Goal: Information Seeking & Learning: Find specific fact

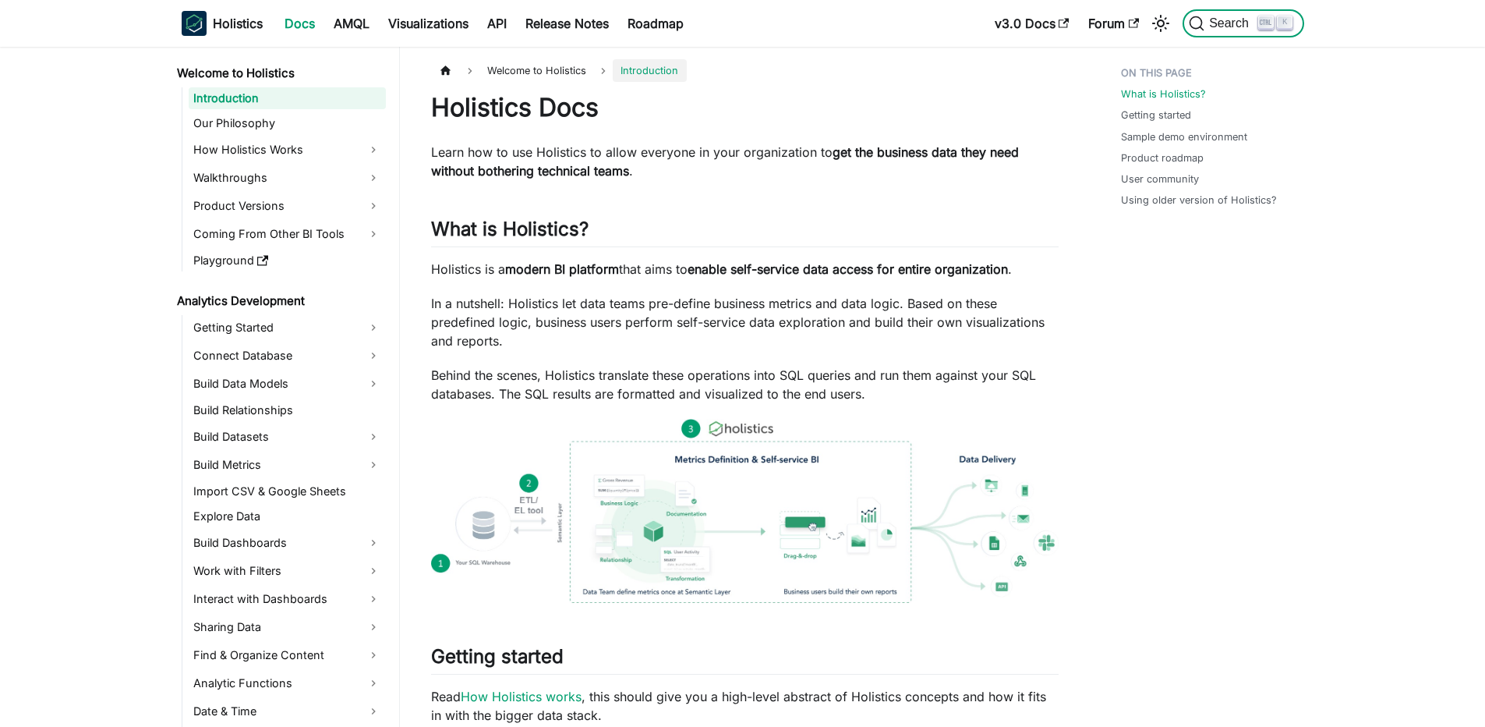
click at [1228, 30] on span "Search" at bounding box center [1223, 24] width 69 height 16
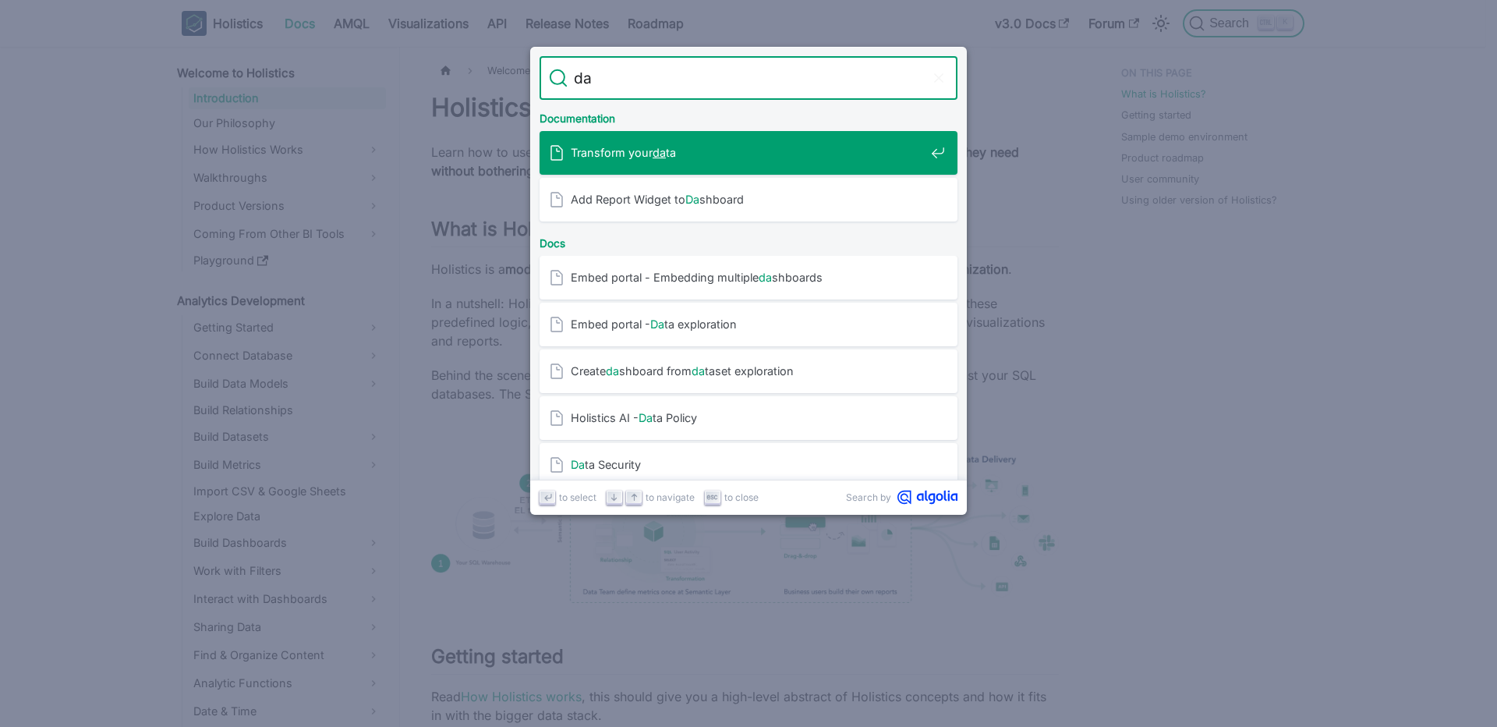
type input "d"
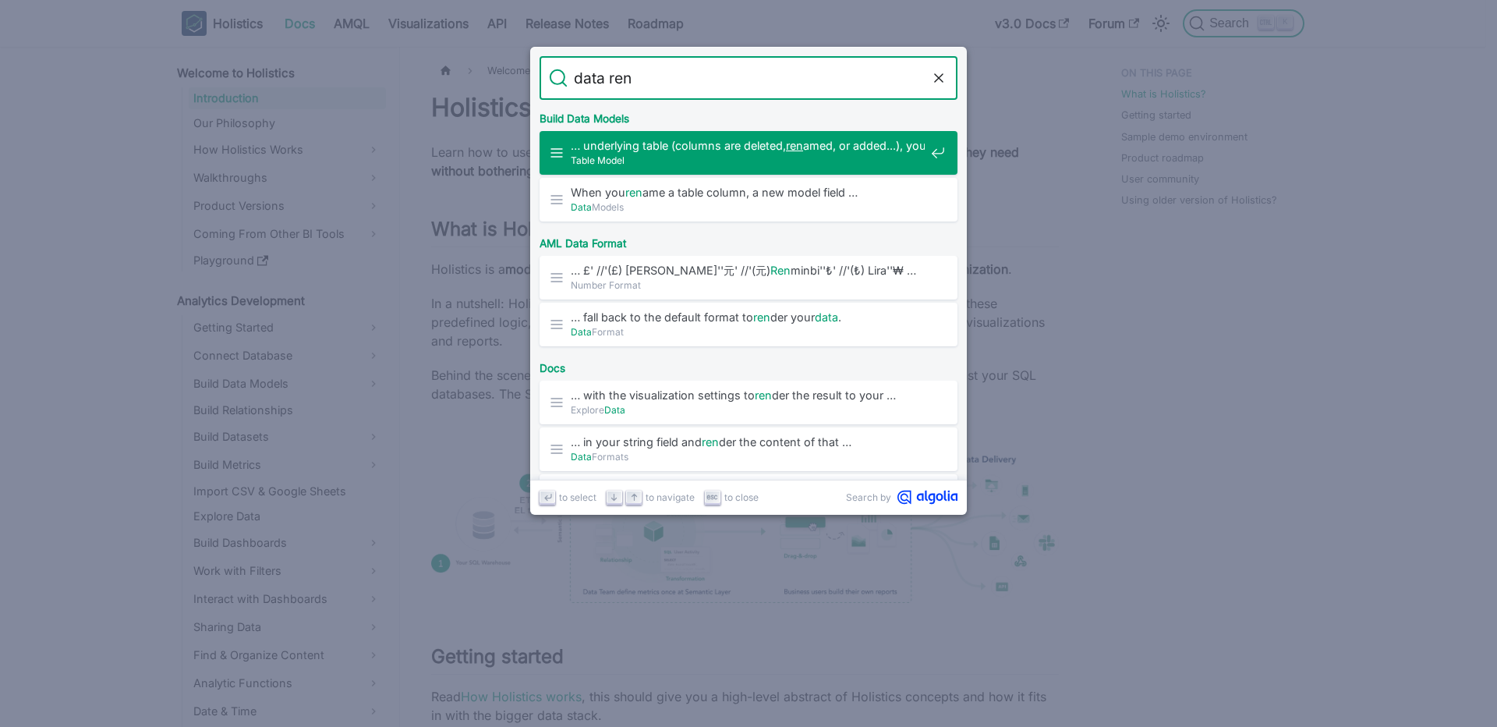
type input "data rent"
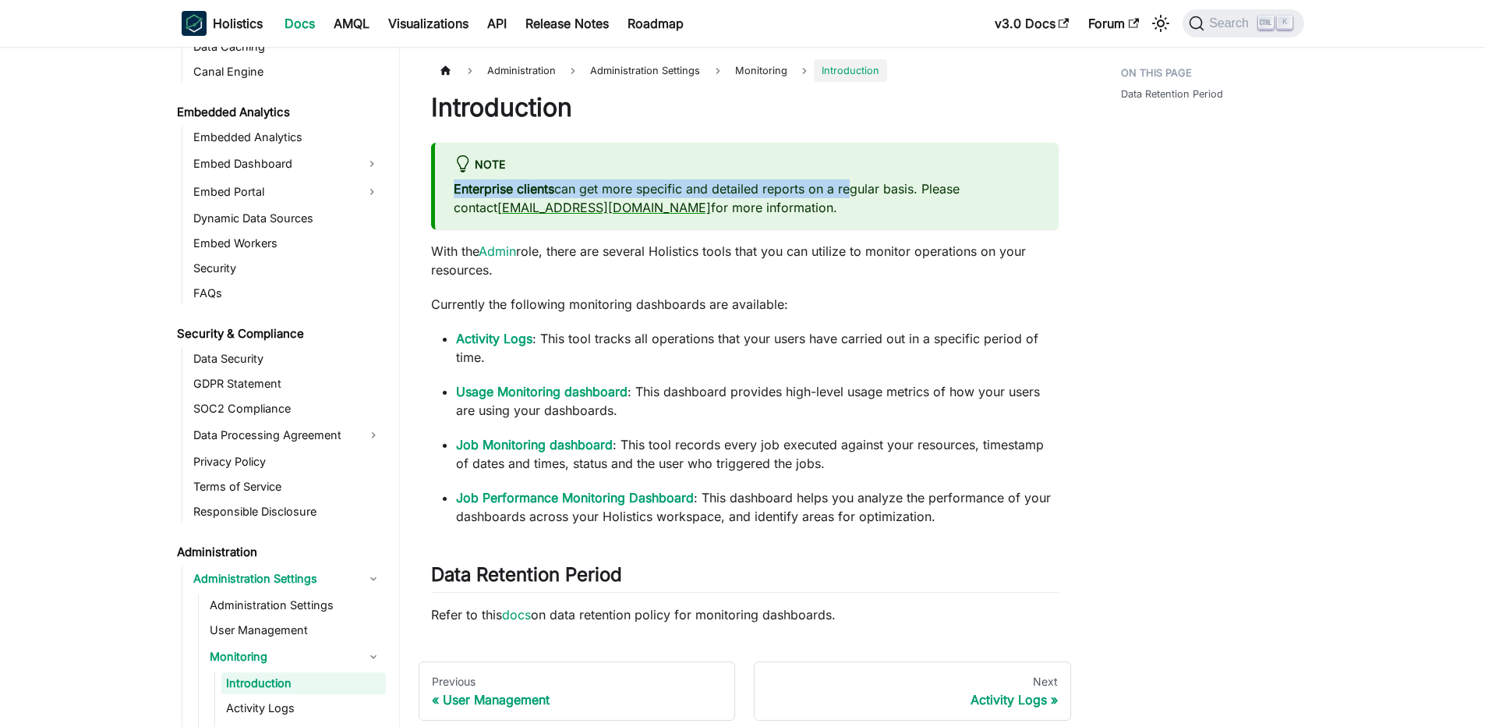
drag, startPoint x: 727, startPoint y: 174, endPoint x: 851, endPoint y: 196, distance: 126.0
click at [851, 196] on div "Note Enterprise clients can get more specific and detailed reports on a regular…" at bounding box center [745, 186] width 628 height 87
click at [852, 196] on p "Enterprise clients can get more specific and detailed reports on a regular basi…" at bounding box center [747, 197] width 586 height 37
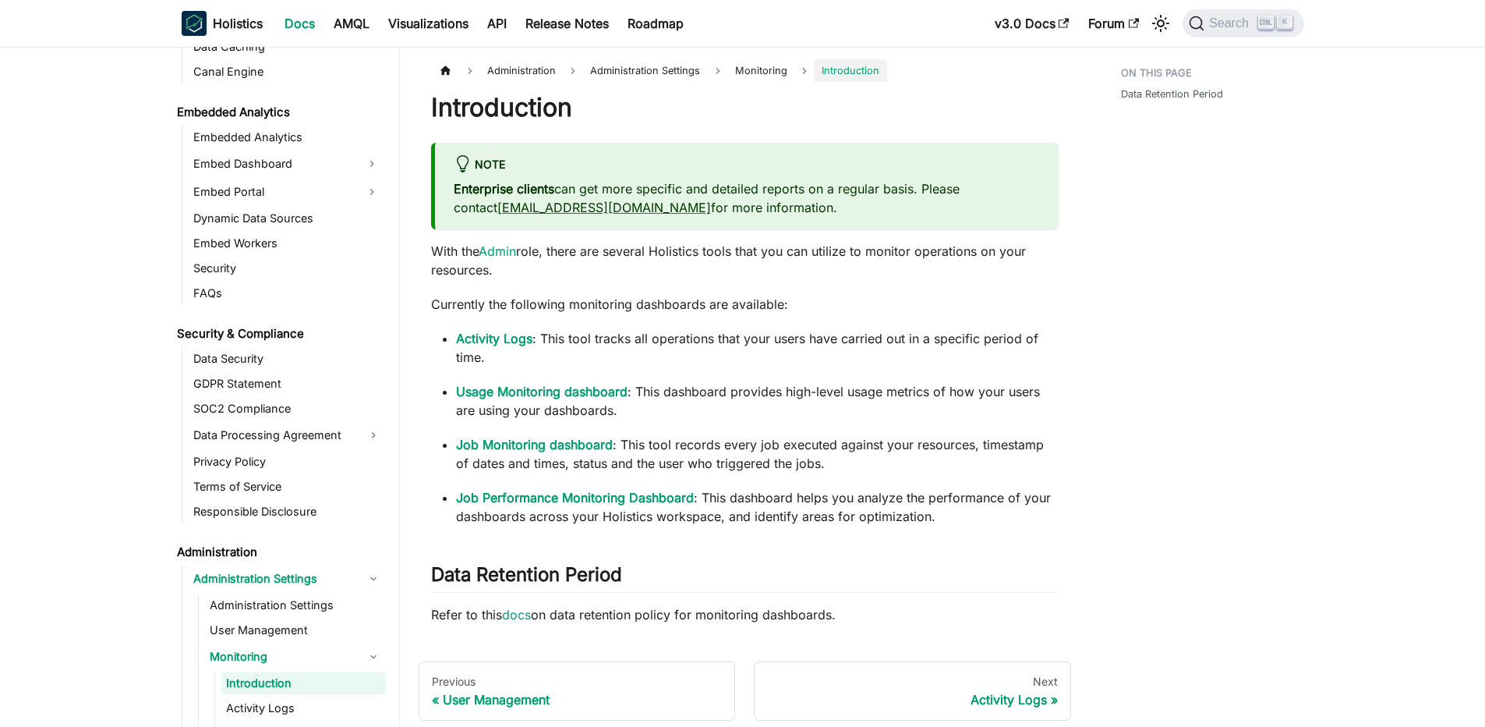
click at [633, 278] on p "With the Admin role, there are several Holistics tools that you can utilize to …" at bounding box center [745, 260] width 628 height 37
drag, startPoint x: 585, startPoint y: 263, endPoint x: 720, endPoint y: 264, distance: 135.7
click at [720, 264] on p "With the Admin role, there are several Holistics tools that you can utilize to …" at bounding box center [745, 260] width 628 height 37
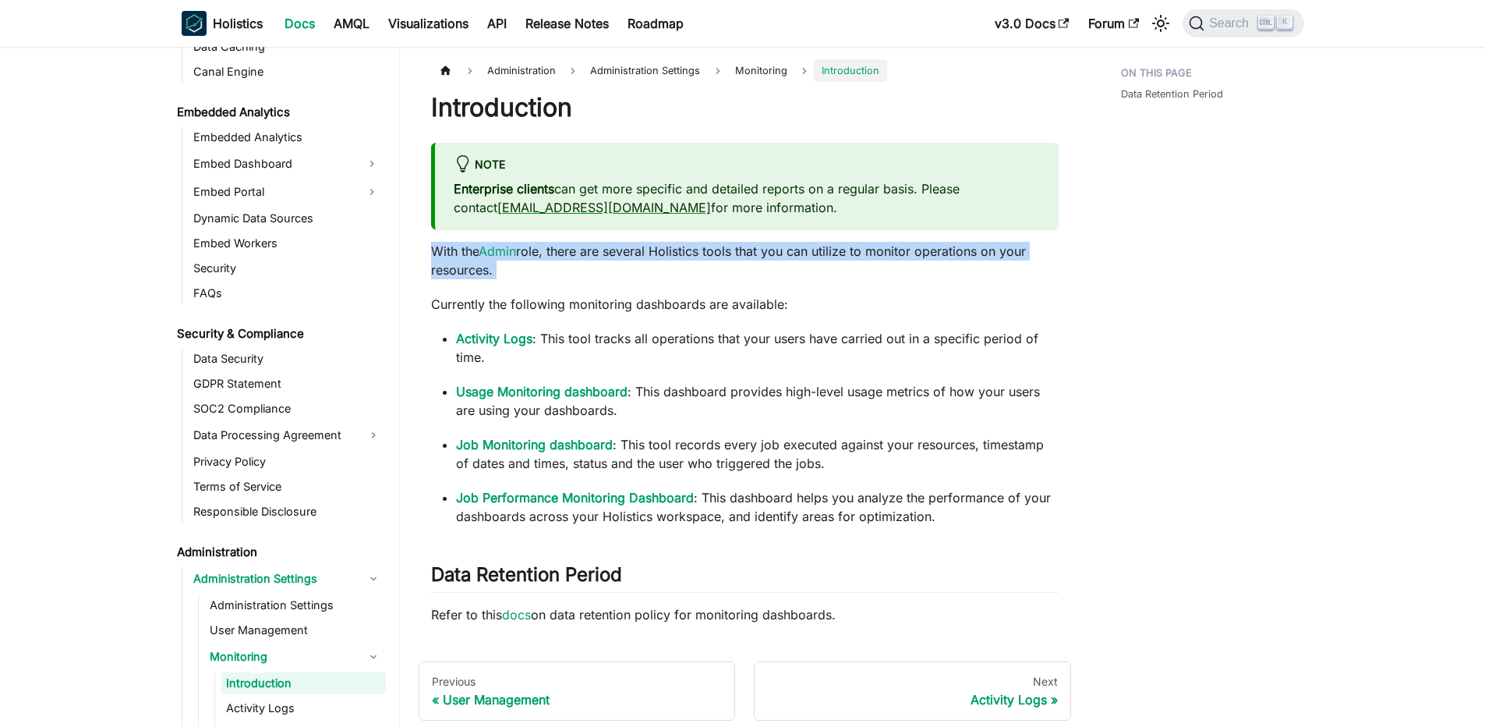
click at [720, 264] on p "With the Admin role, there are several Holistics tools that you can utilize to …" at bounding box center [745, 260] width 628 height 37
click at [706, 253] on p "With the Admin role, there are several Holistics tools that you can utilize to …" at bounding box center [745, 260] width 628 height 37
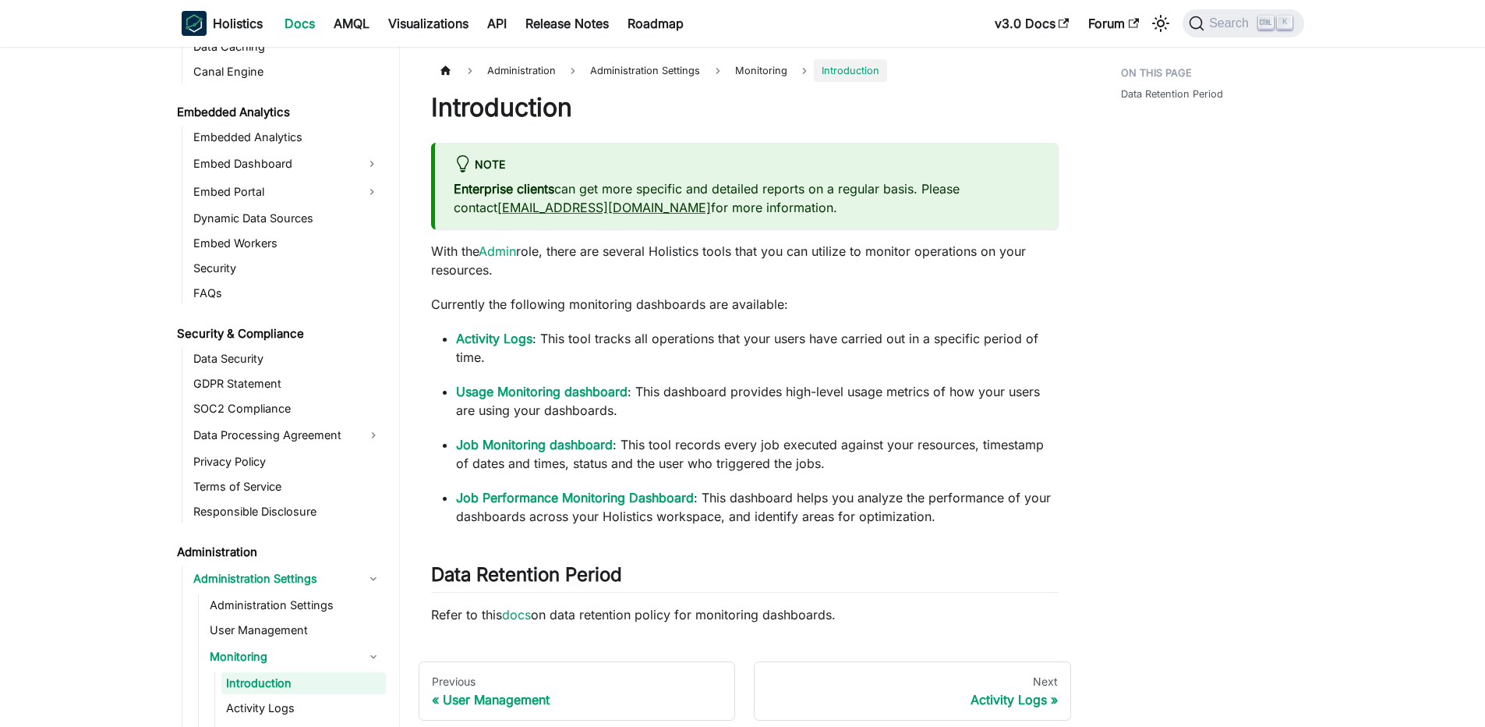
click at [657, 314] on div "Introduction Note Enterprise clients can get more specific and detailed reports…" at bounding box center [745, 358] width 628 height 532
drag, startPoint x: 704, startPoint y: 362, endPoint x: 825, endPoint y: 388, distance: 123.7
click at [825, 388] on ul "Activity Logs : This tool tracks all operations that your users have carried ou…" at bounding box center [745, 427] width 628 height 196
click at [825, 388] on p "Usage Monitoring dashboard : This dashboard provides high-level usage metrics o…" at bounding box center [757, 400] width 603 height 37
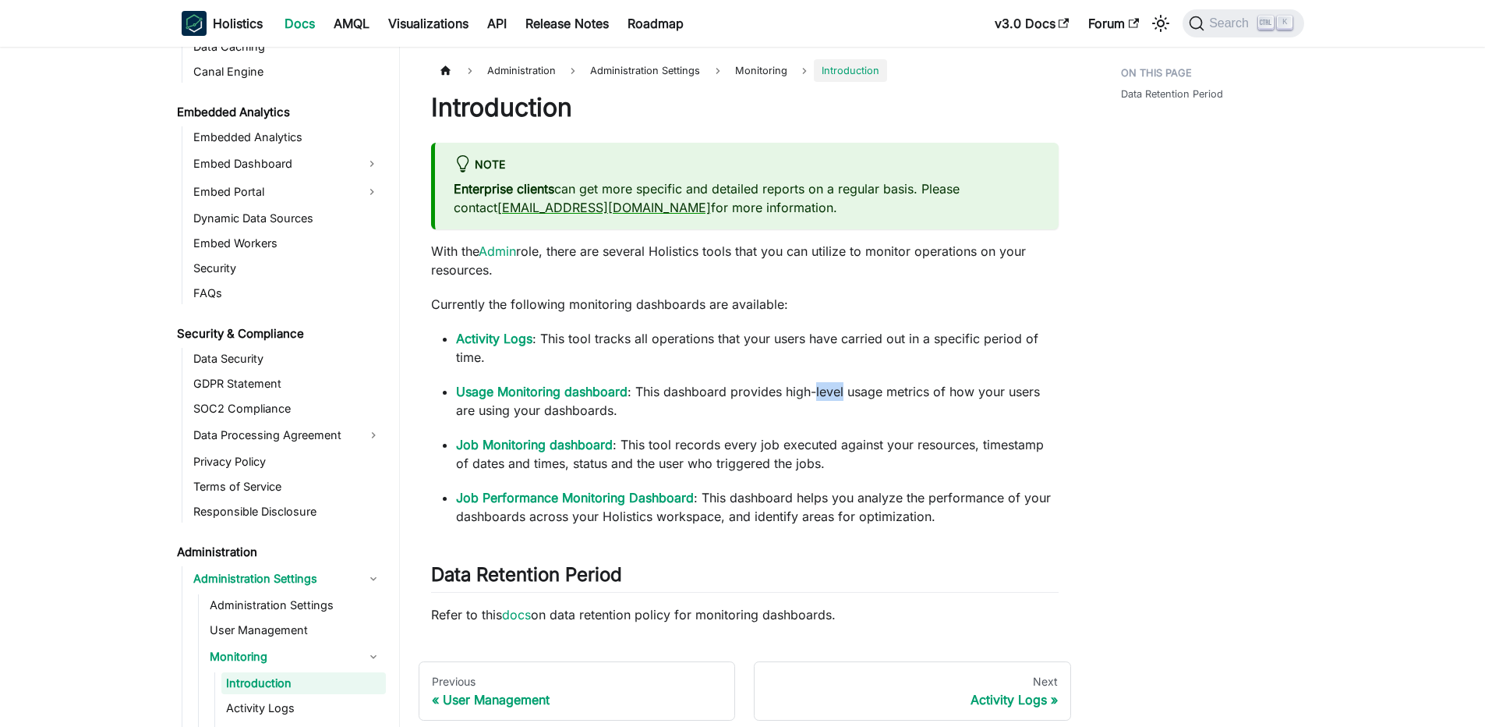
click at [825, 388] on p "Usage Monitoring dashboard : This dashboard provides high-level usage metrics o…" at bounding box center [757, 400] width 603 height 37
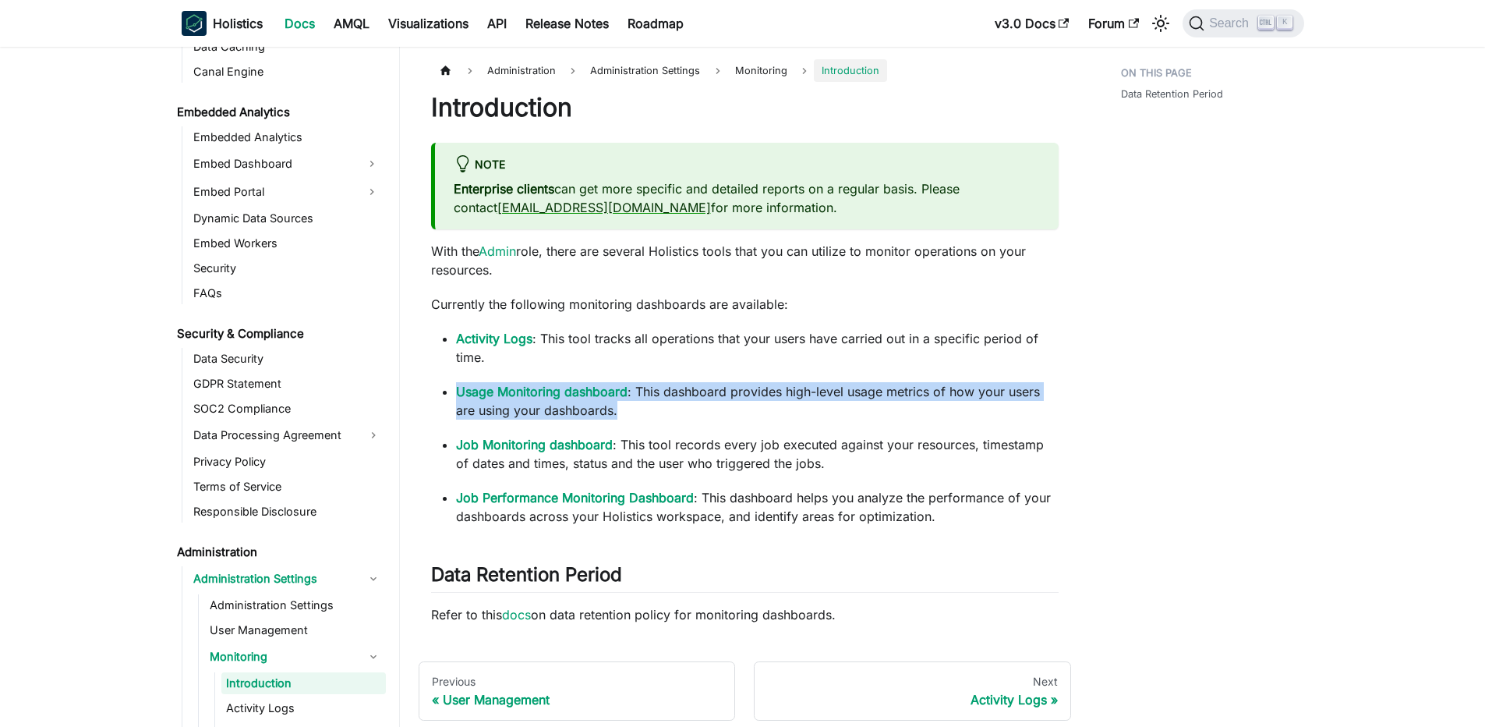
click at [791, 397] on p "Usage Monitoring dashboard : This dashboard provides high-level usage metrics o…" at bounding box center [757, 400] width 603 height 37
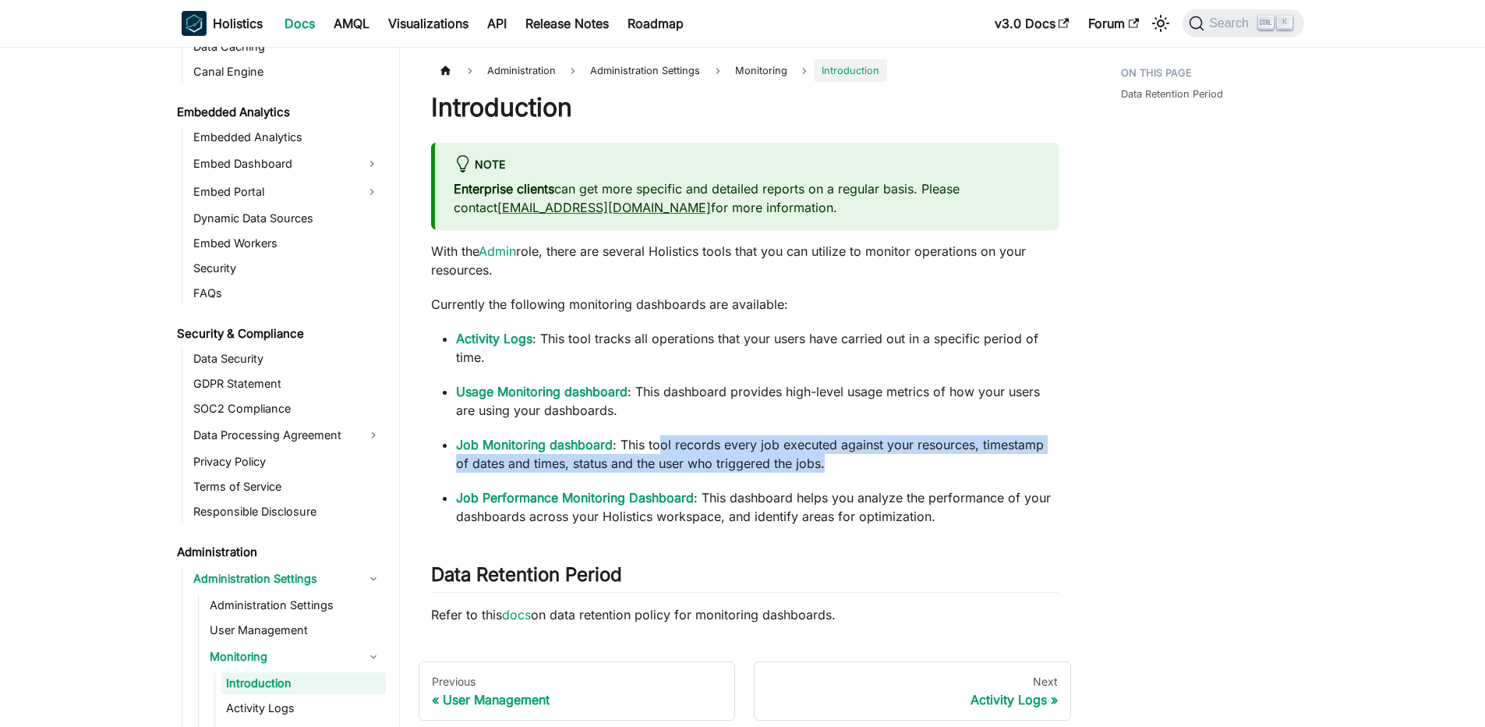
drag, startPoint x: 664, startPoint y: 442, endPoint x: 887, endPoint y: 460, distance: 223.7
click at [887, 460] on p "Job Monitoring dashboard : This tool records every job executed against your re…" at bounding box center [757, 453] width 603 height 37
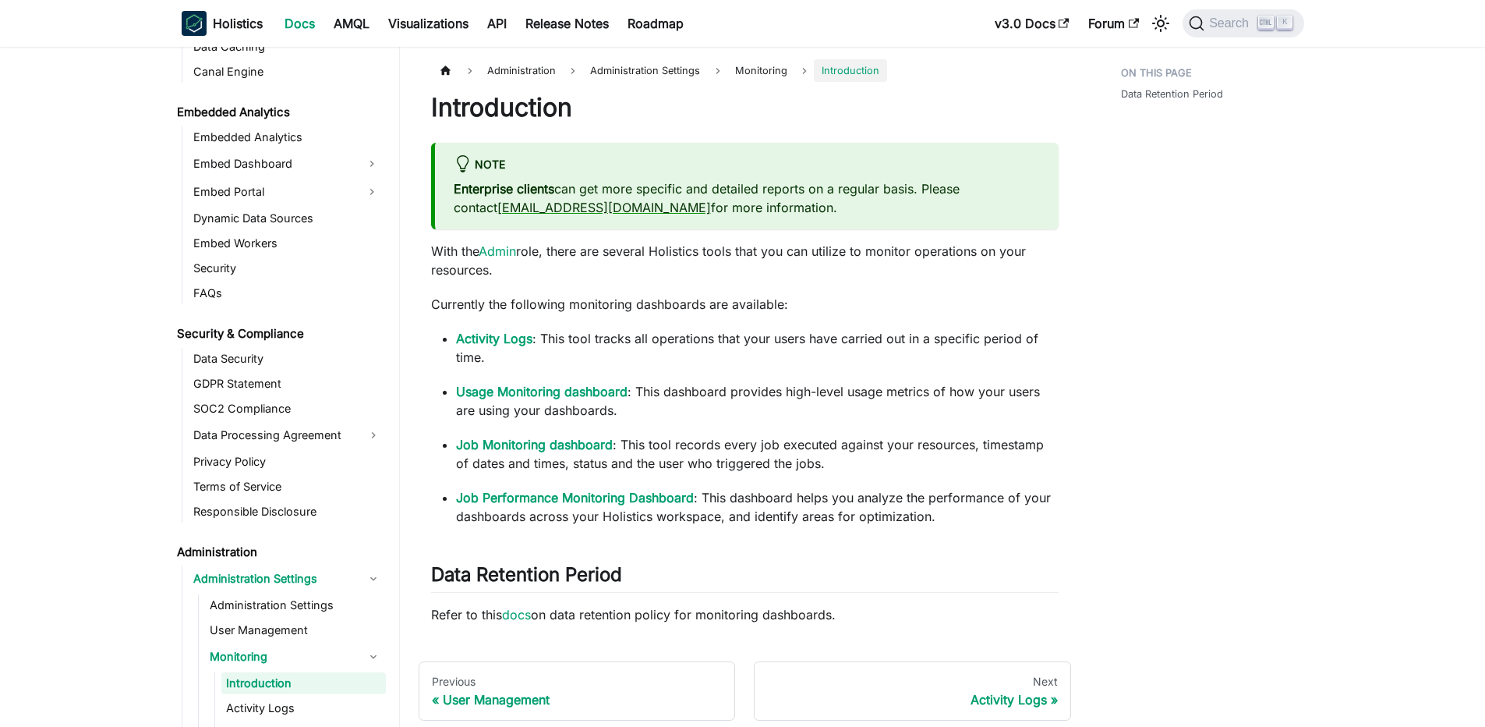
click at [887, 460] on p "Job Monitoring dashboard : This tool records every job executed against your re…" at bounding box center [757, 453] width 603 height 37
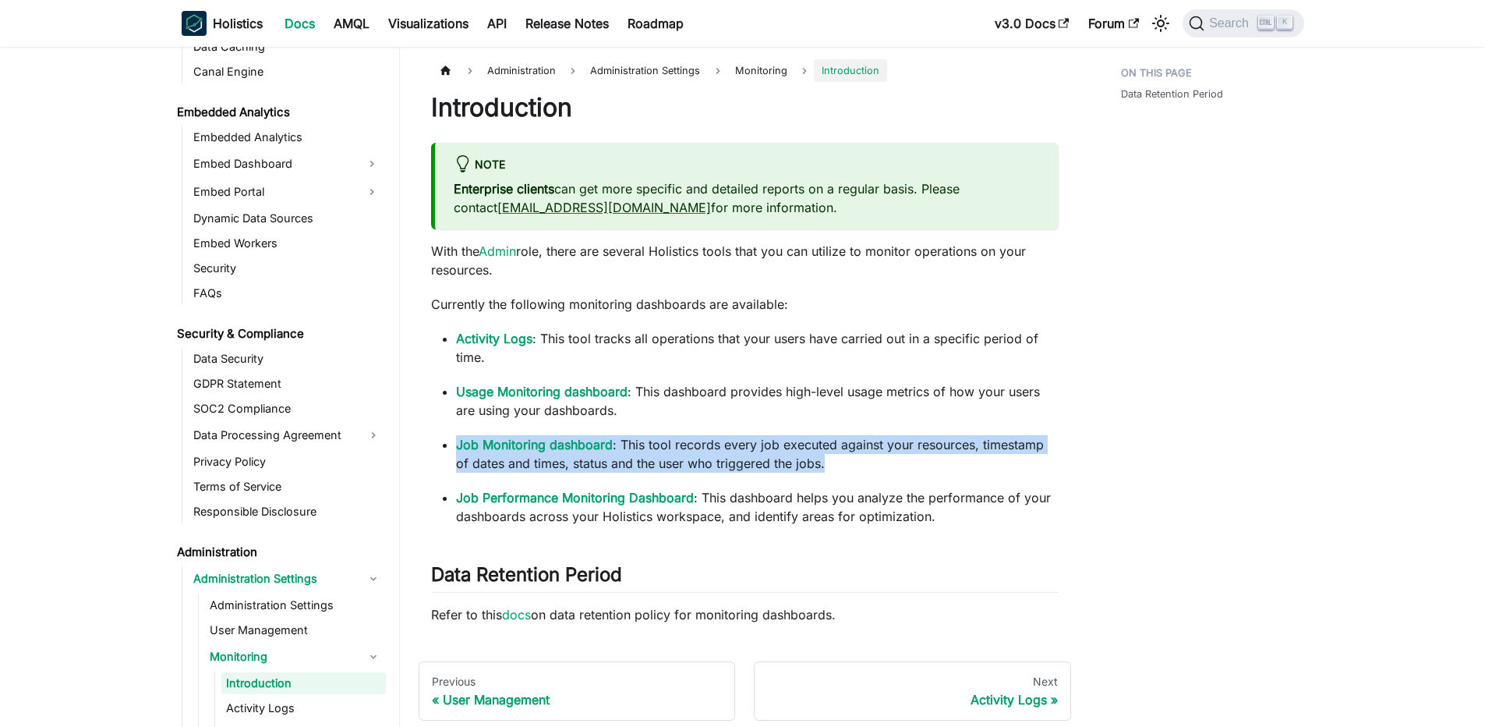
click at [887, 460] on p "Job Monitoring dashboard : This tool records every job executed against your re…" at bounding box center [757, 453] width 603 height 37
click at [851, 450] on p "Job Monitoring dashboard : This tool records every job executed against your re…" at bounding box center [757, 453] width 603 height 37
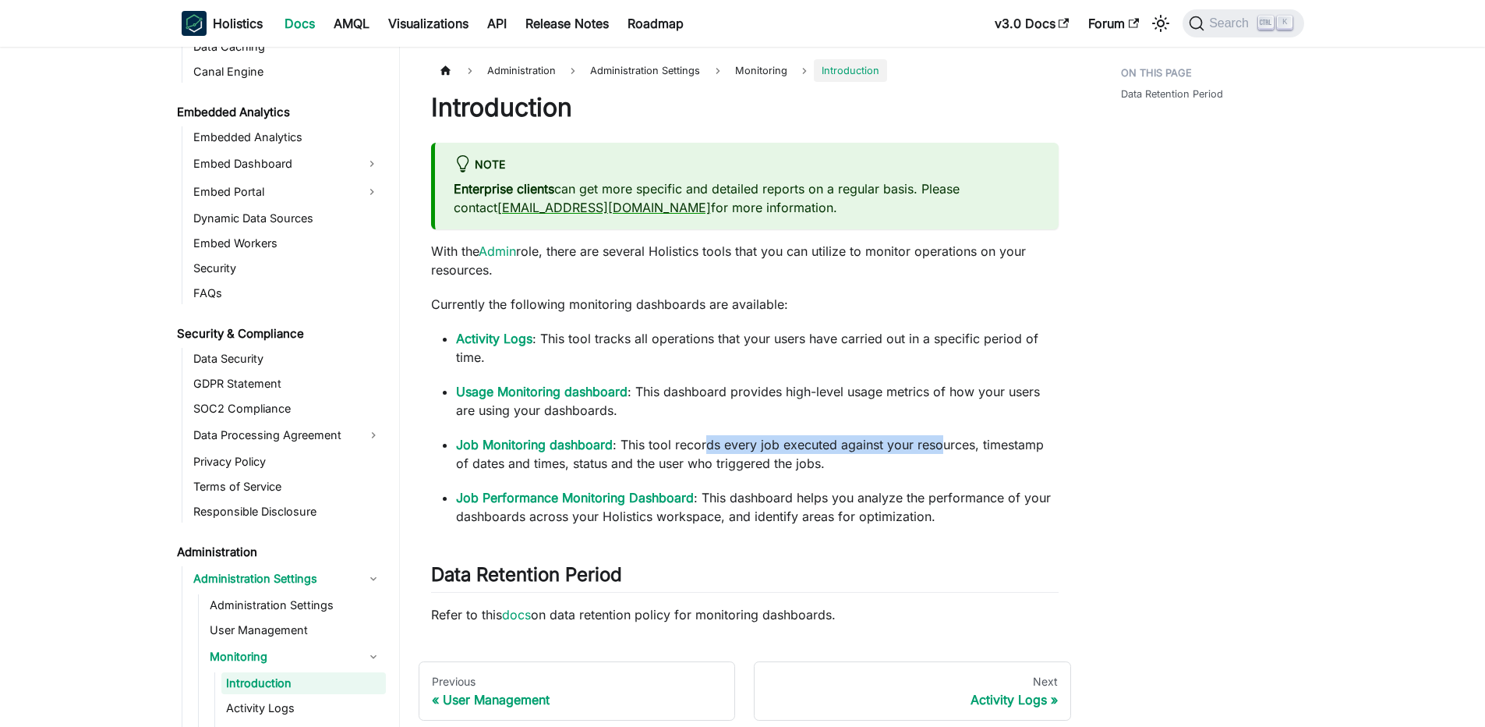
drag, startPoint x: 706, startPoint y: 442, endPoint x: 947, endPoint y: 453, distance: 240.4
click at [947, 453] on p "Job Monitoring dashboard : This tool records every job executed against your re…" at bounding box center [757, 453] width 603 height 37
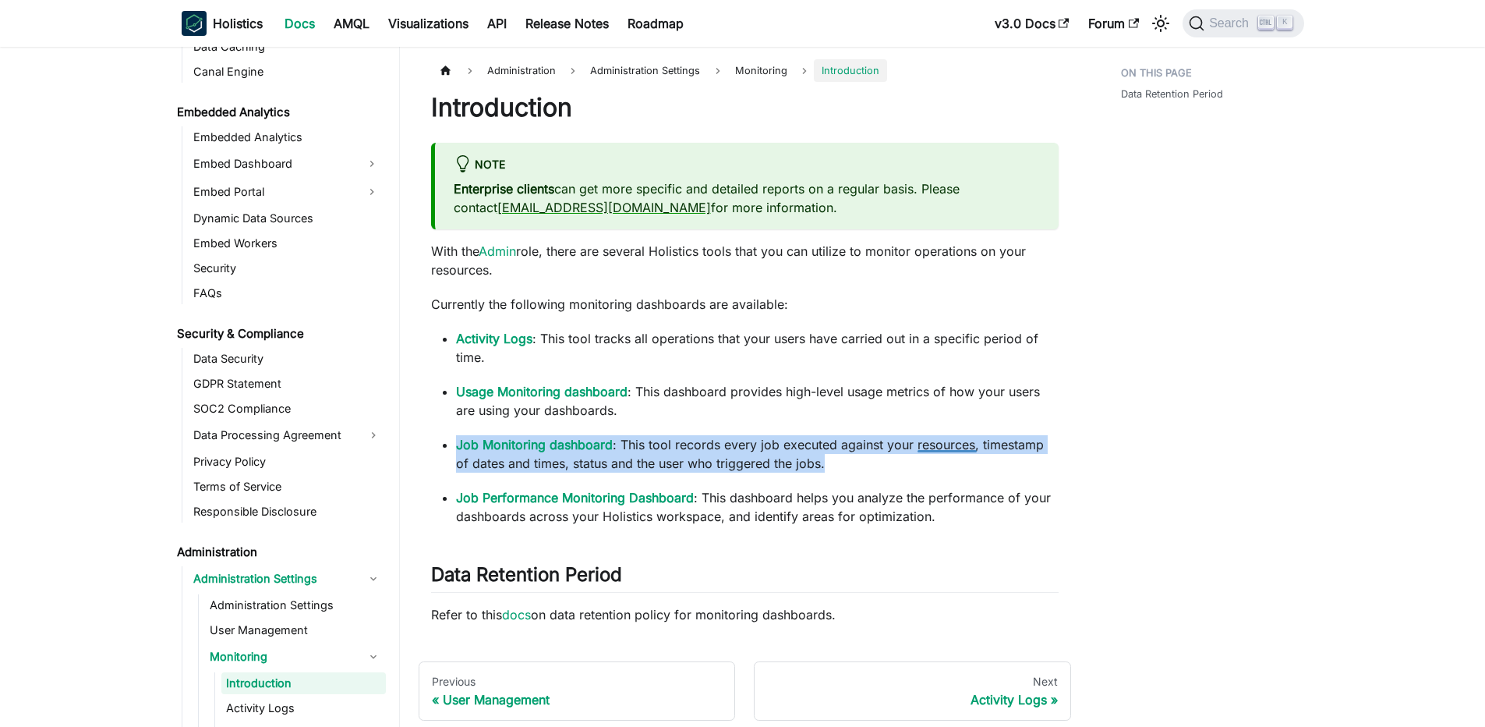
click at [947, 453] on p "Job Monitoring dashboard : This tool records every job executed against your re…" at bounding box center [757, 453] width 603 height 37
click at [830, 455] on p "Job Monitoring dashboard : This tool records every job executed against your re…" at bounding box center [757, 453] width 603 height 37
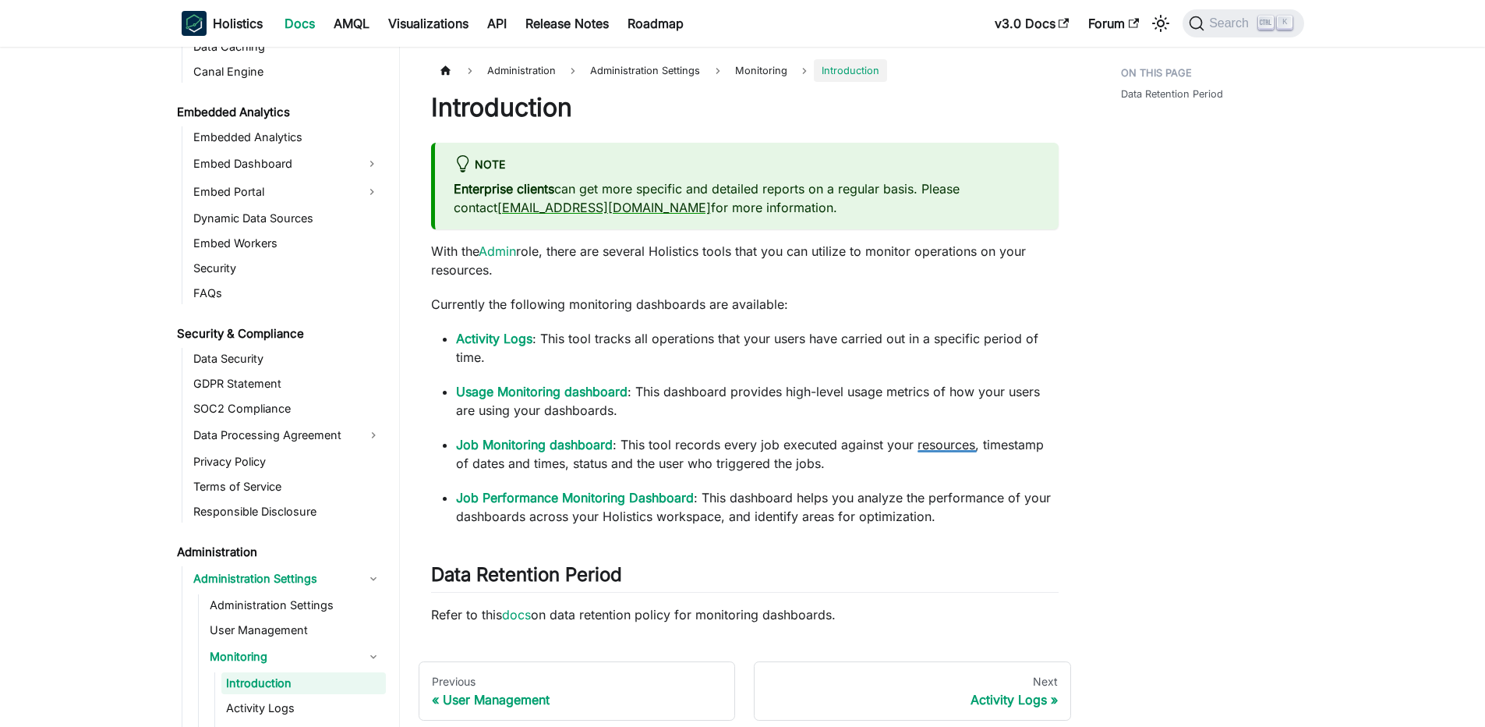
click at [830, 455] on p "Job Monitoring dashboard : This tool records every job executed against your re…" at bounding box center [757, 453] width 603 height 37
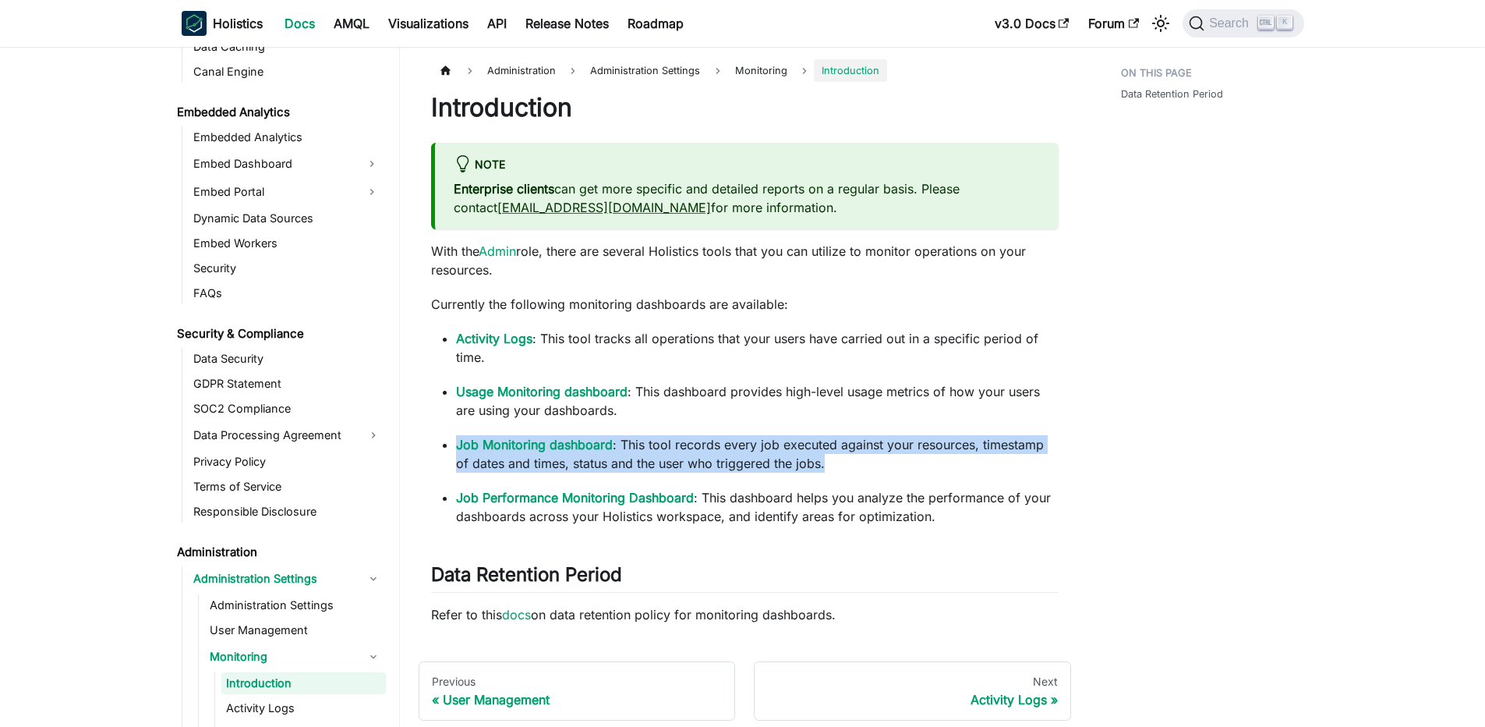
drag, startPoint x: 830, startPoint y: 455, endPoint x: 780, endPoint y: 454, distance: 50.7
click at [830, 455] on p "Job Monitoring dashboard : This tool records every job executed against your re…" at bounding box center [757, 453] width 603 height 37
click at [780, 454] on p "Job Monitoring dashboard : This tool records every job executed against your re…" at bounding box center [757, 453] width 603 height 37
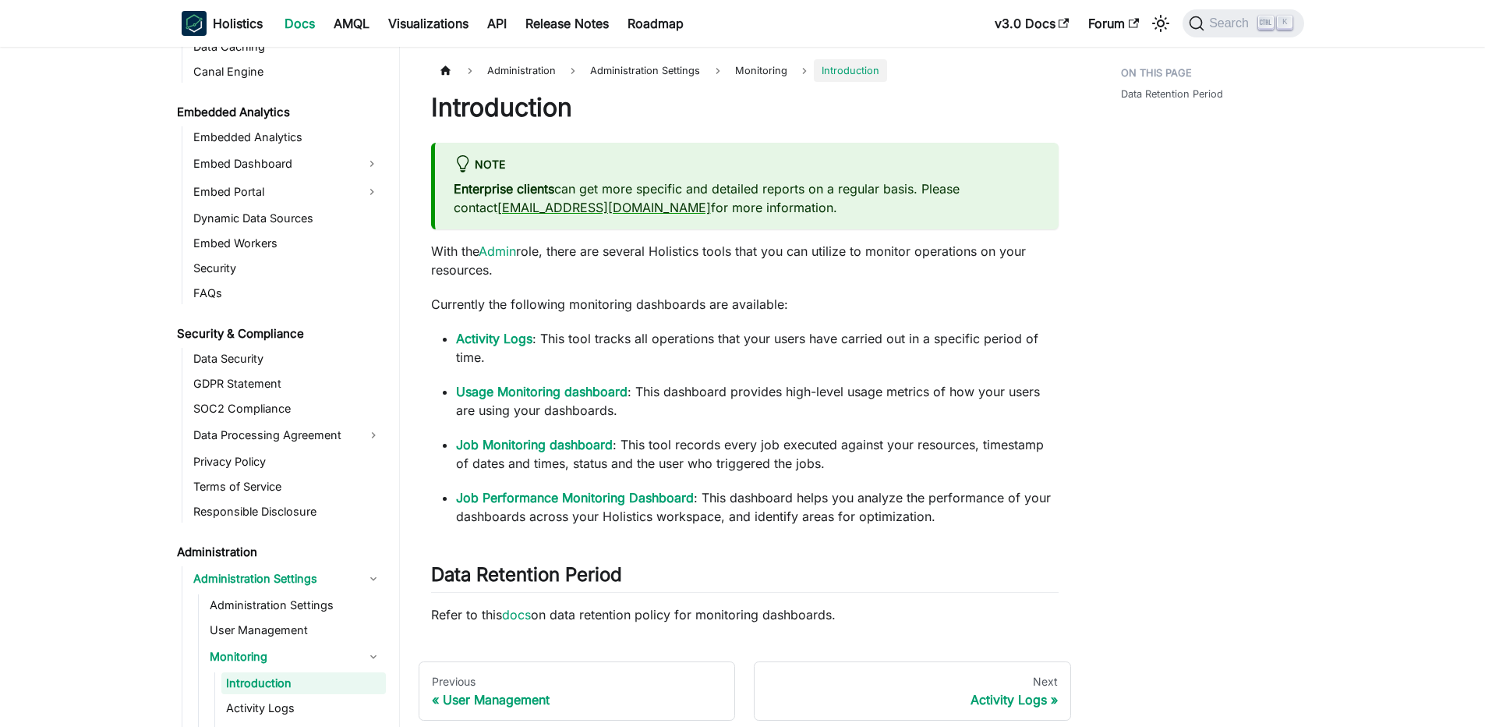
click at [741, 447] on p "Job Monitoring dashboard : This tool records every job executed against your re…" at bounding box center [757, 453] width 603 height 37
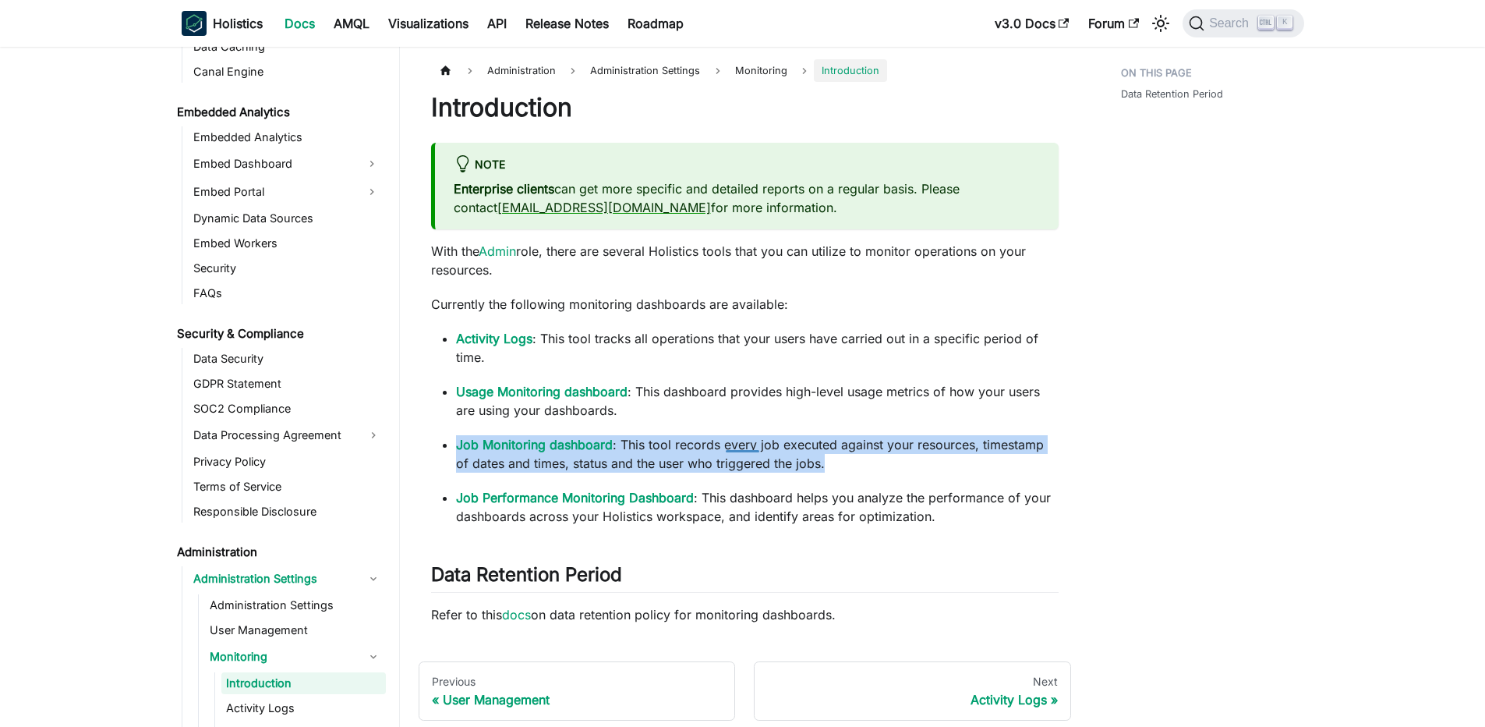
click at [741, 447] on p "Job Monitoring dashboard : This tool records every job executed against your re…" at bounding box center [757, 453] width 603 height 37
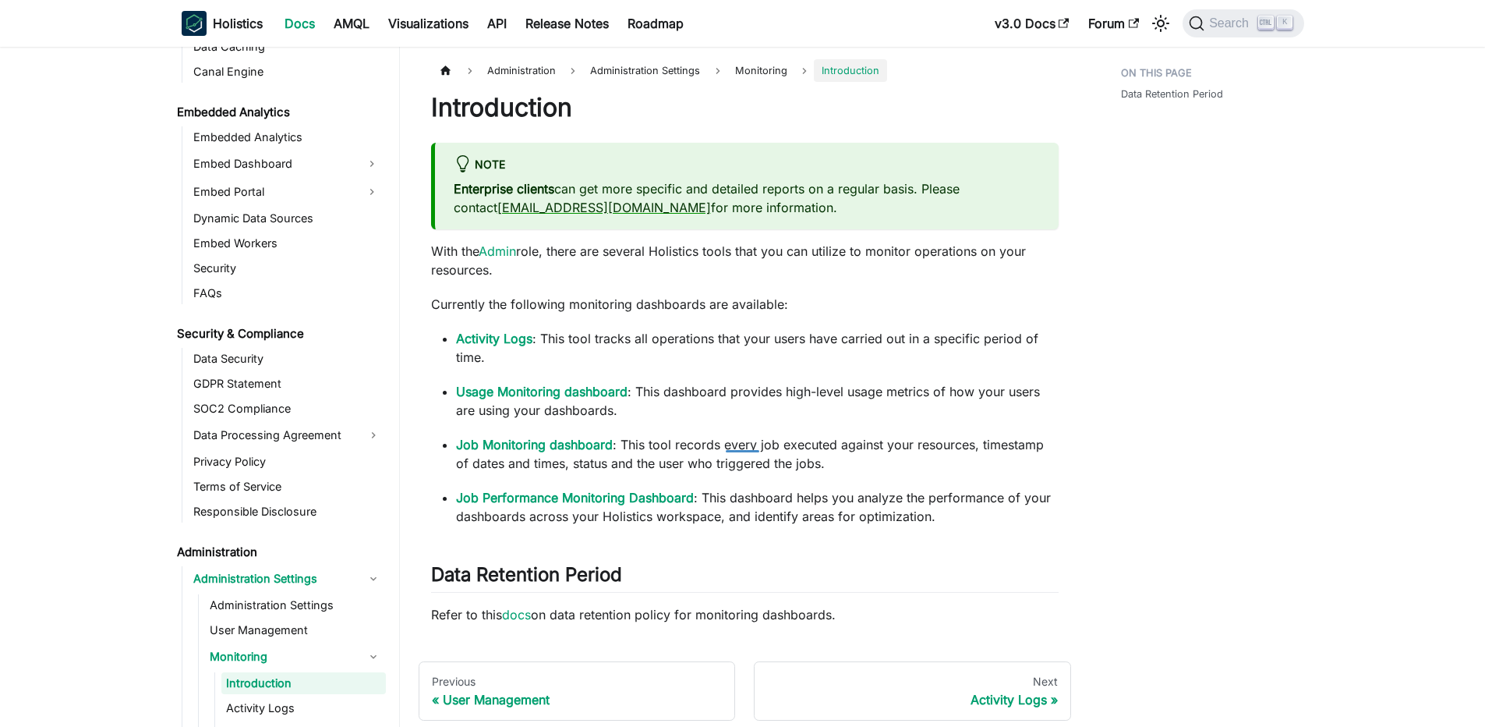
click at [610, 299] on p "Currently the following monitoring dashboards are available:" at bounding box center [745, 304] width 628 height 19
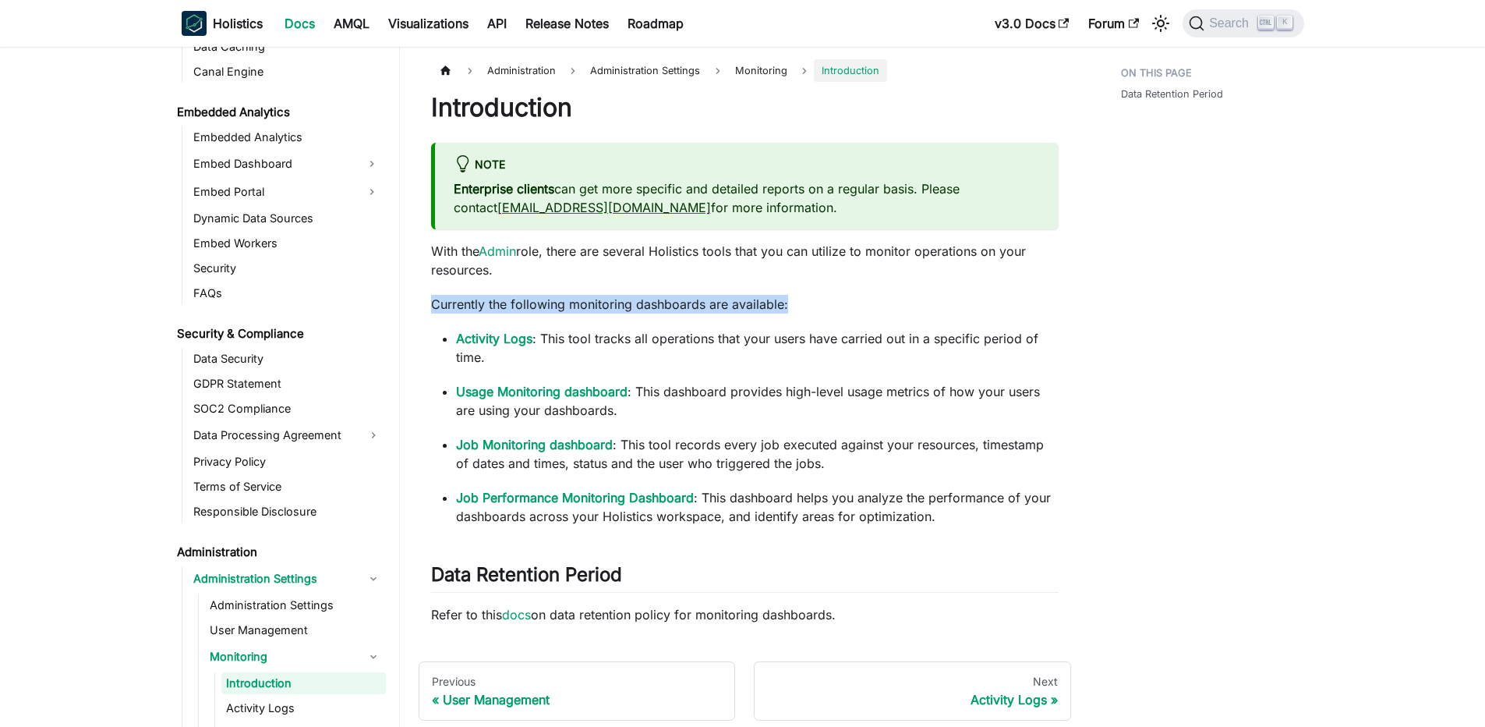
click at [610, 299] on p "Currently the following monitoring dashboards are available:" at bounding box center [745, 304] width 628 height 19
click at [649, 272] on p "With the Admin role, there are several Holistics tools that you can utilize to …" at bounding box center [745, 260] width 628 height 37
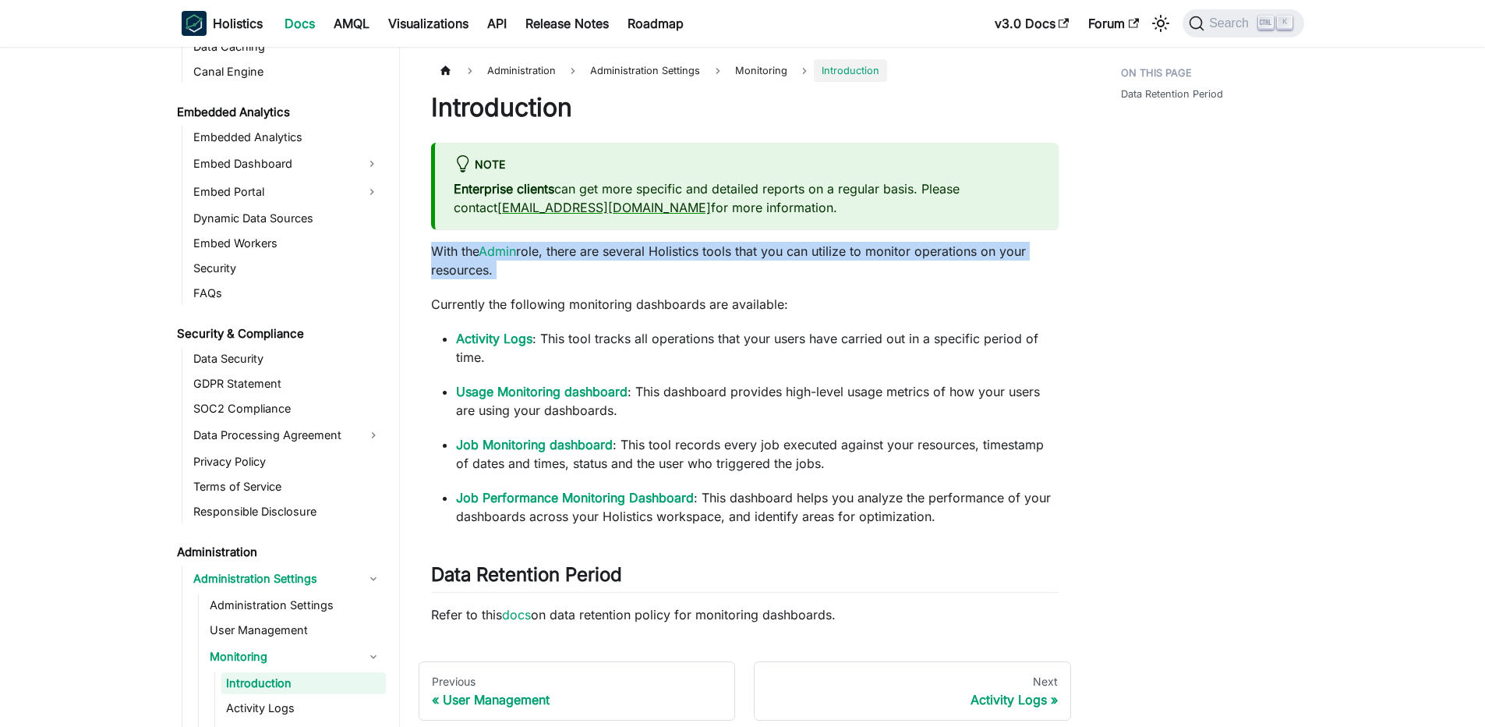
click at [649, 272] on p "With the Admin role, there are several Holistics tools that you can utilize to …" at bounding box center [745, 260] width 628 height 37
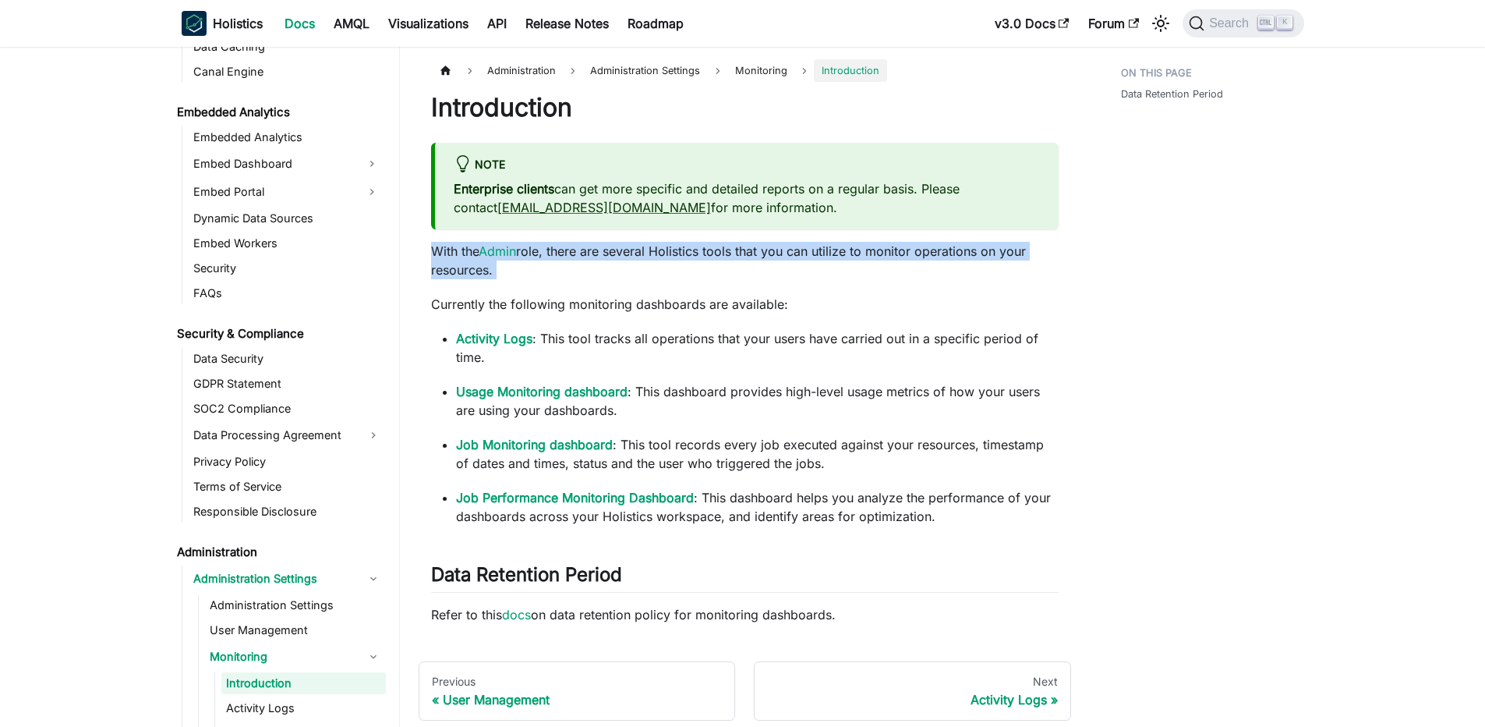
click at [649, 272] on p "With the Admin role, there are several Holistics tools that you can utilize to …" at bounding box center [745, 260] width 628 height 37
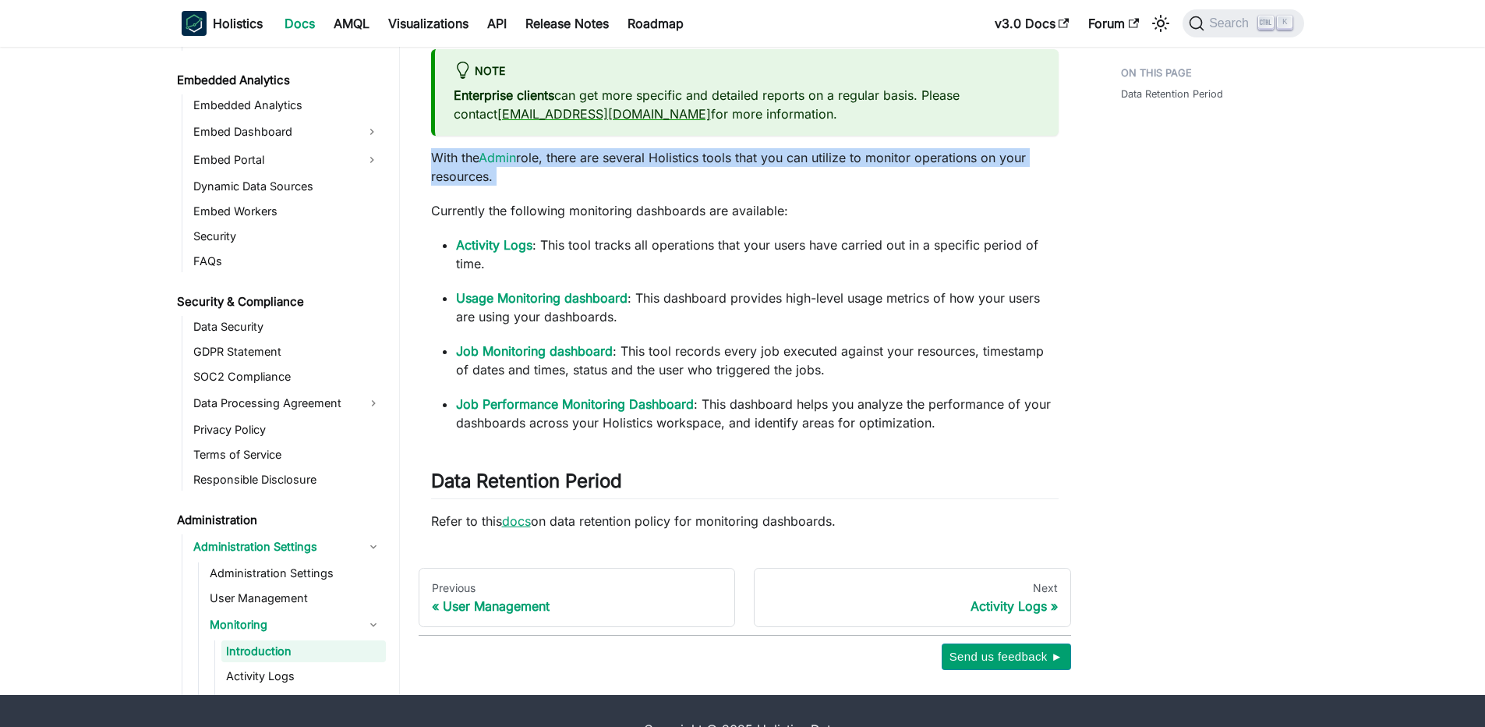
click at [525, 522] on link "docs" at bounding box center [516, 521] width 29 height 16
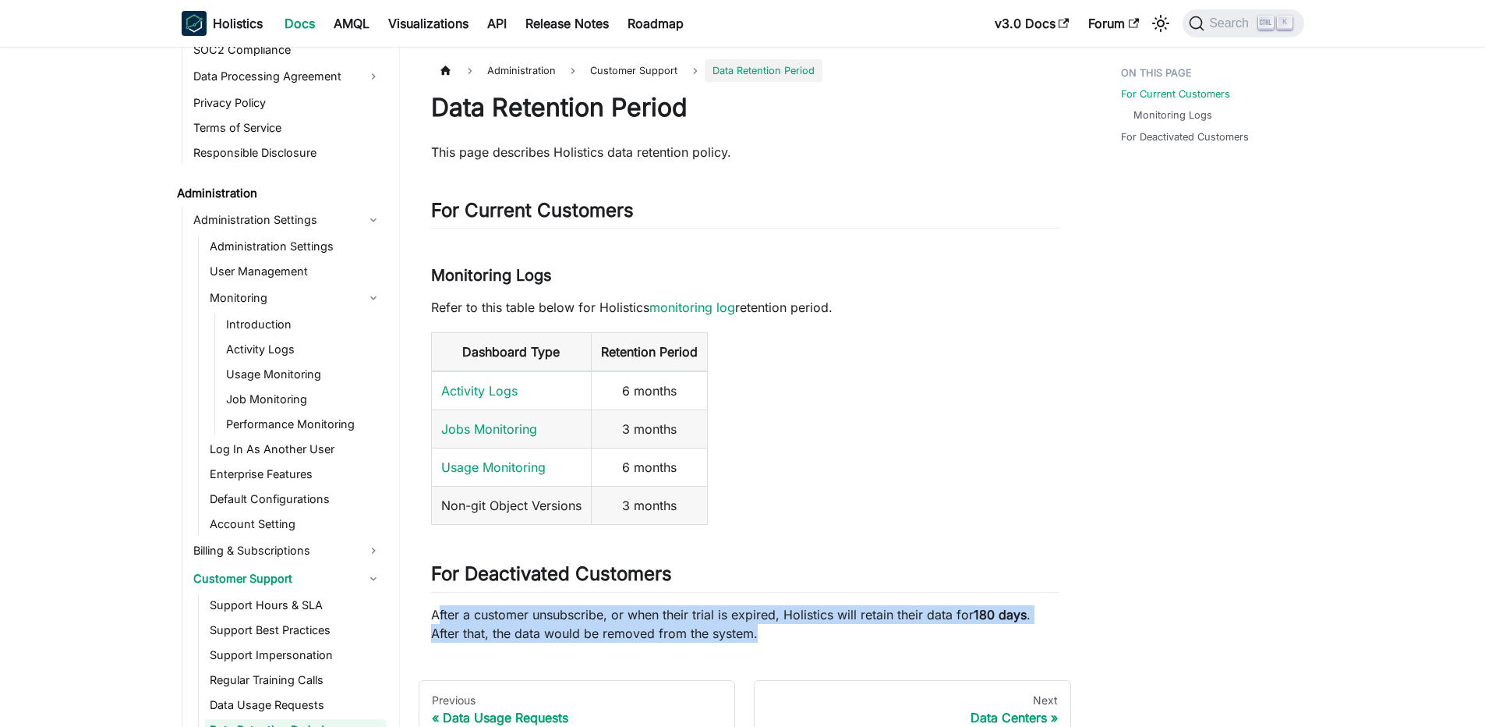
drag, startPoint x: 498, startPoint y: 612, endPoint x: 840, endPoint y: 642, distance: 342.8
click at [840, 642] on p "After a customer unsubscribe, or when their trial is expired, Holistics will re…" at bounding box center [745, 623] width 628 height 37
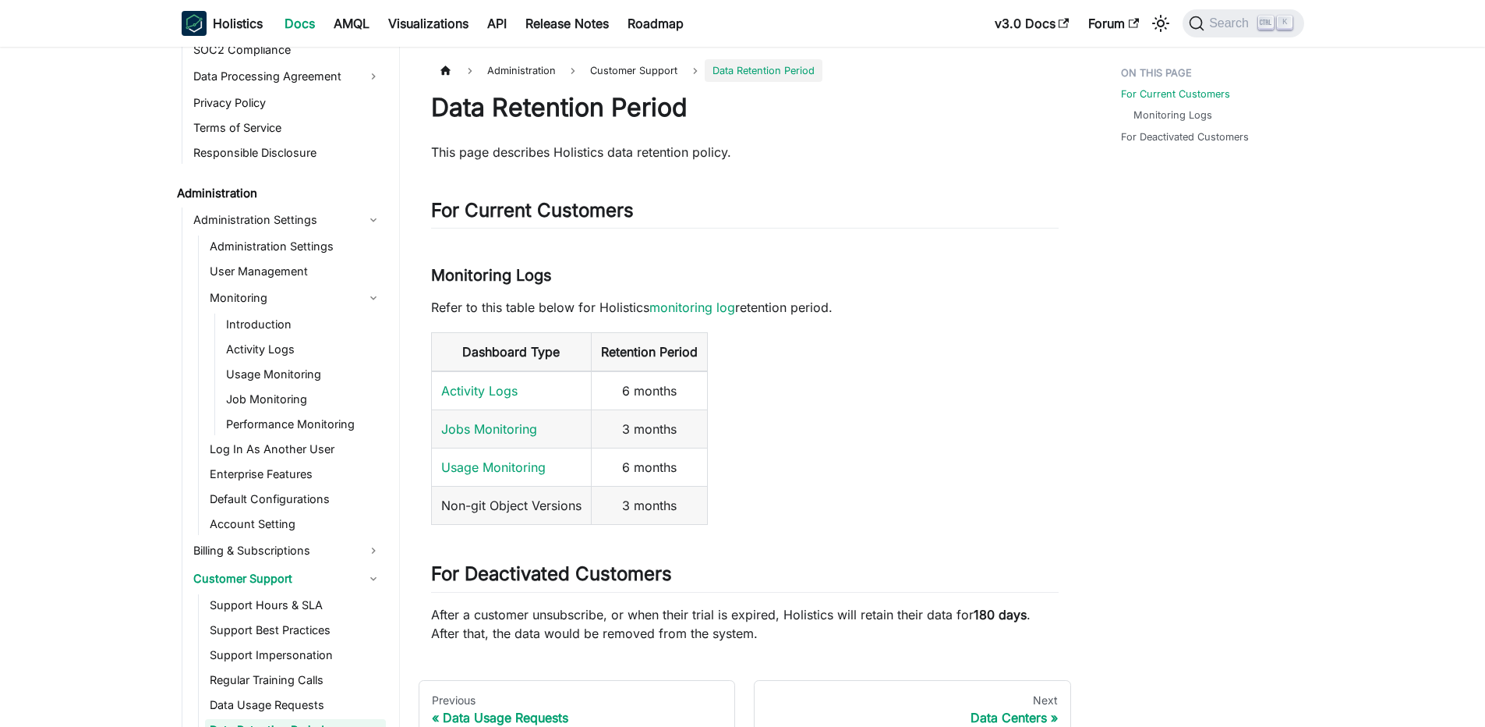
click at [840, 642] on p "After a customer unsubscribe, or when their trial is expired, Holistics will re…" at bounding box center [745, 623] width 628 height 37
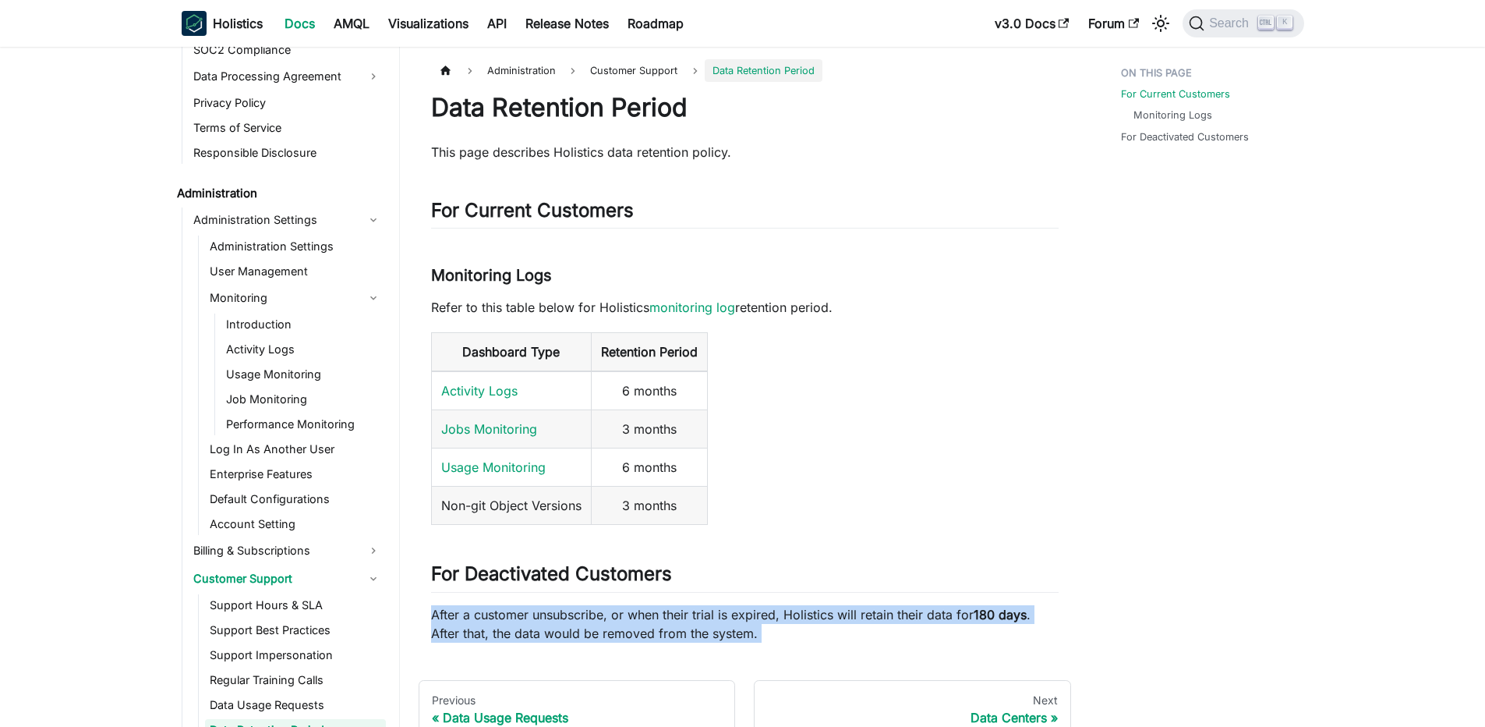
click at [840, 642] on p "After a customer unsubscribe, or when their trial is expired, Holistics will re…" at bounding box center [745, 623] width 628 height 37
click at [851, 629] on p "After a customer unsubscribe, or when their trial is expired, Holistics will re…" at bounding box center [745, 623] width 628 height 37
drag, startPoint x: 844, startPoint y: 630, endPoint x: 427, endPoint y: 613, distance: 416.7
click at [427, 613] on article "Administration Customer Support Data Retention Period On this page Data Retenti…" at bounding box center [745, 350] width 653 height 583
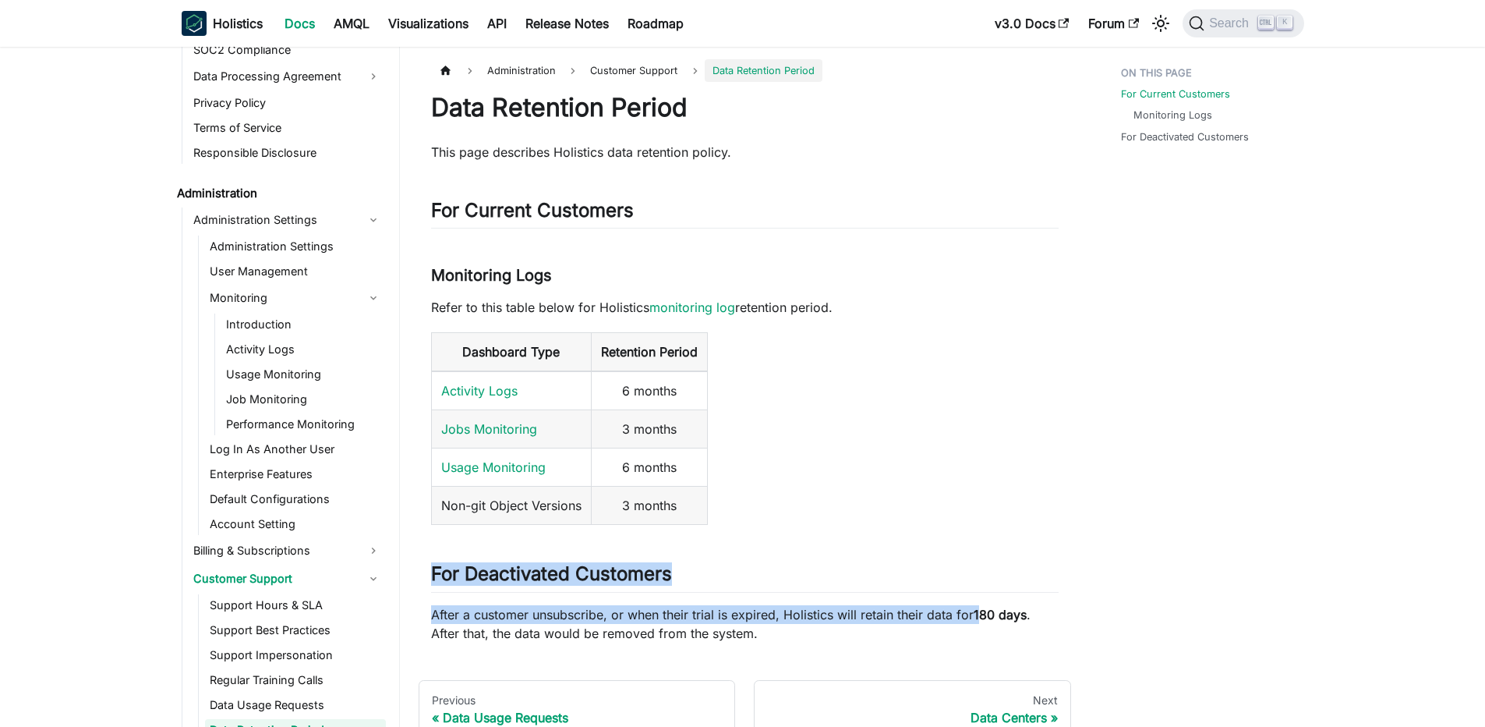
drag, startPoint x: 433, startPoint y: 562, endPoint x: 981, endPoint y: 623, distance: 551.5
click at [981, 623] on div "Data Retention Period This page describes Holistics data retention policy. For …" at bounding box center [745, 367] width 628 height 550
click at [981, 623] on p "After a customer unsubscribe, or when their trial is expired, Holistics will re…" at bounding box center [745, 623] width 628 height 37
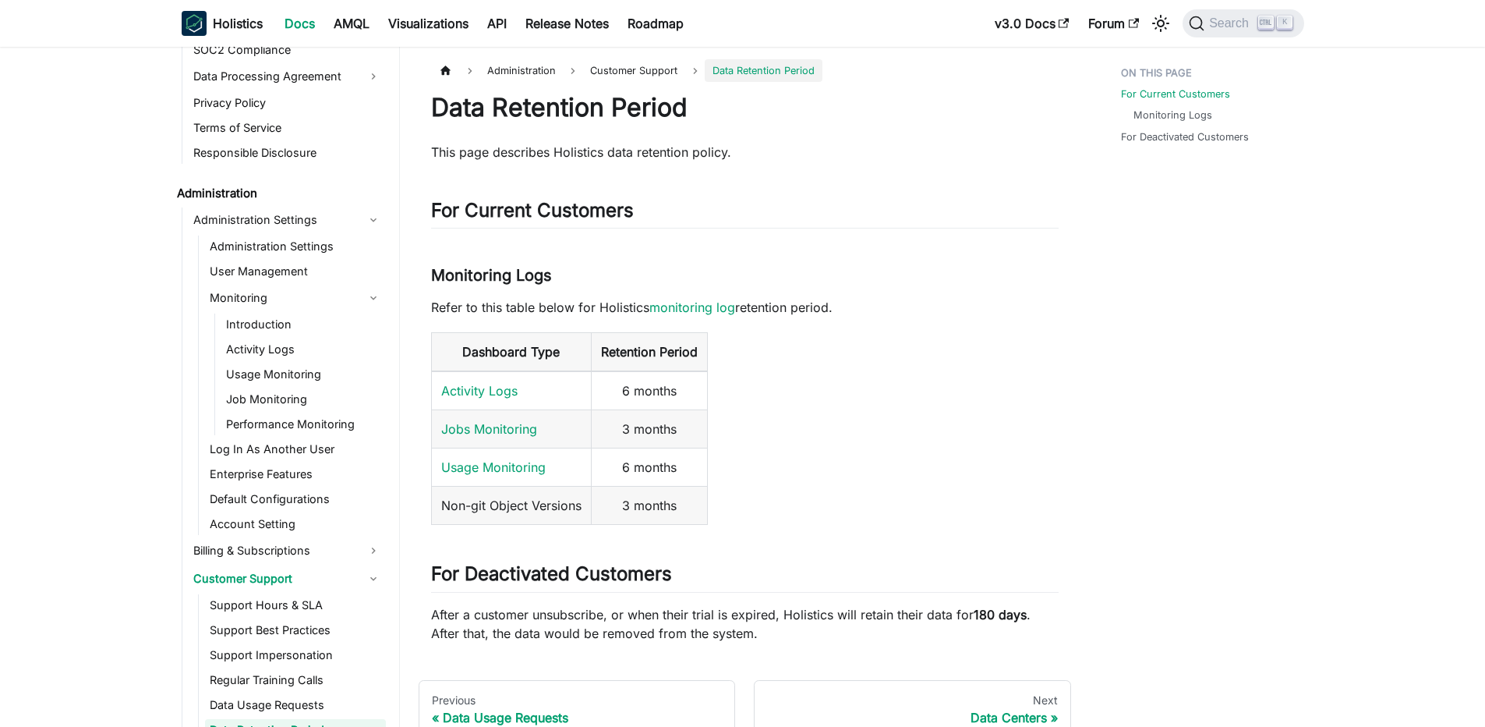
click at [981, 623] on p "After a customer unsubscribe, or when their trial is expired, Holistics will re…" at bounding box center [745, 623] width 628 height 37
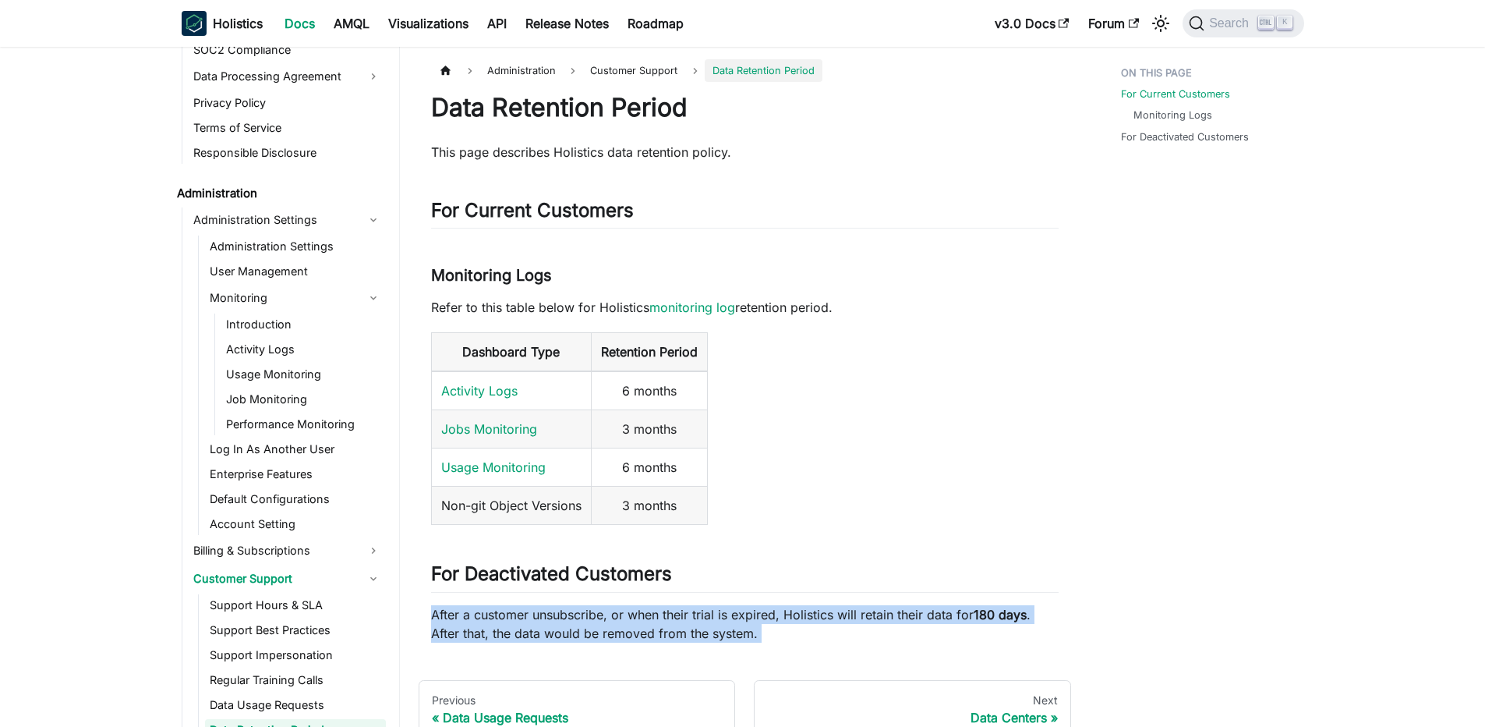
click at [981, 623] on p "After a customer unsubscribe, or when their trial is expired, Holistics will re…" at bounding box center [745, 623] width 628 height 37
click at [920, 628] on p "After a customer unsubscribe, or when their trial is expired, Holistics will re…" at bounding box center [745, 623] width 628 height 37
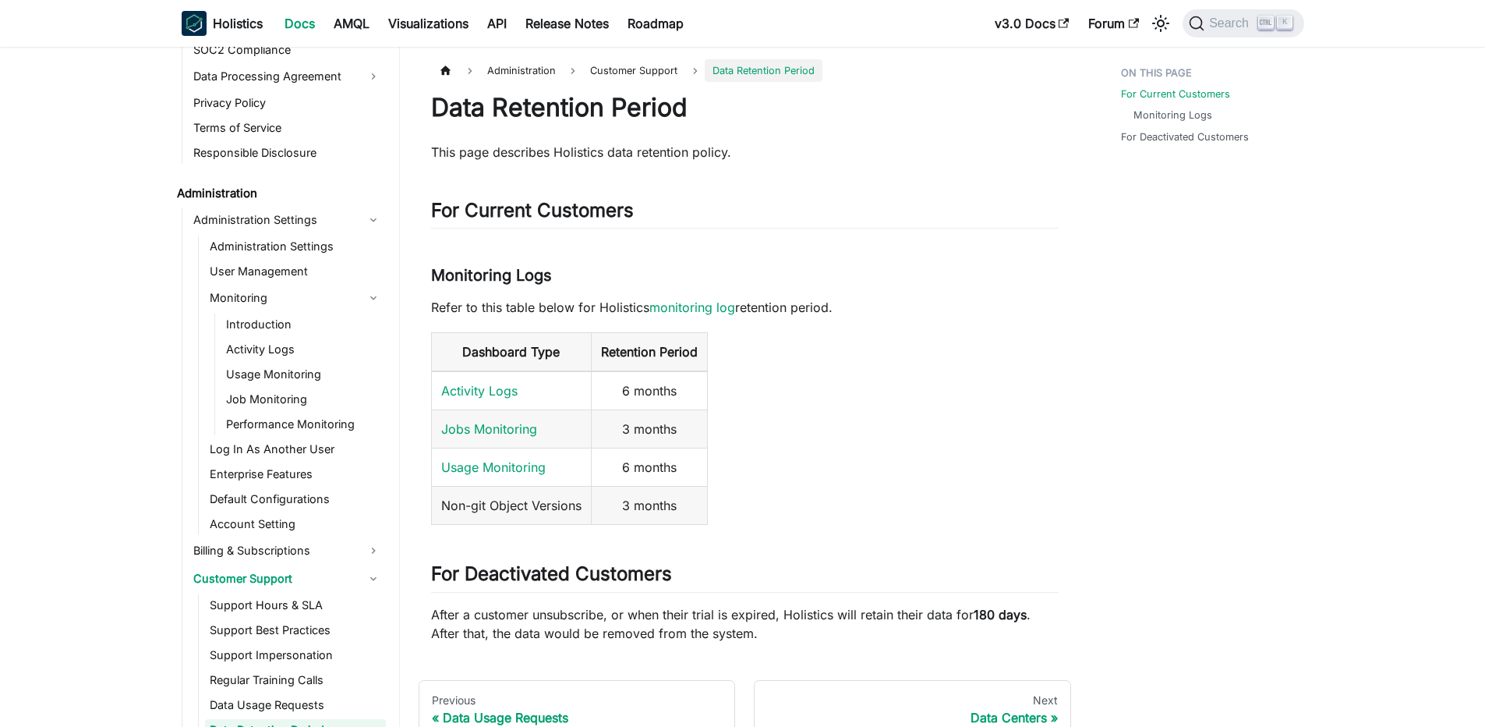
click at [920, 628] on p "After a customer unsubscribe, or when their trial is expired, Holistics will re…" at bounding box center [745, 623] width 628 height 37
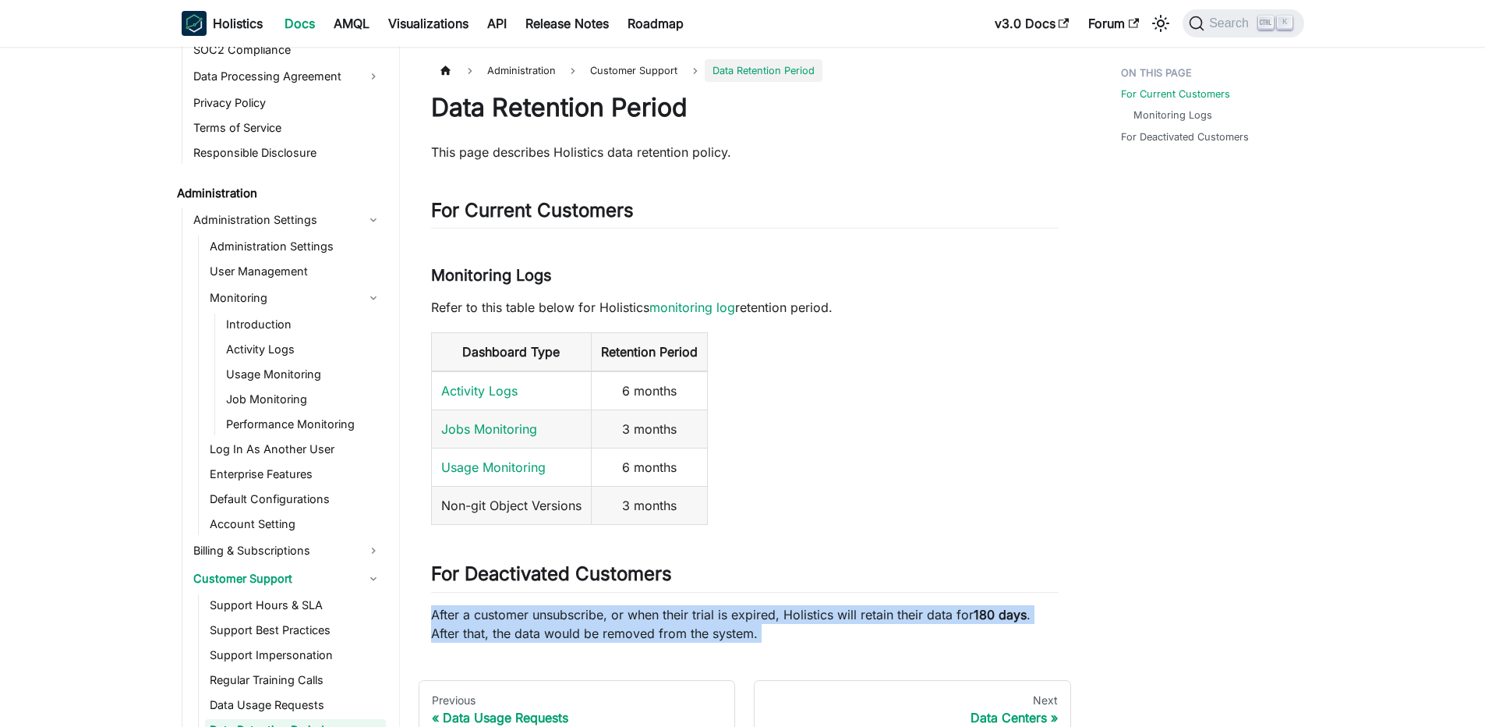
click at [920, 628] on p "After a customer unsubscribe, or when their trial is expired, Holistics will re…" at bounding box center [745, 623] width 628 height 37
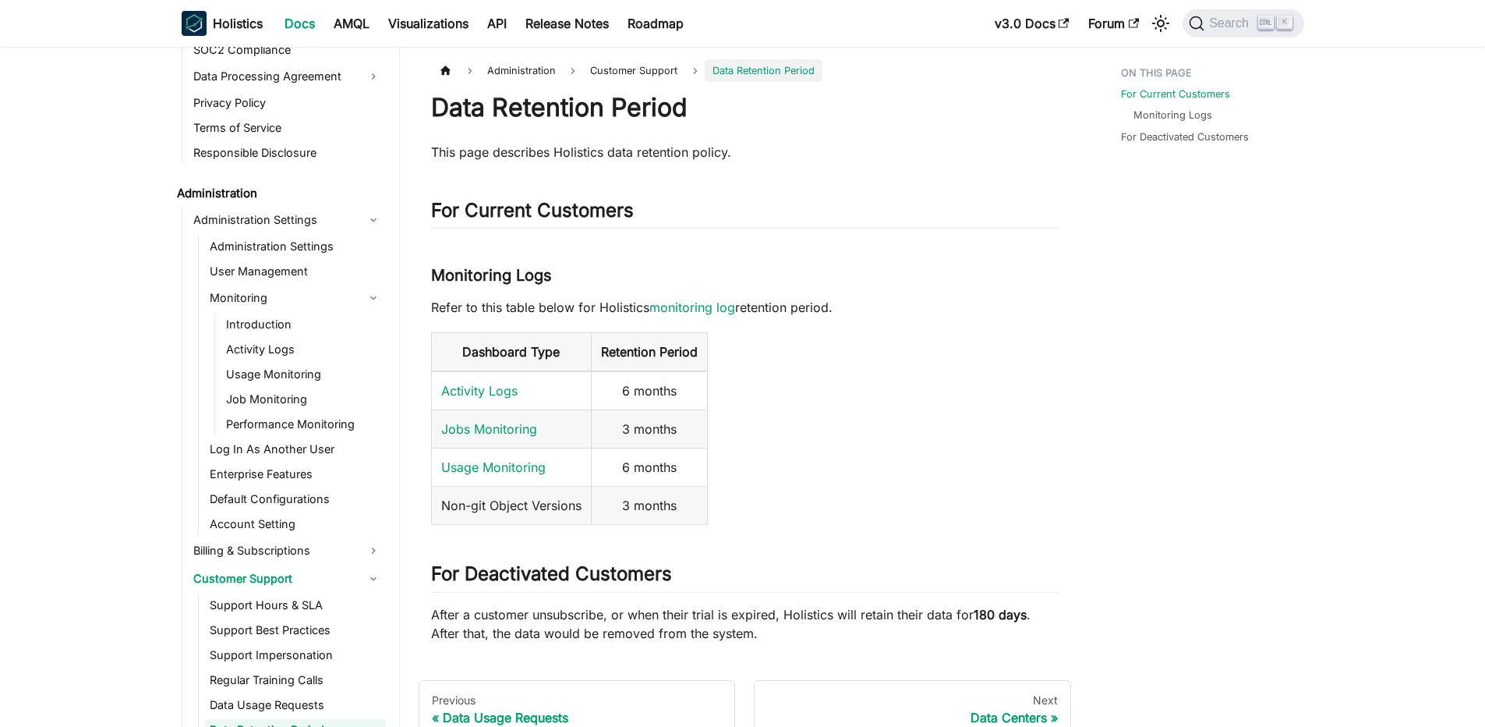
click at [920, 628] on p "After a customer unsubscribe, or when their trial is expired, Holistics will re…" at bounding box center [745, 623] width 628 height 37
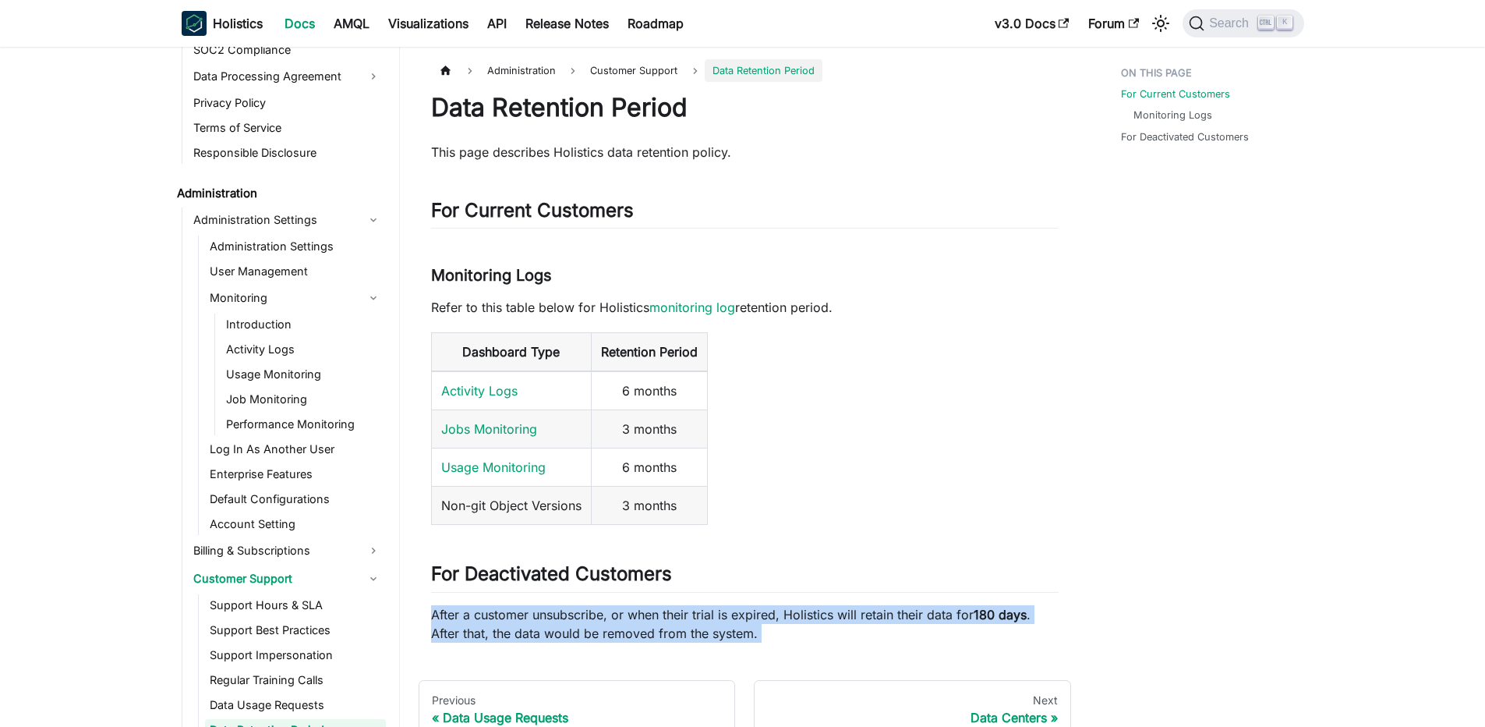
click at [920, 628] on p "After a customer unsubscribe, or when their trial is expired, Holistics will re…" at bounding box center [745, 623] width 628 height 37
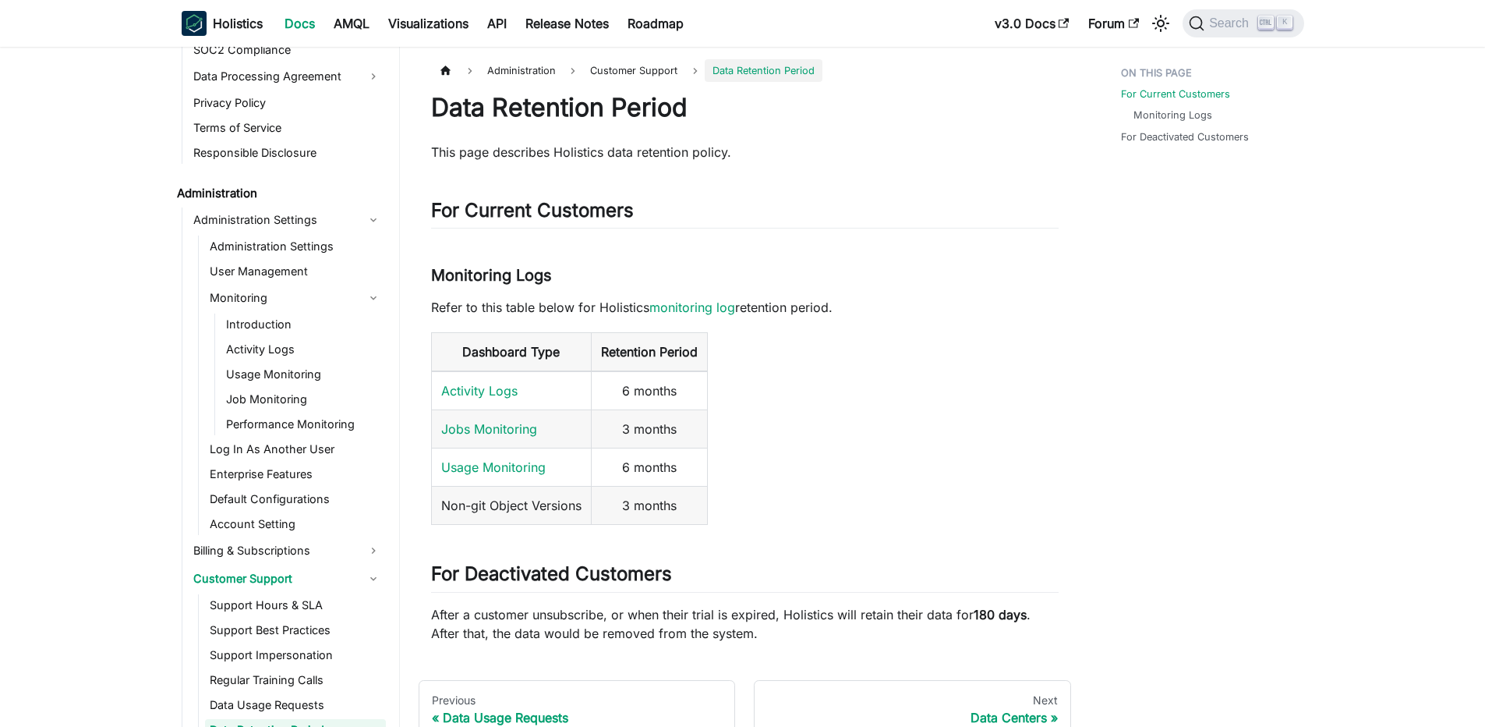
click at [920, 628] on p "After a customer unsubscribe, or when their trial is expired, Holistics will re…" at bounding box center [745, 623] width 628 height 37
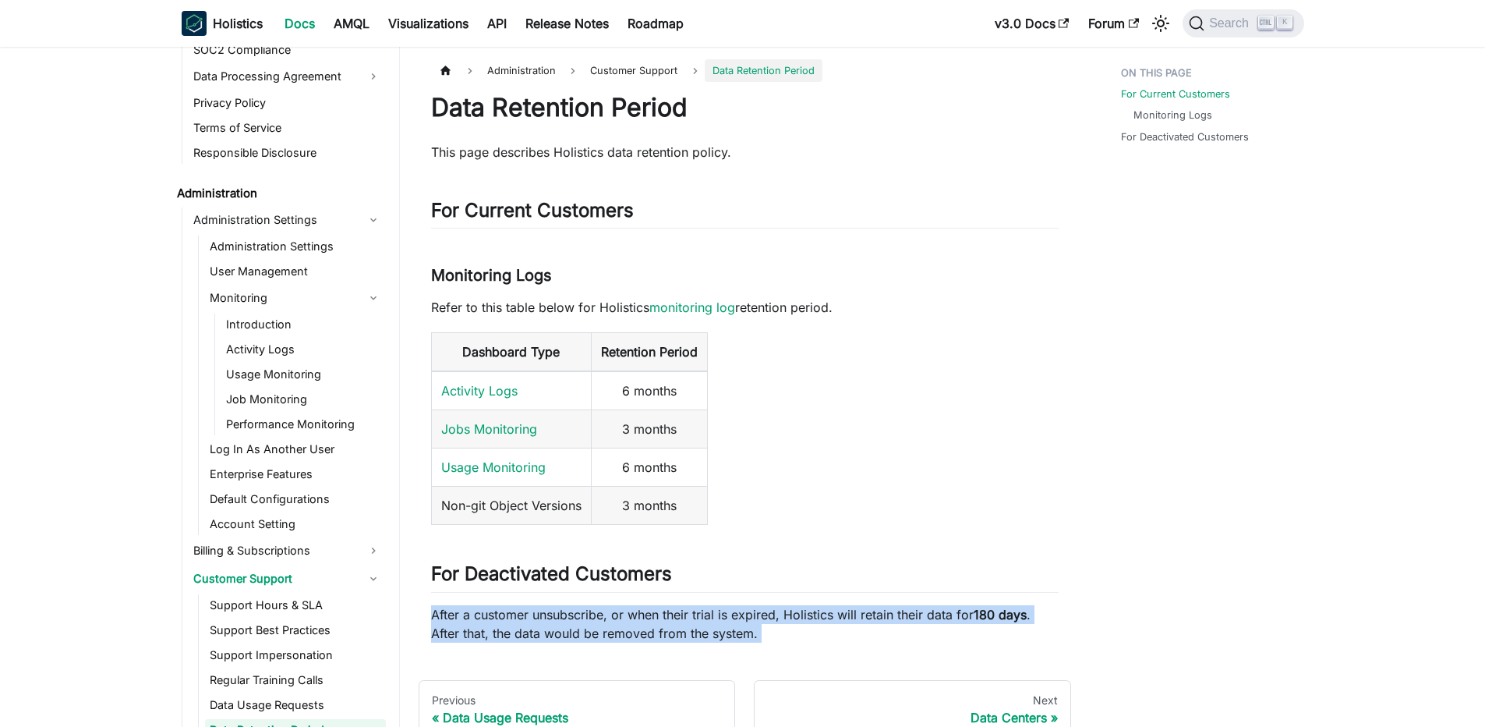
click at [920, 628] on p "After a customer unsubscribe, or when their trial is expired, Holistics will re…" at bounding box center [745, 623] width 628 height 37
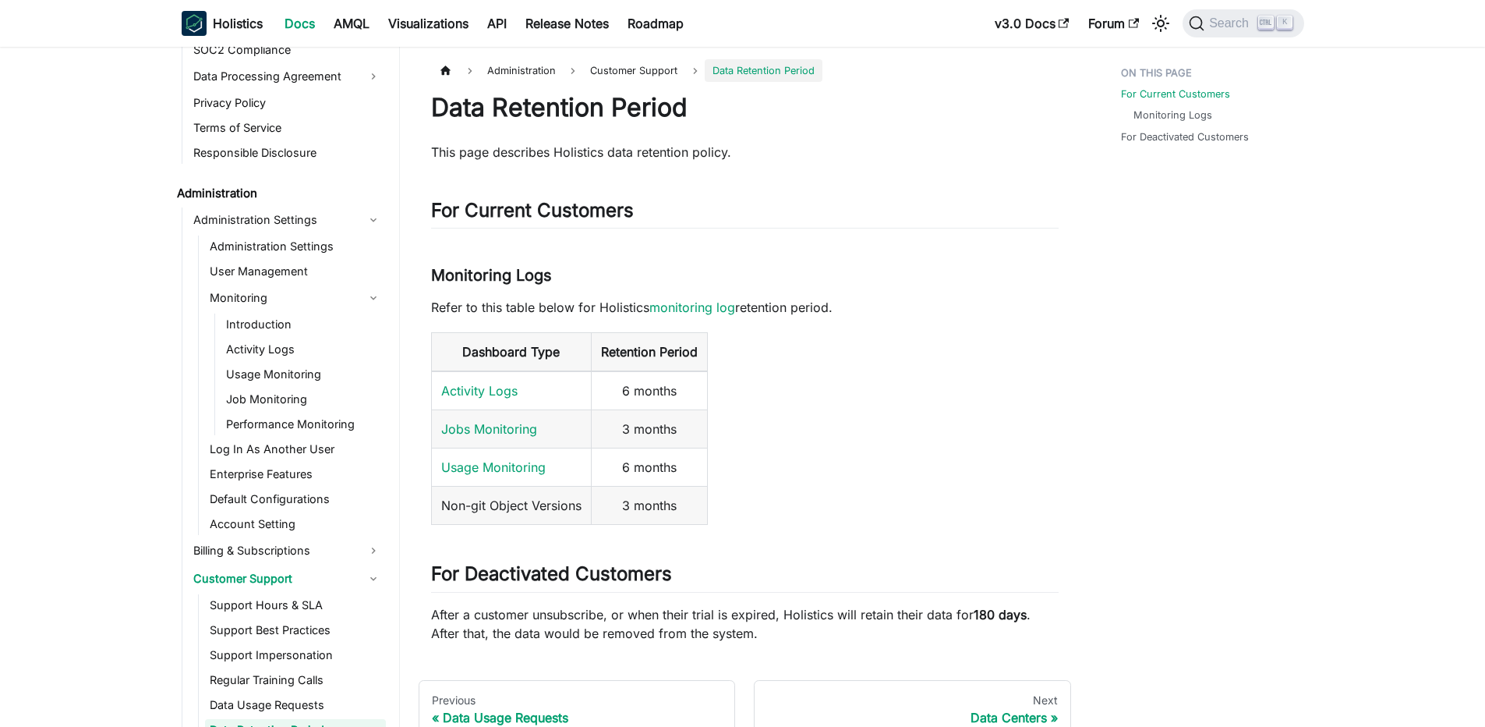
click at [920, 628] on p "After a customer unsubscribe, or when their trial is expired, Holistics will re…" at bounding box center [745, 623] width 628 height 37
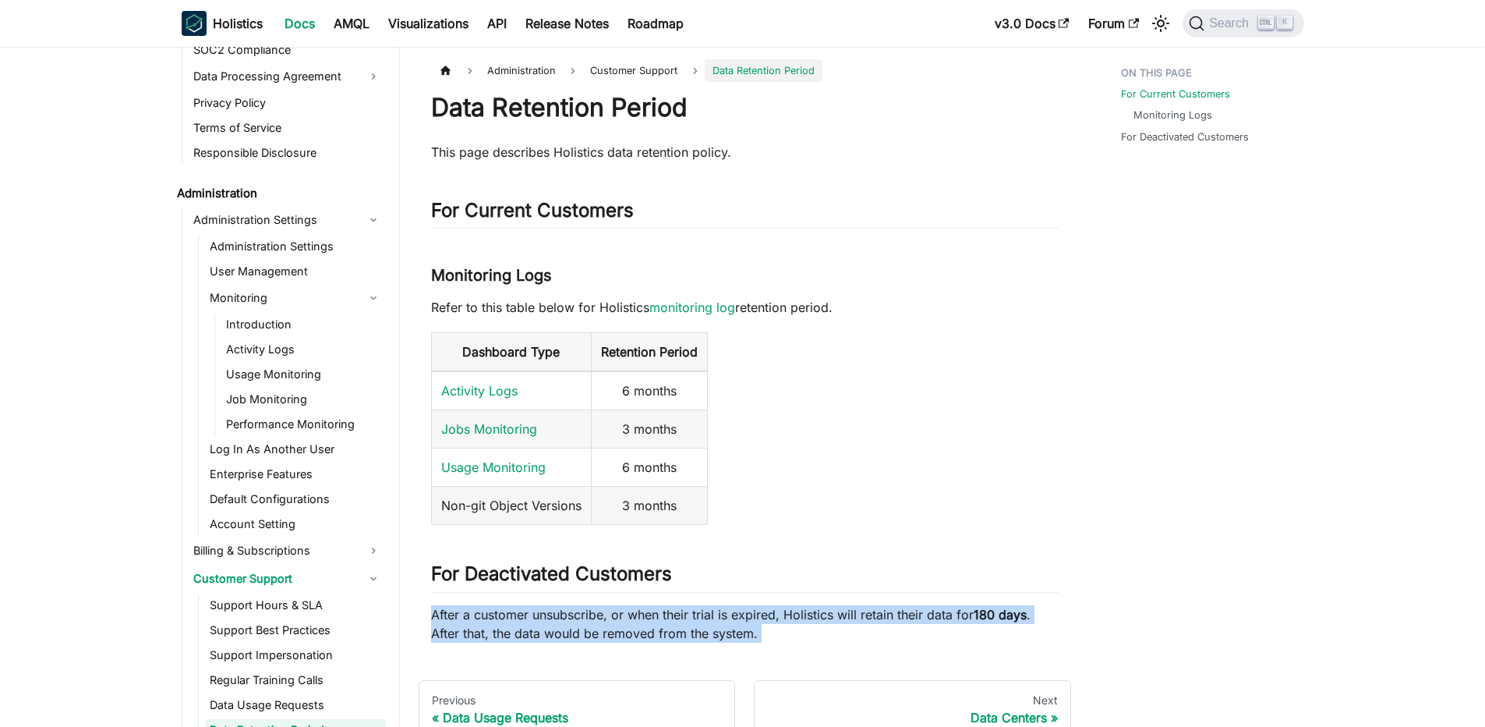
click at [920, 628] on p "After a customer unsubscribe, or when their trial is expired, Holistics will re…" at bounding box center [745, 623] width 628 height 37
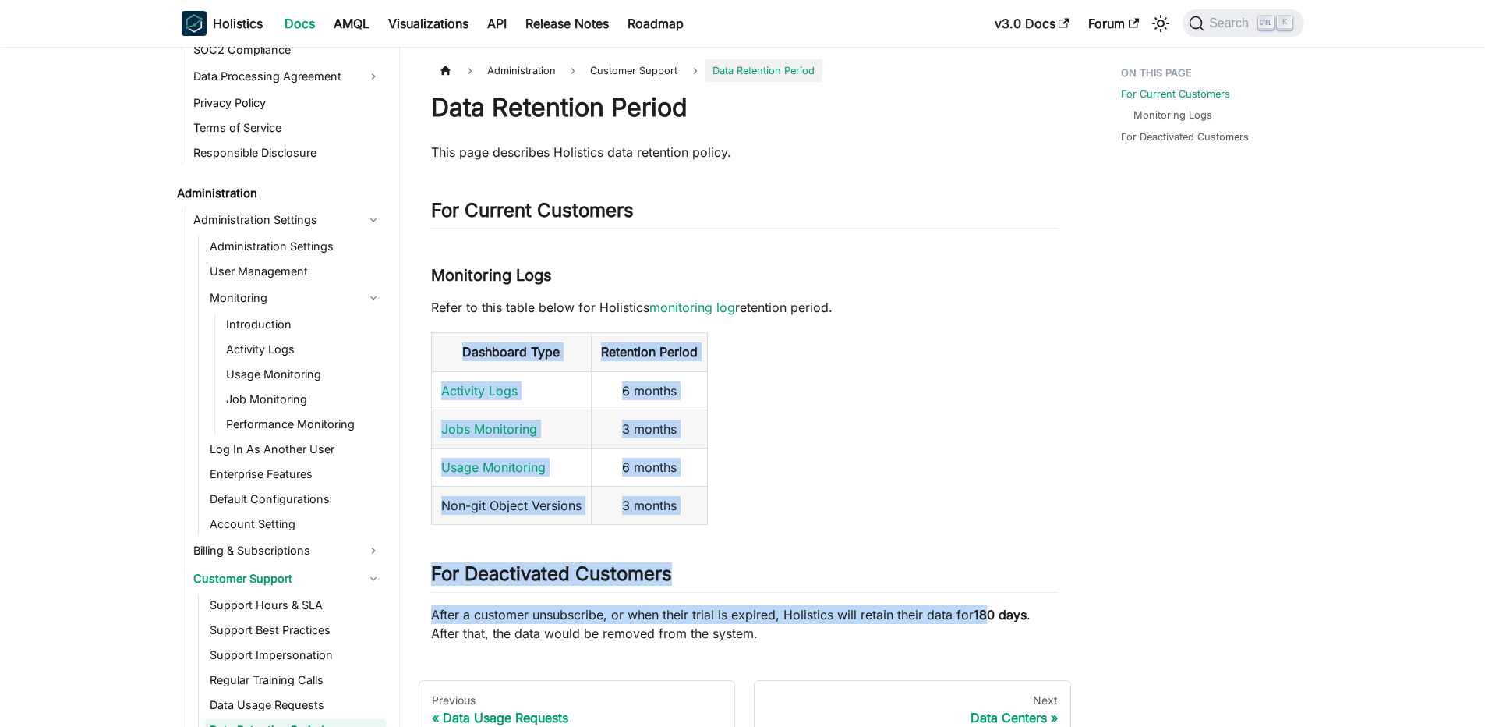
drag, startPoint x: 454, startPoint y: 344, endPoint x: 994, endPoint y: 607, distance: 601.2
click at [994, 607] on div "Data Retention Period This page describes Holistics data retention policy. For …" at bounding box center [745, 367] width 628 height 550
click at [994, 607] on strong "180 days" at bounding box center [1000, 615] width 53 height 16
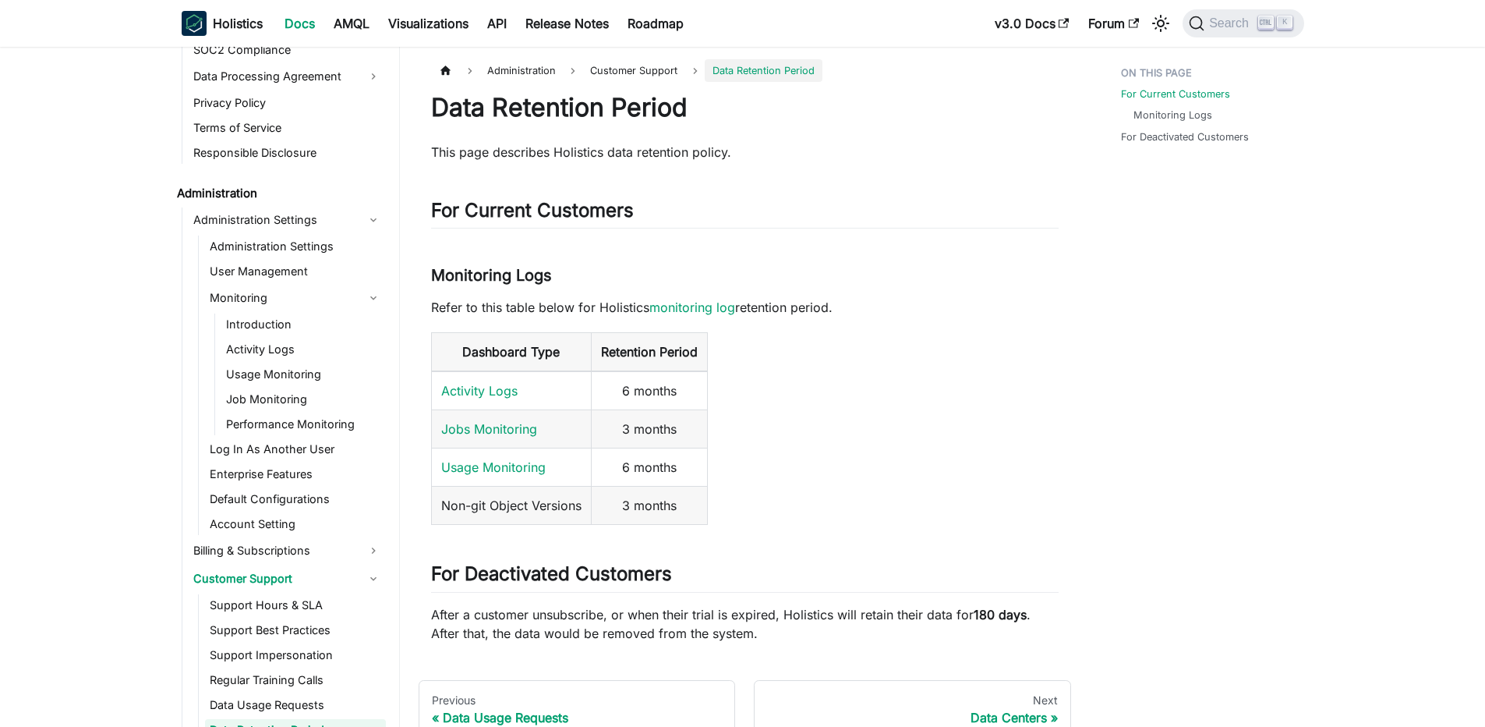
click at [867, 611] on p "After a customer unsubscribe, or when their trial is expired, Holistics will re…" at bounding box center [745, 623] width 628 height 37
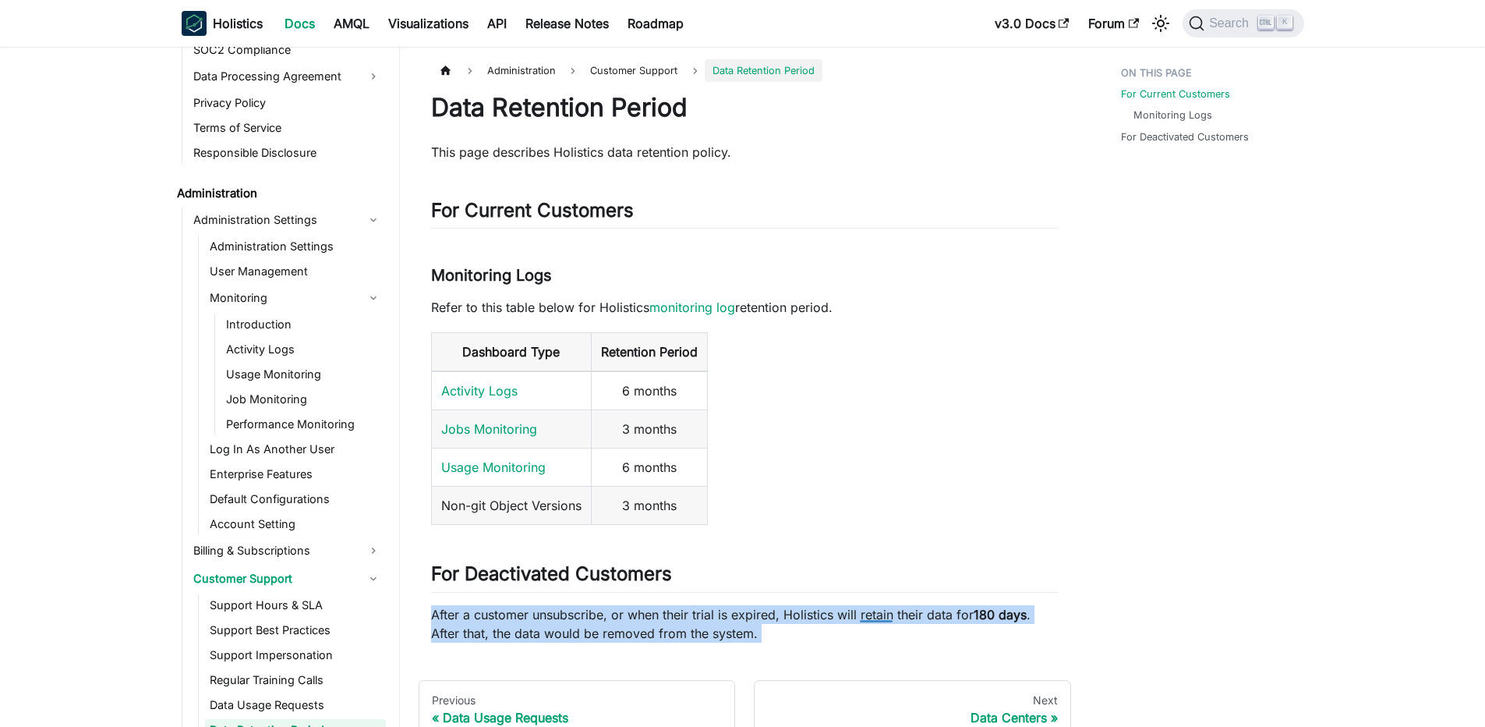
click at [867, 611] on p "After a customer unsubscribe, or when their trial is expired, Holistics will re…" at bounding box center [745, 623] width 628 height 37
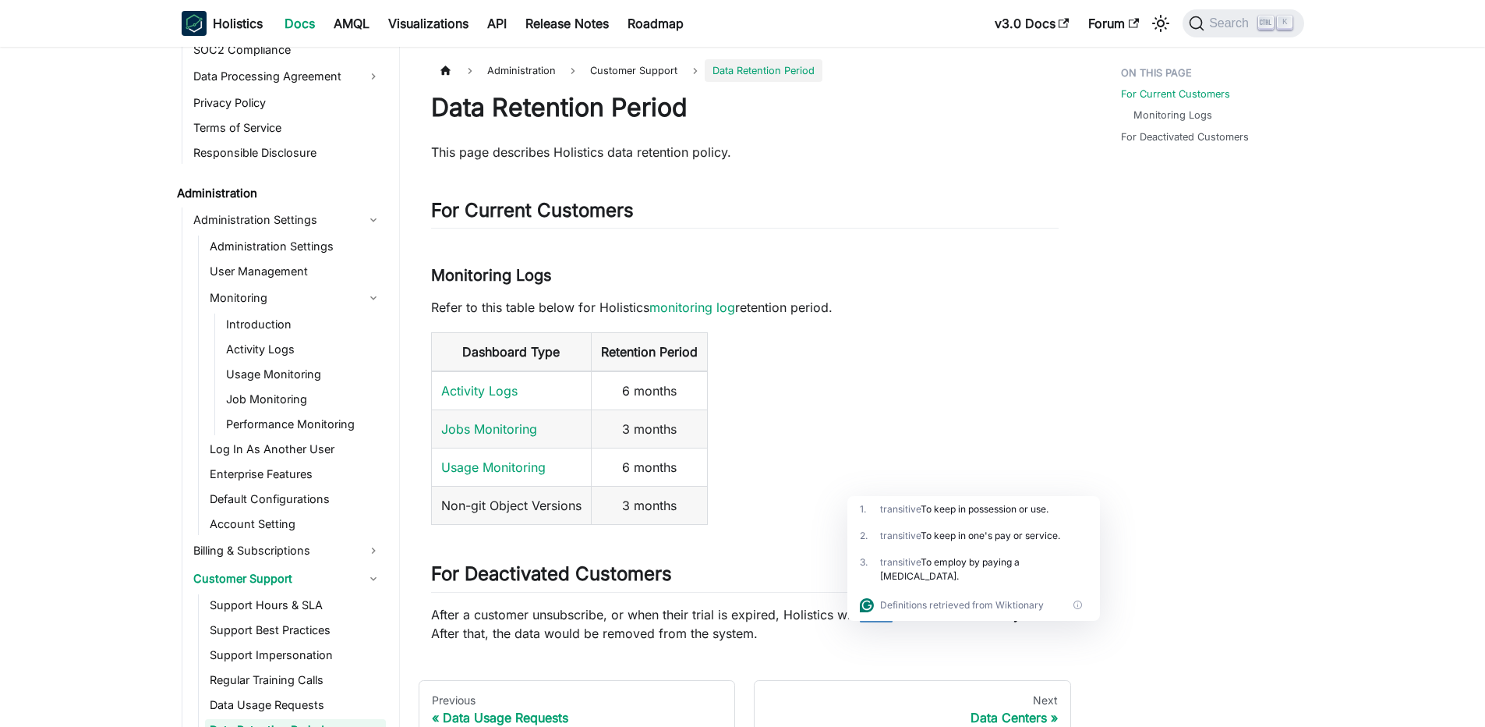
click at [599, 508] on td "3 months" at bounding box center [649, 506] width 116 height 38
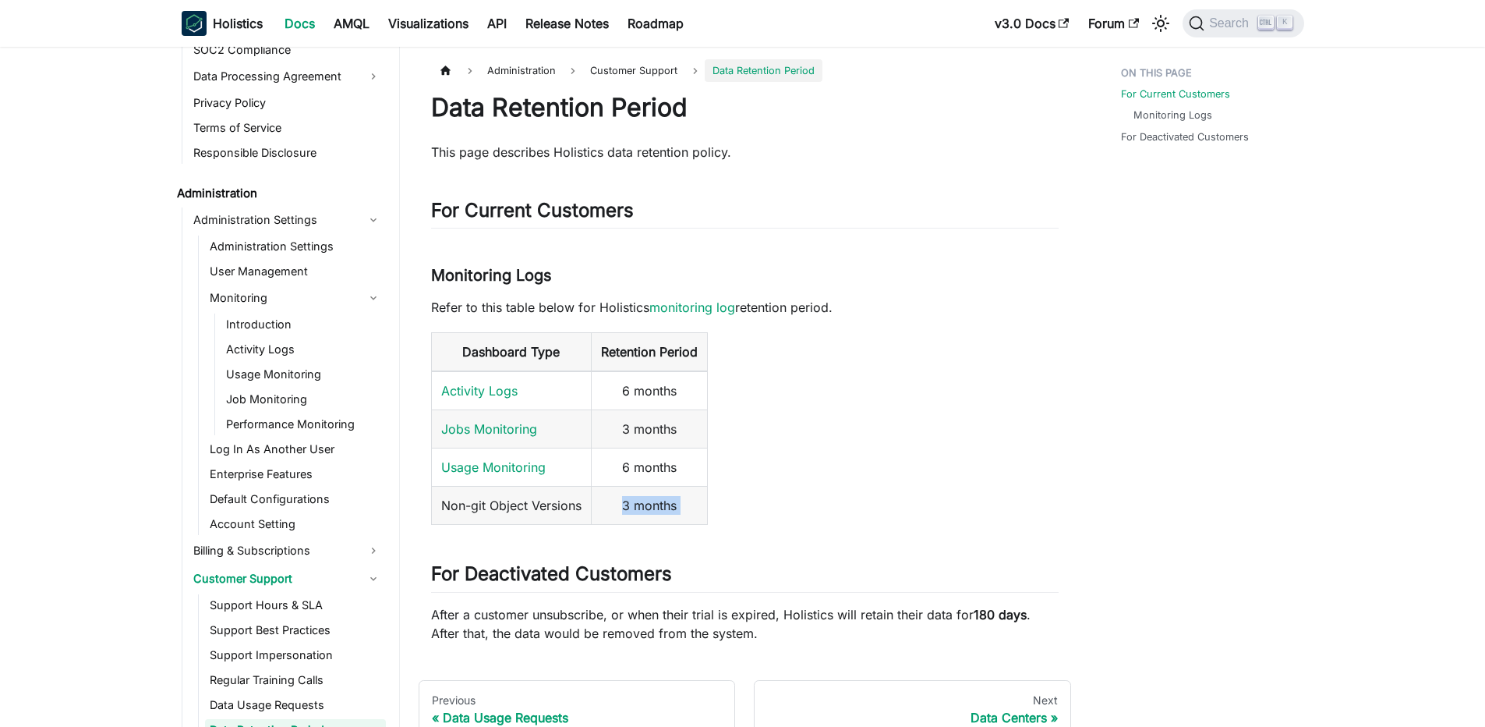
click at [599, 508] on td "3 months" at bounding box center [649, 506] width 116 height 38
click at [570, 511] on td "Non-git Object Versions" at bounding box center [511, 506] width 160 height 38
click at [570, 511] on html "Skip to main content Holistics Docs AMQL Visualizations API Release Notes Roadm…" at bounding box center [742, 363] width 1485 height 727
click at [570, 511] on div at bounding box center [556, 505] width 51 height 16
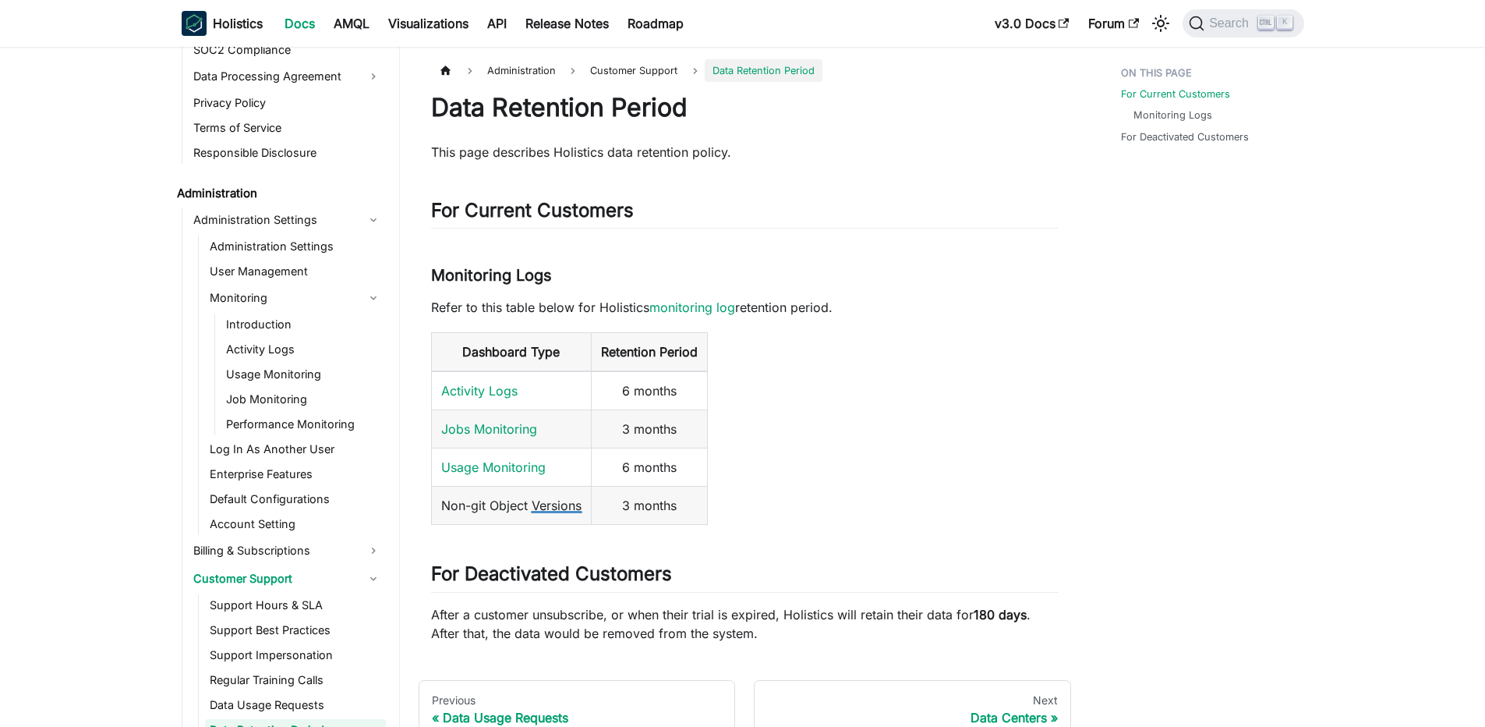
click at [570, 511] on div at bounding box center [556, 505] width 51 height 16
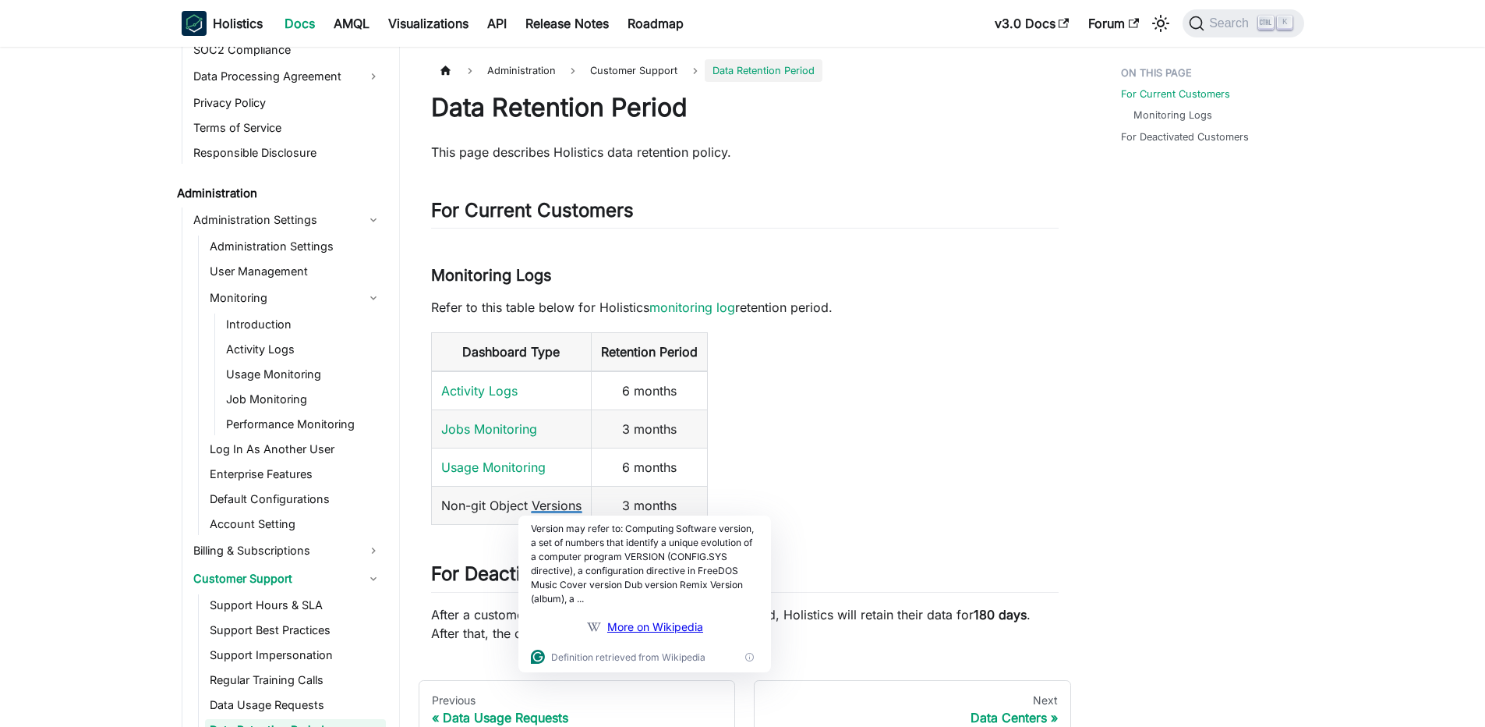
click at [568, 502] on td "Non-git Object Versions" at bounding box center [511, 506] width 160 height 38
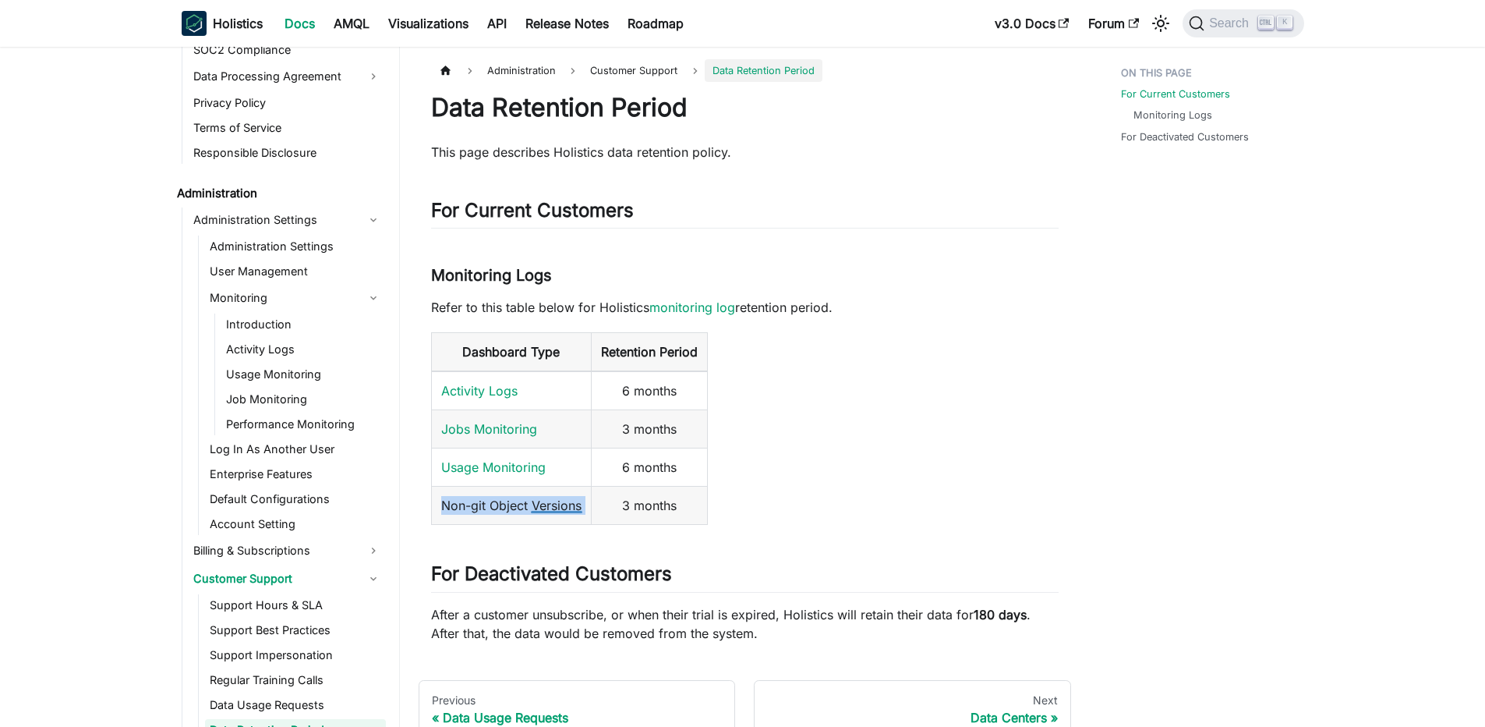
click at [568, 502] on td "Non-git Object Versions" at bounding box center [511, 506] width 160 height 38
click at [683, 494] on td "3 months" at bounding box center [649, 506] width 116 height 38
click at [678, 504] on center "3 months" at bounding box center [649, 505] width 97 height 19
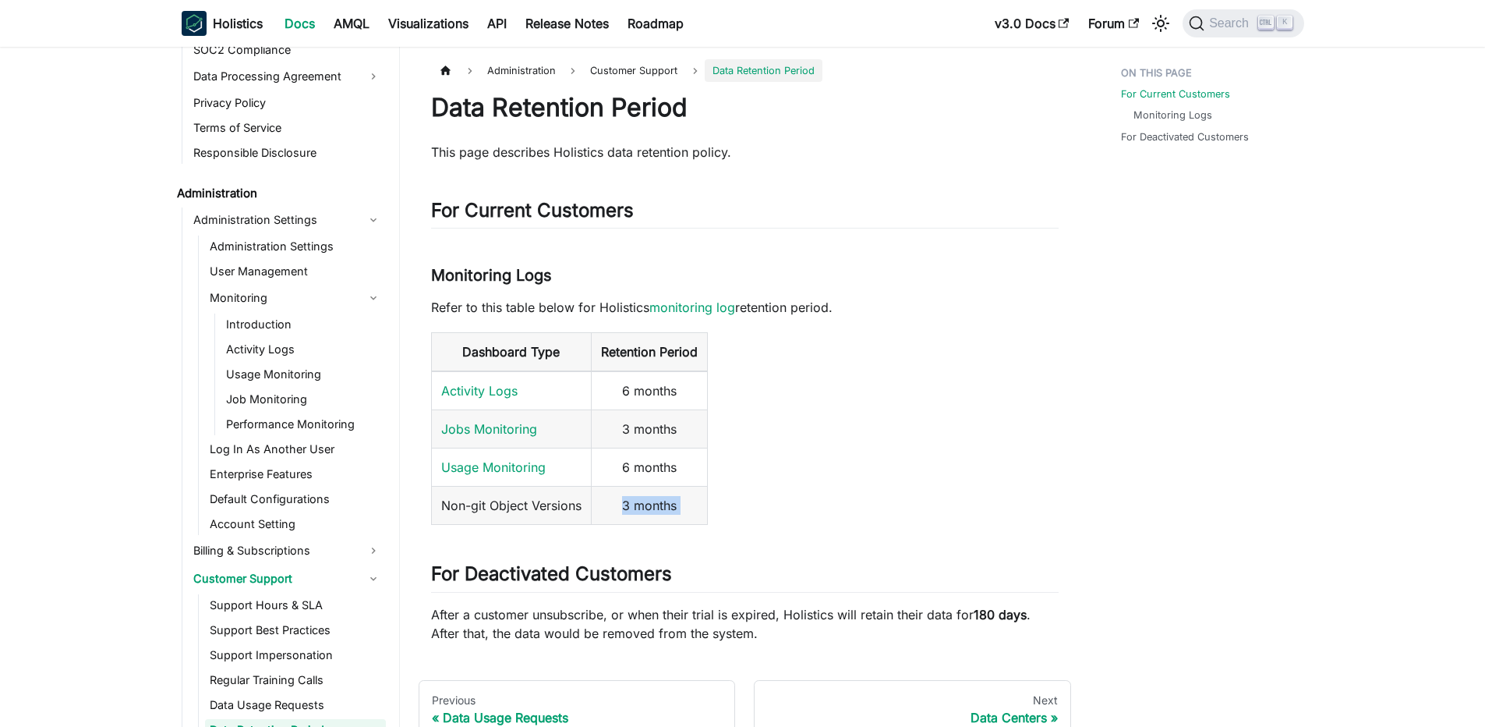
click at [848, 501] on table "Dashboard Type Retention Period Activity Logs 6 months Jobs Monitoring 3 months…" at bounding box center [745, 428] width 628 height 193
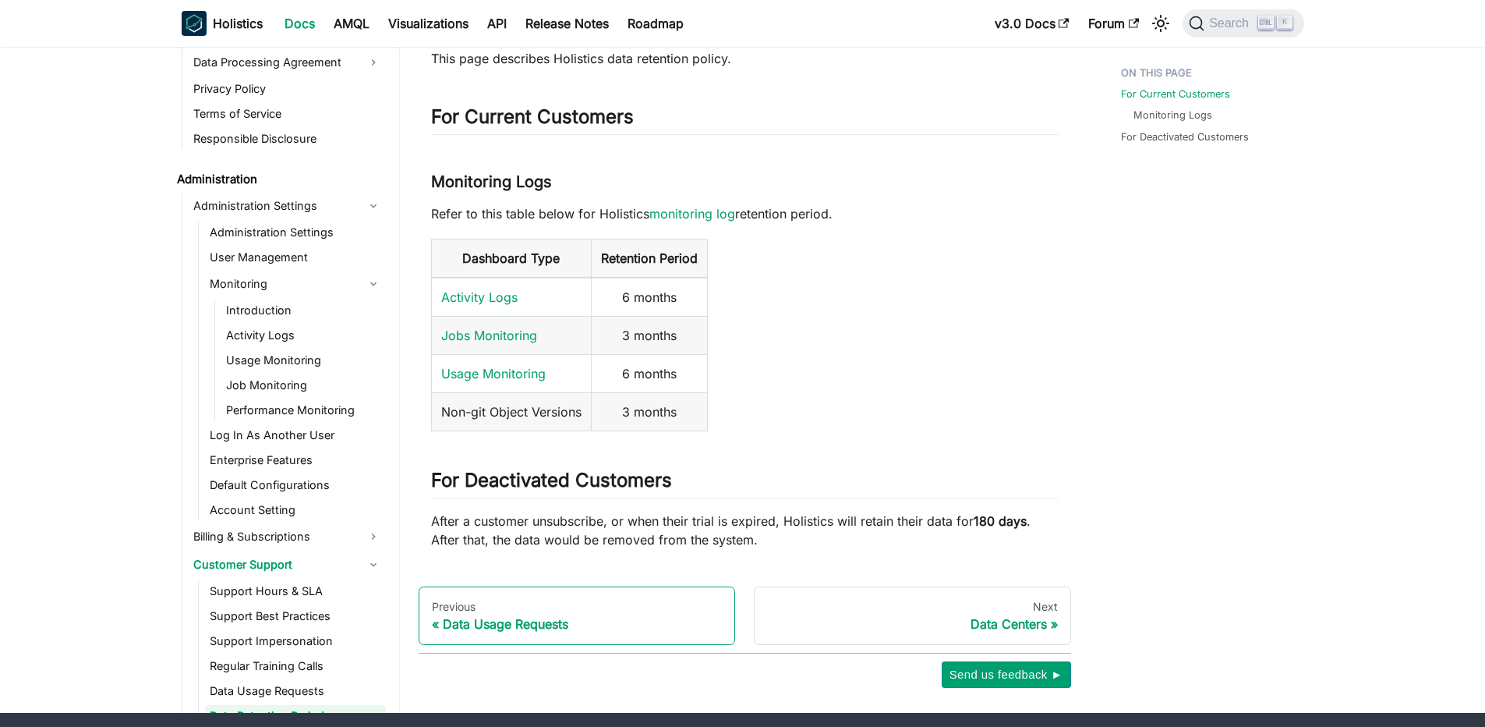
click at [511, 626] on div "Data Usage Requests" at bounding box center [577, 624] width 291 height 16
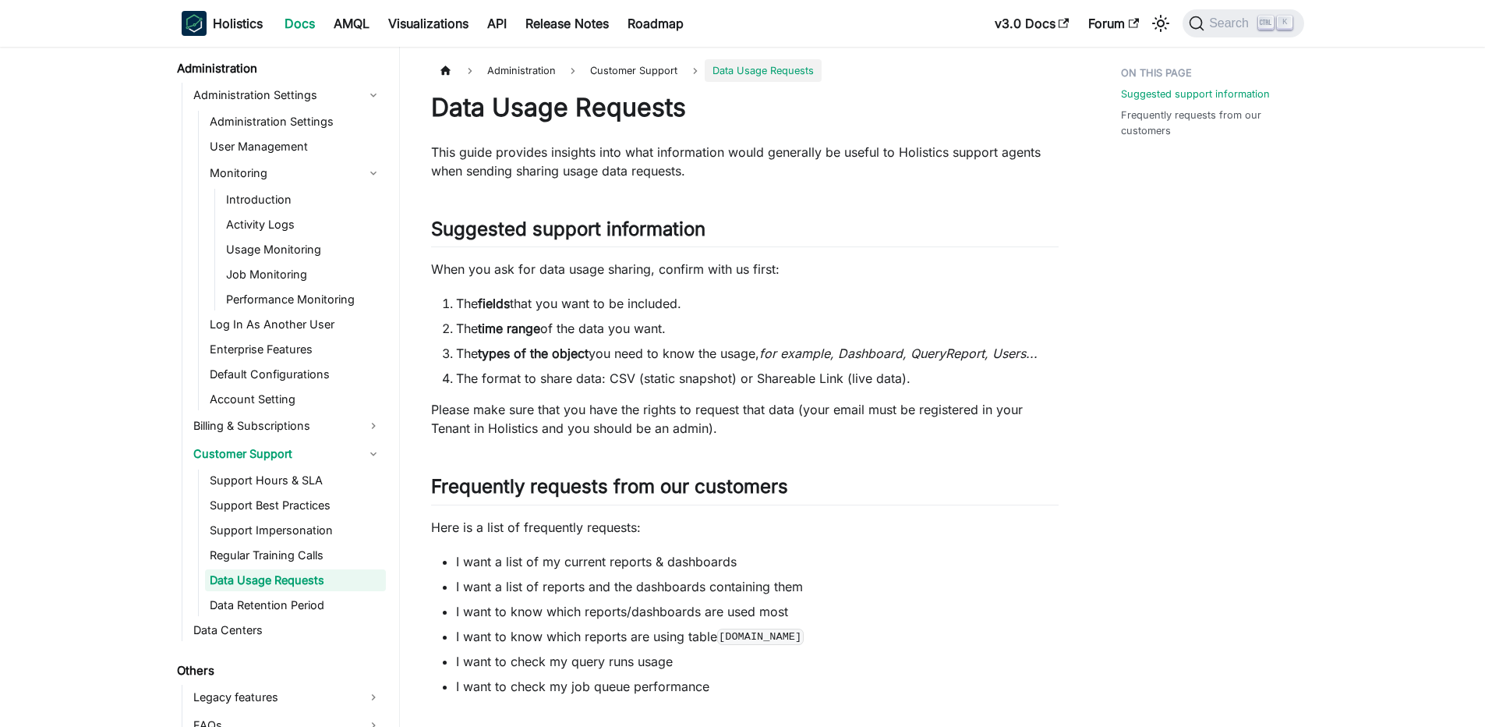
scroll to position [201, 0]
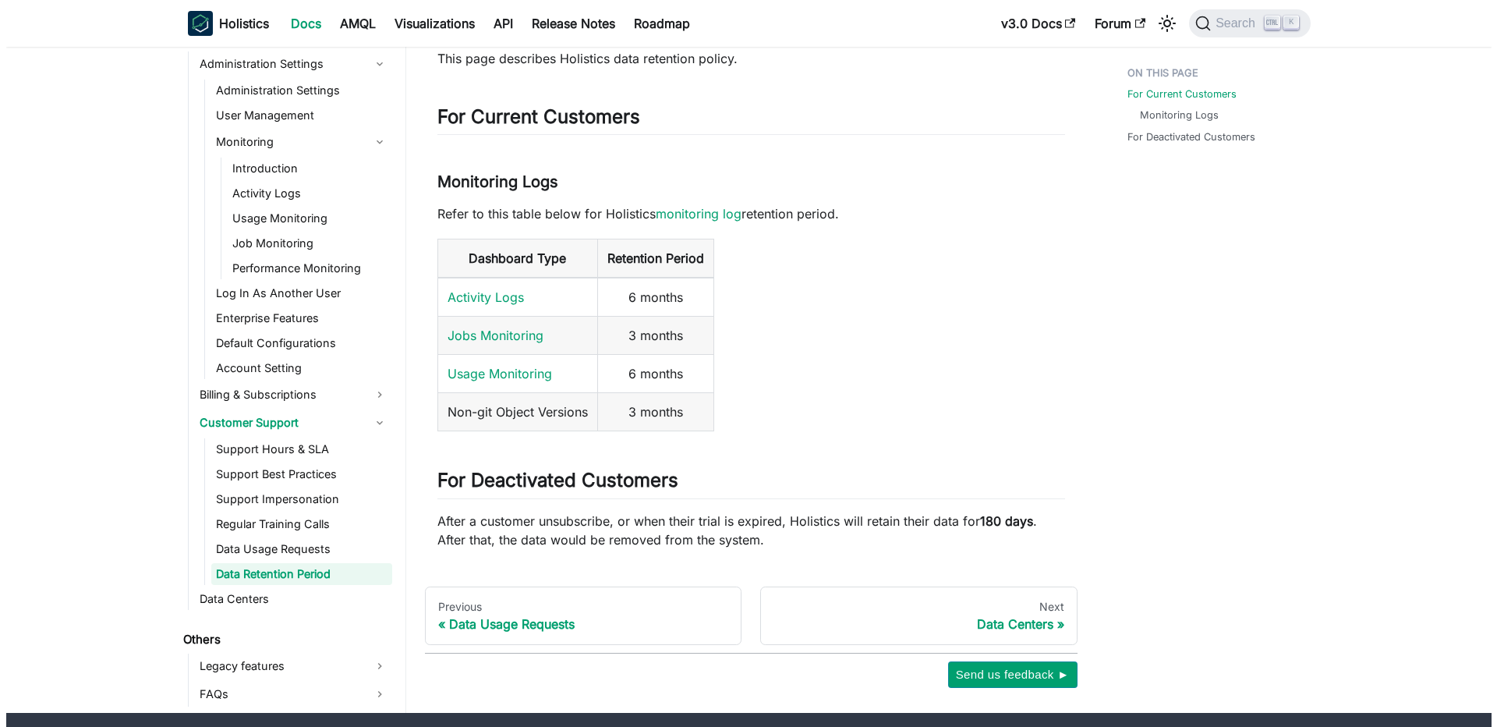
scroll to position [148, 0]
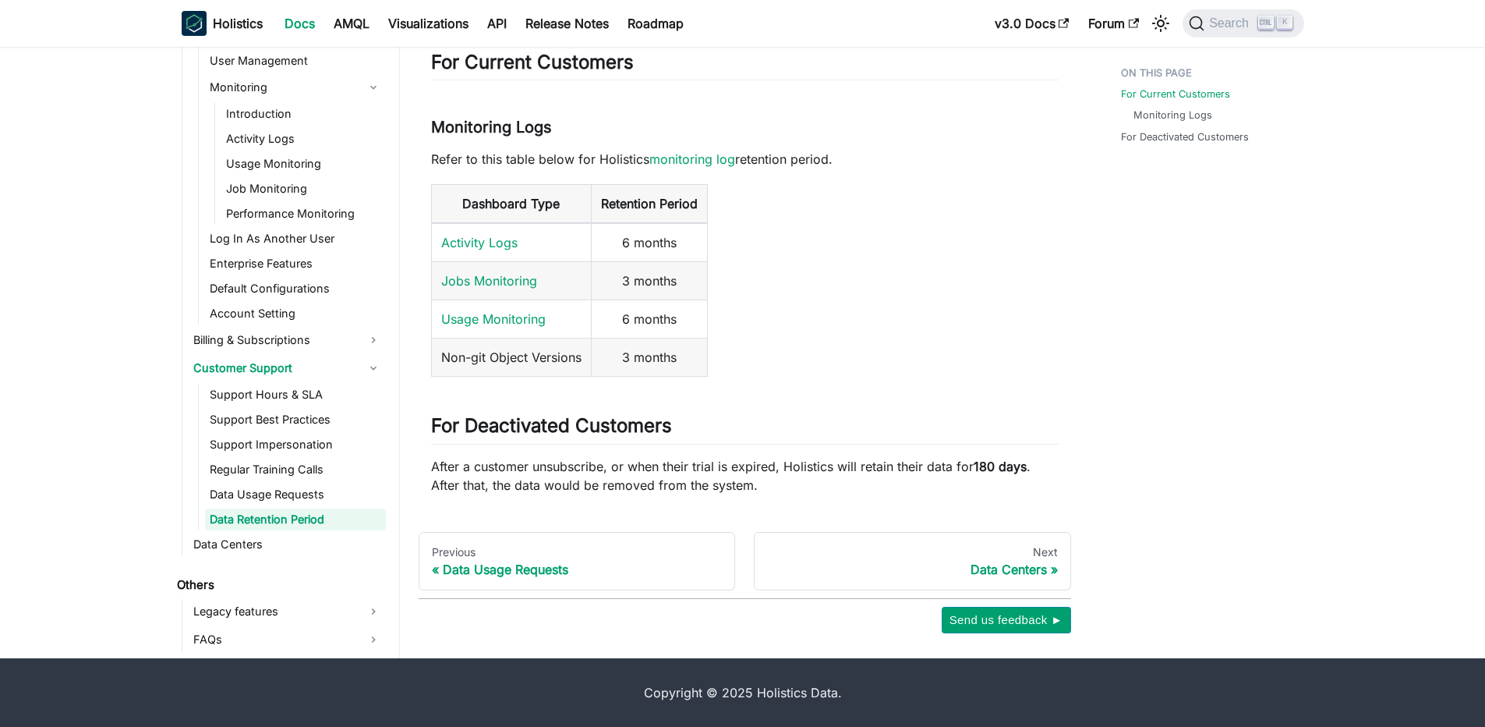
click at [726, 476] on p "After a customer unsubscribe, or when their trial is expired, Holistics will re…" at bounding box center [745, 475] width 628 height 37
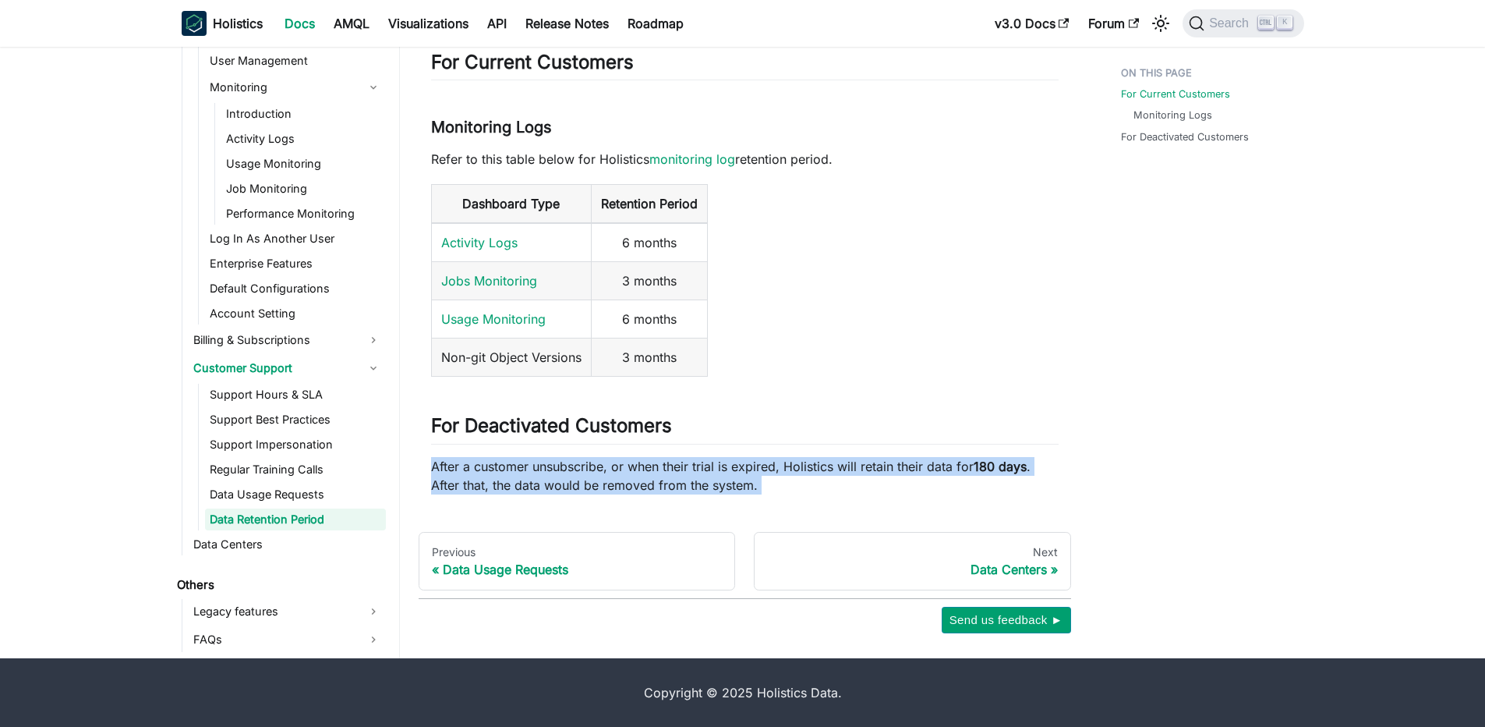
click at [726, 476] on p "After a customer unsubscribe, or when their trial is expired, Holistics will re…" at bounding box center [745, 475] width 628 height 37
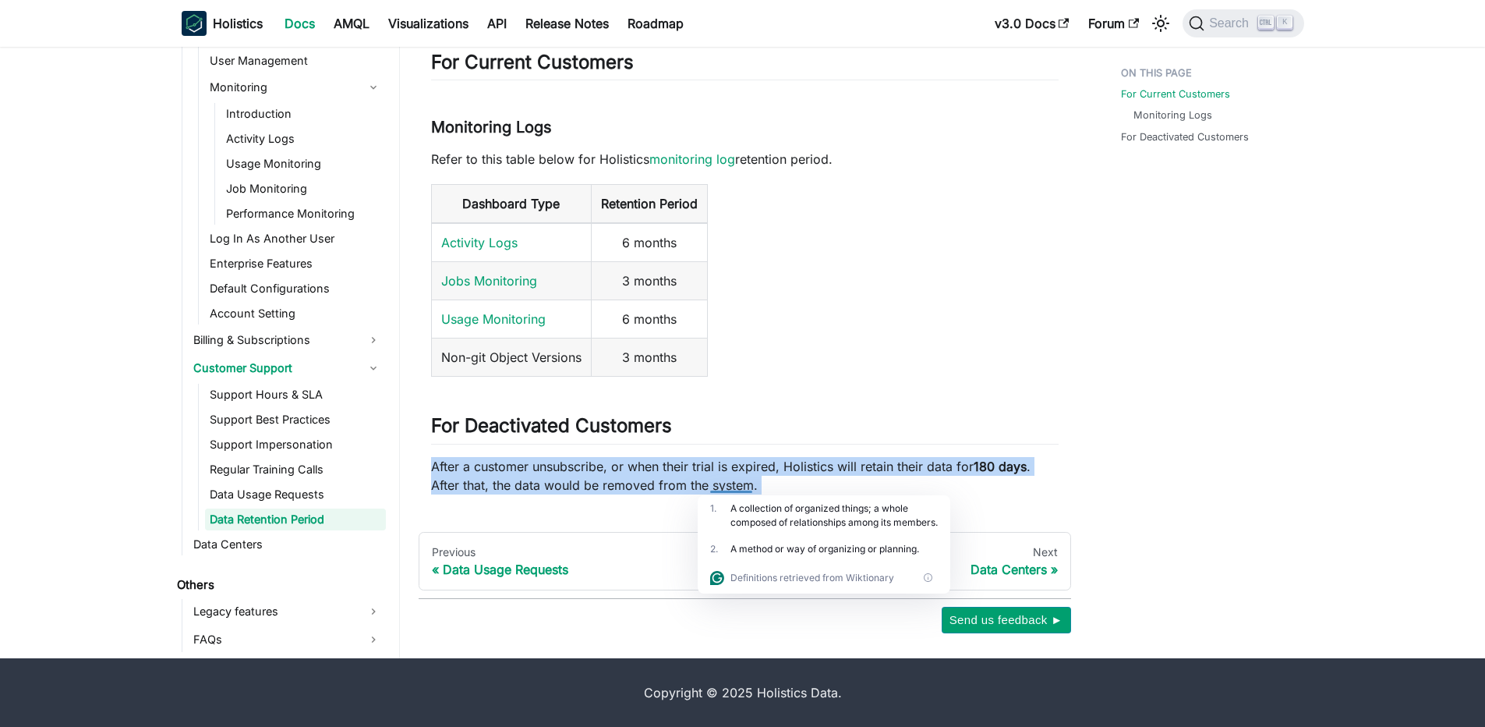
click at [747, 449] on div "Data Retention Period This page describes Holistics data retention policy. For …" at bounding box center [745, 219] width 628 height 550
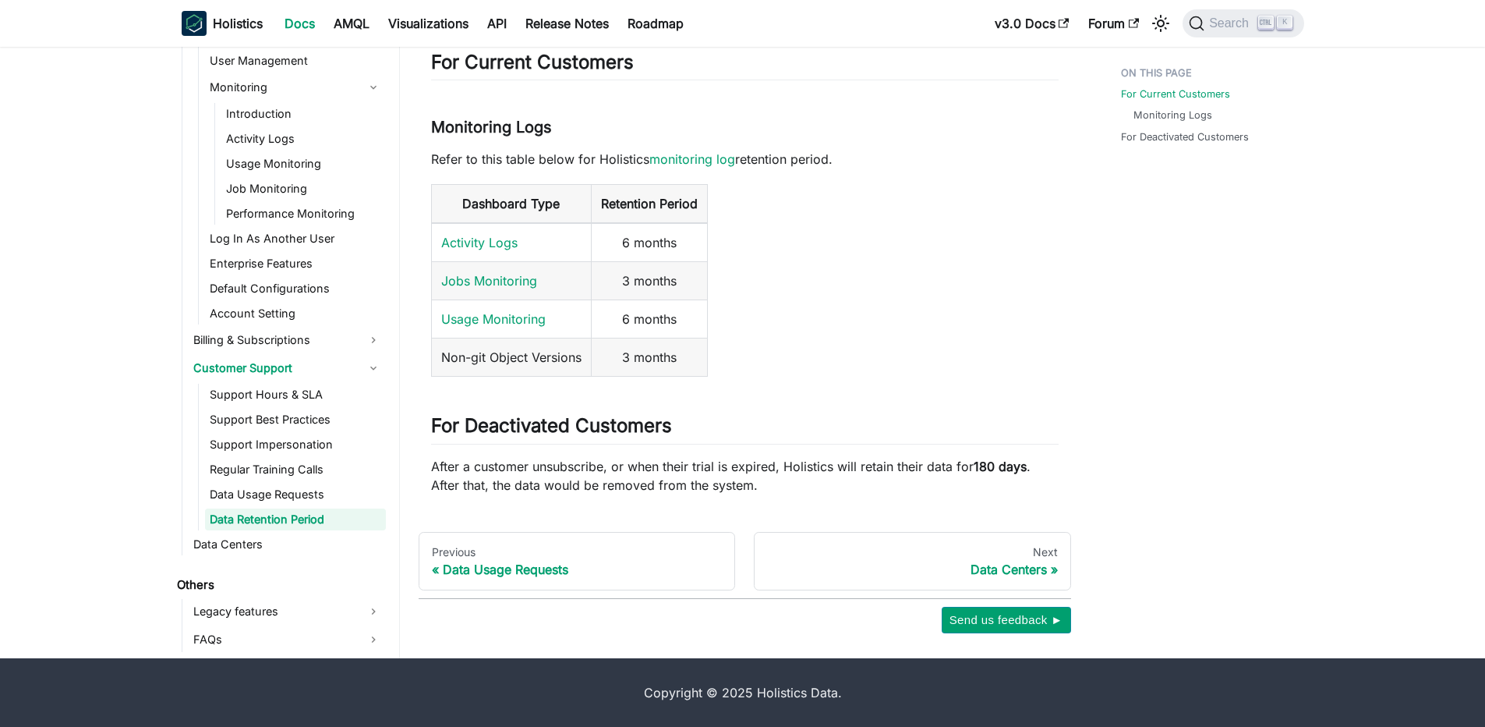
click at [731, 461] on p "After a customer unsubscribe, or when their trial is expired, Holistics will re…" at bounding box center [745, 475] width 628 height 37
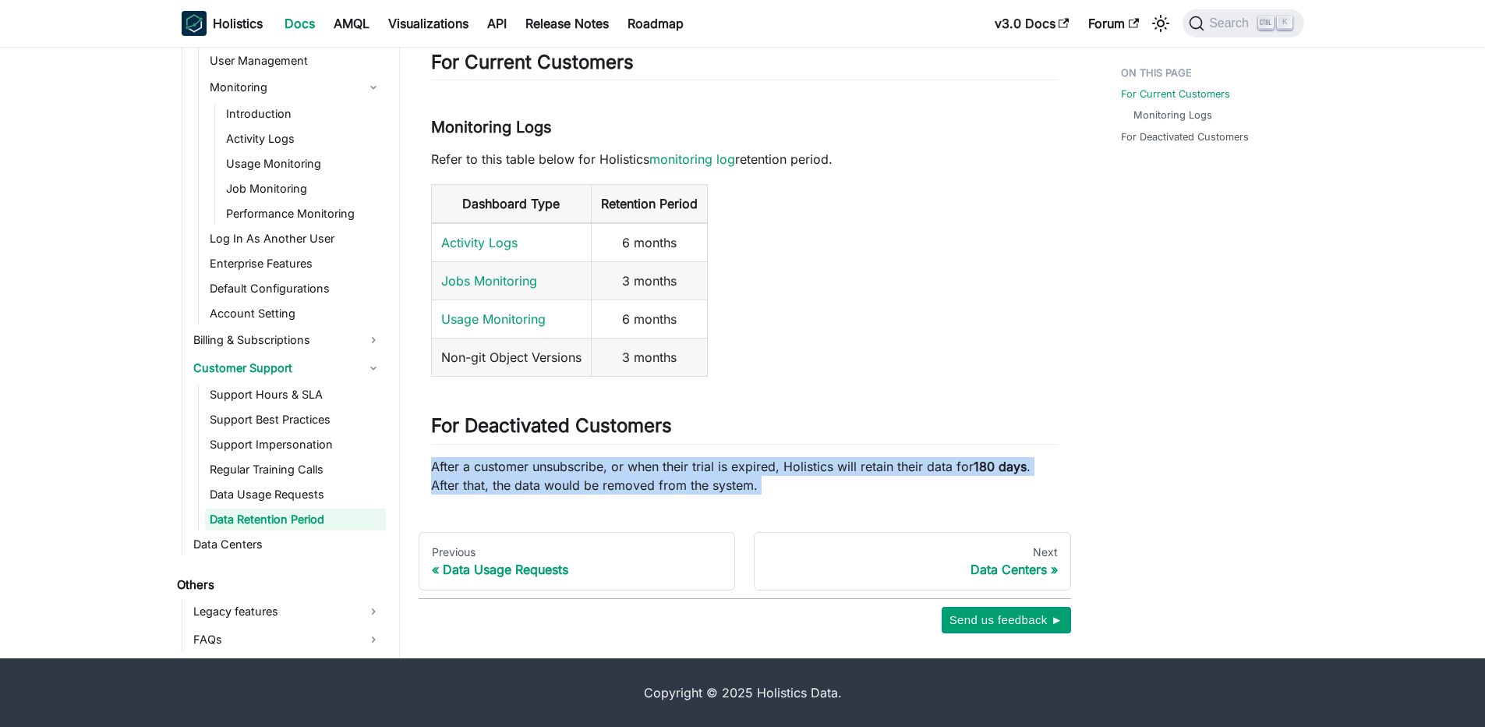
click at [731, 461] on p "After a customer unsubscribe, or when their trial is expired, Holistics will re…" at bounding box center [745, 475] width 628 height 37
click at [788, 462] on p "After a customer unsubscribe, or when their trial is expired, Holistics will re…" at bounding box center [745, 475] width 628 height 37
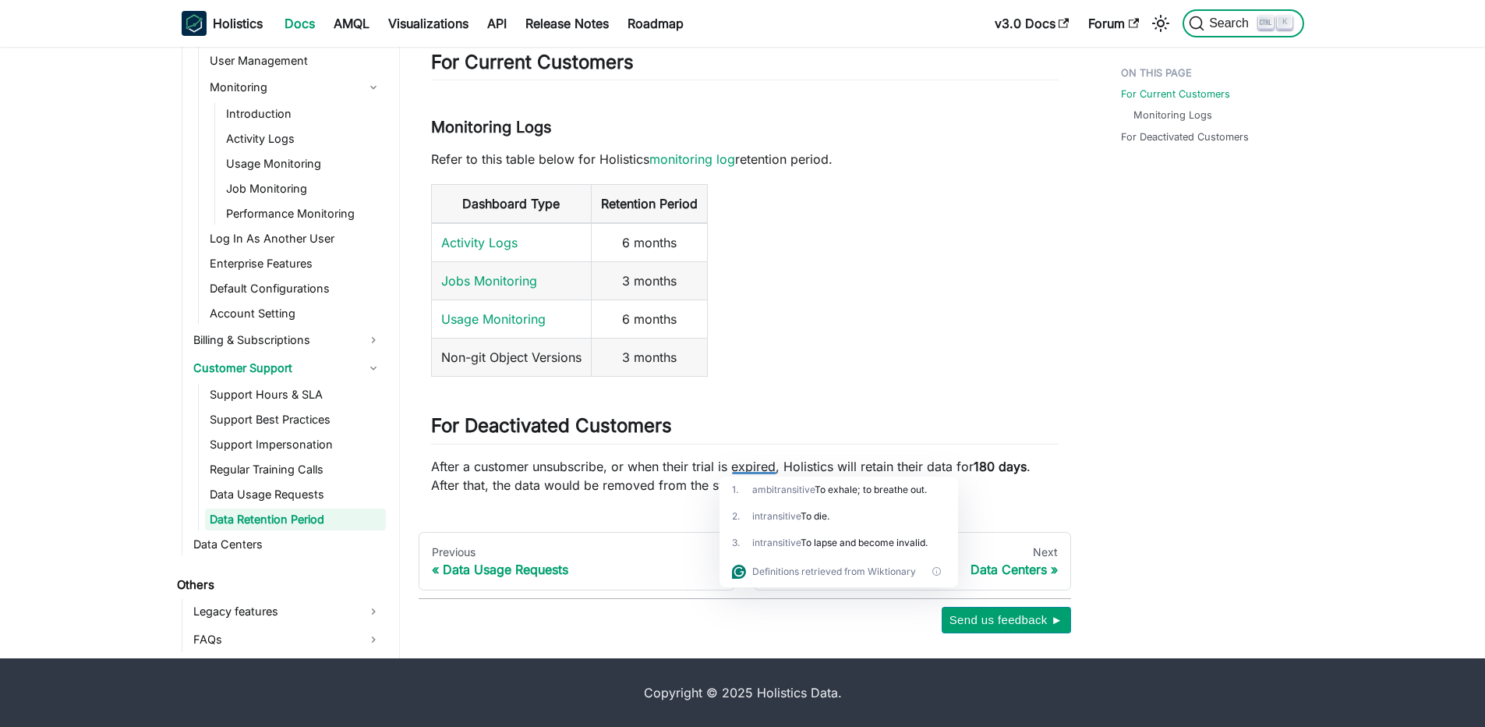
click at [1225, 23] on span "Search" at bounding box center [1232, 23] width 54 height 14
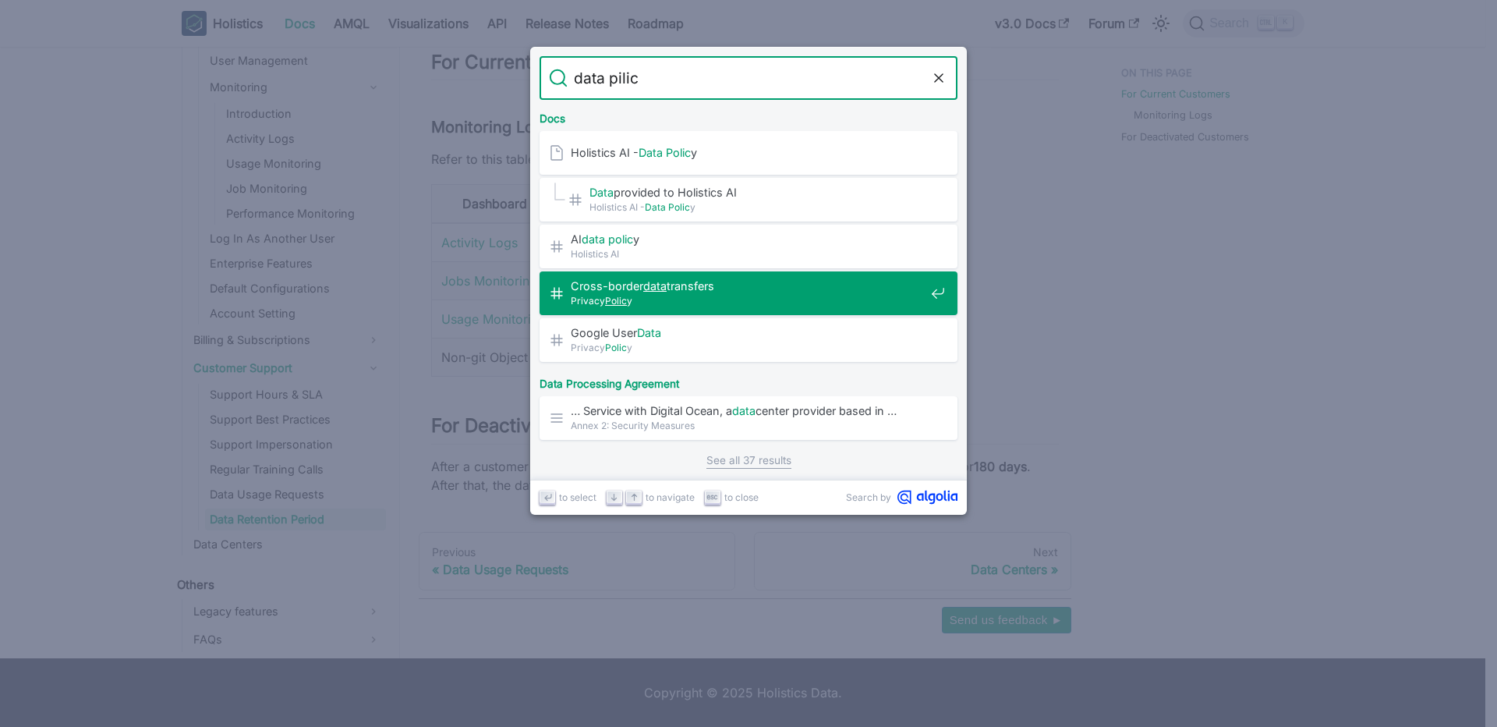
click at [838, 303] on span "Privacy Polic y" at bounding box center [748, 300] width 354 height 15
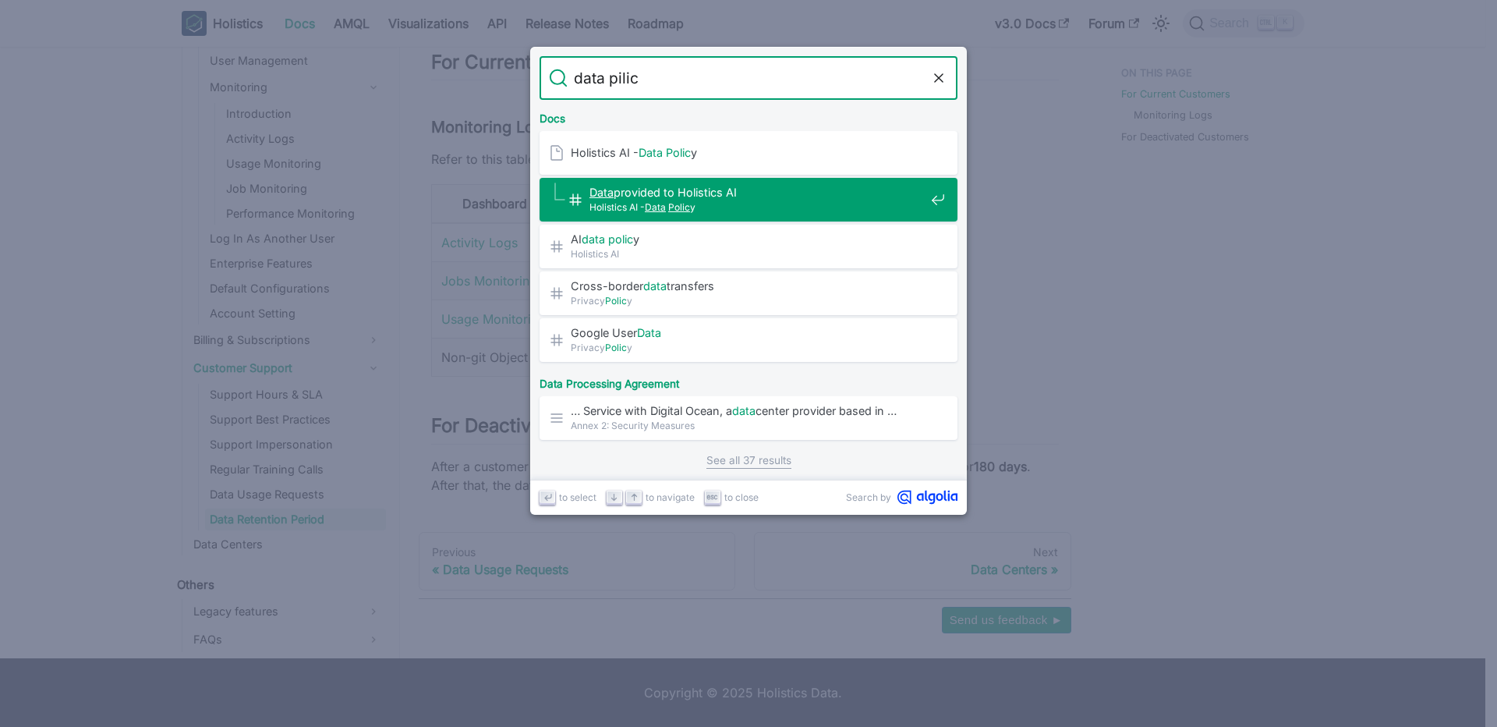
type input "data pilic"
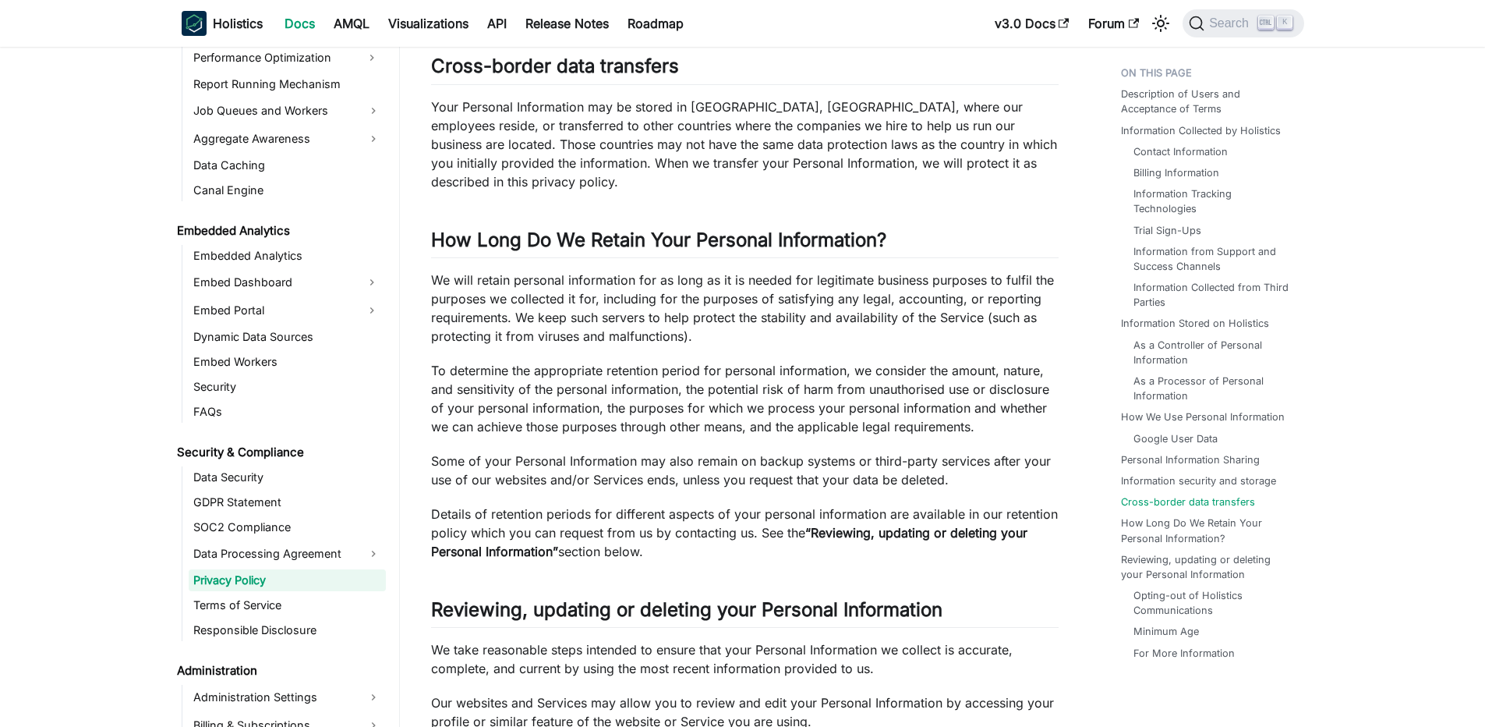
click at [547, 121] on p "Your Personal Information may be stored in [GEOGRAPHIC_DATA], [GEOGRAPHIC_DATA]…" at bounding box center [745, 144] width 628 height 94
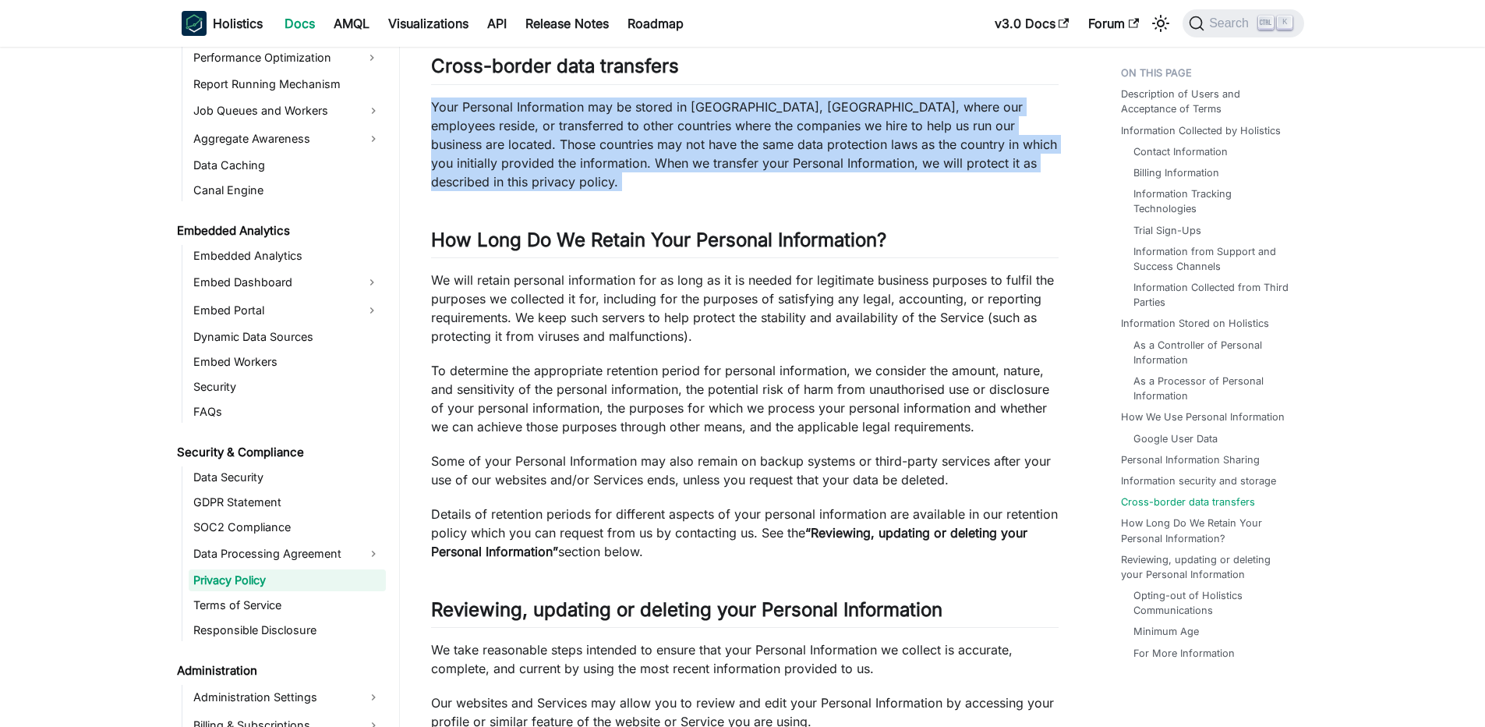
click at [562, 132] on p "Your Personal Information may be stored in [GEOGRAPHIC_DATA], [GEOGRAPHIC_DATA]…" at bounding box center [745, 144] width 628 height 94
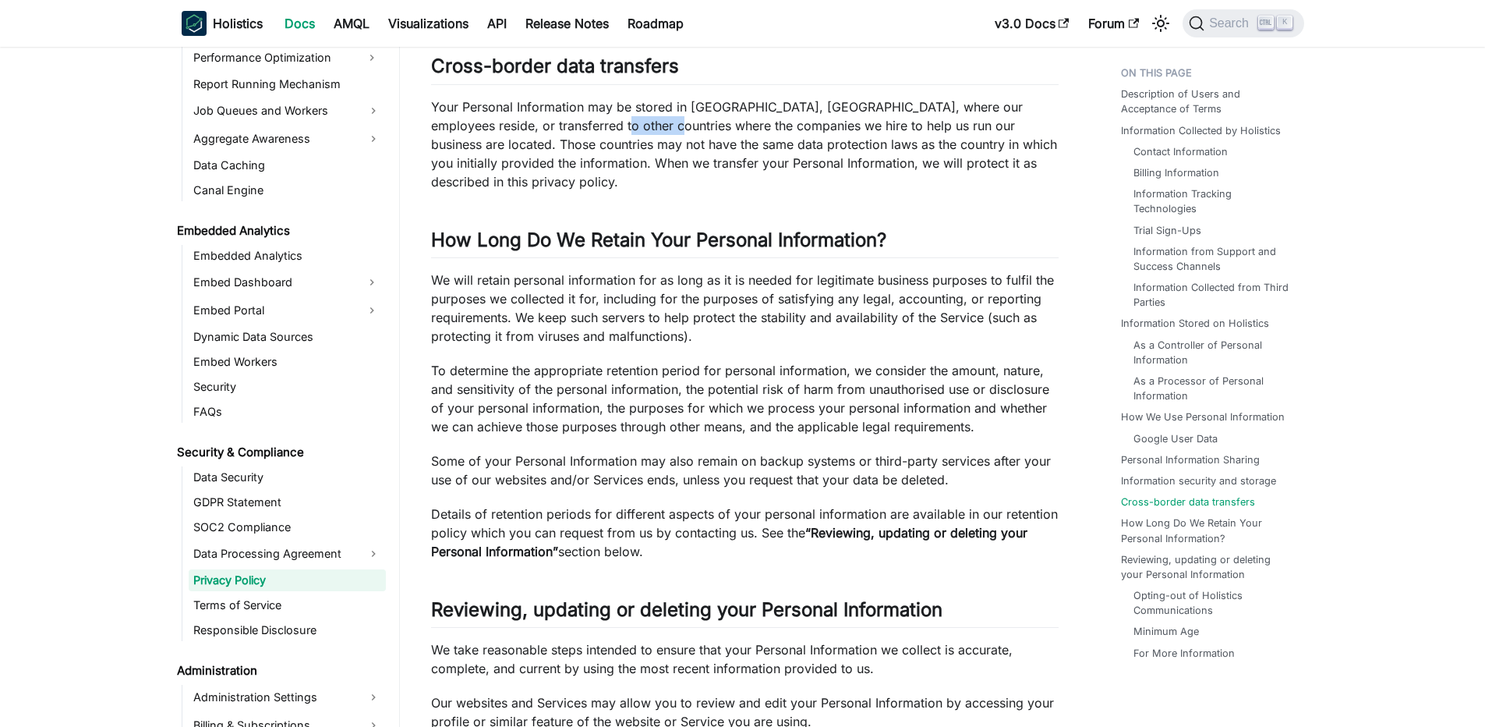
click at [562, 132] on p "Your Personal Information may be stored in [GEOGRAPHIC_DATA], [GEOGRAPHIC_DATA]…" at bounding box center [745, 144] width 628 height 94
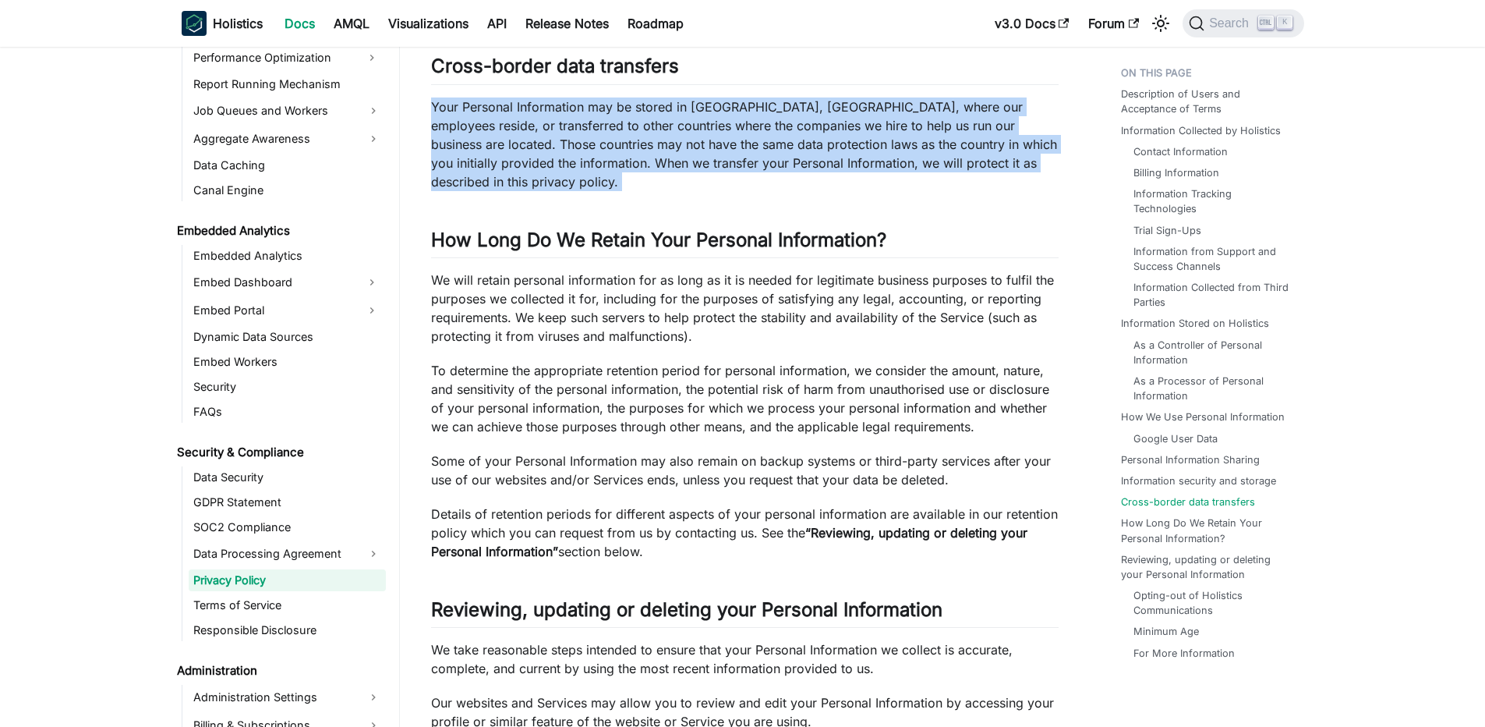
click at [562, 132] on p "Your Personal Information may be stored in [GEOGRAPHIC_DATA], [GEOGRAPHIC_DATA]…" at bounding box center [745, 144] width 628 height 94
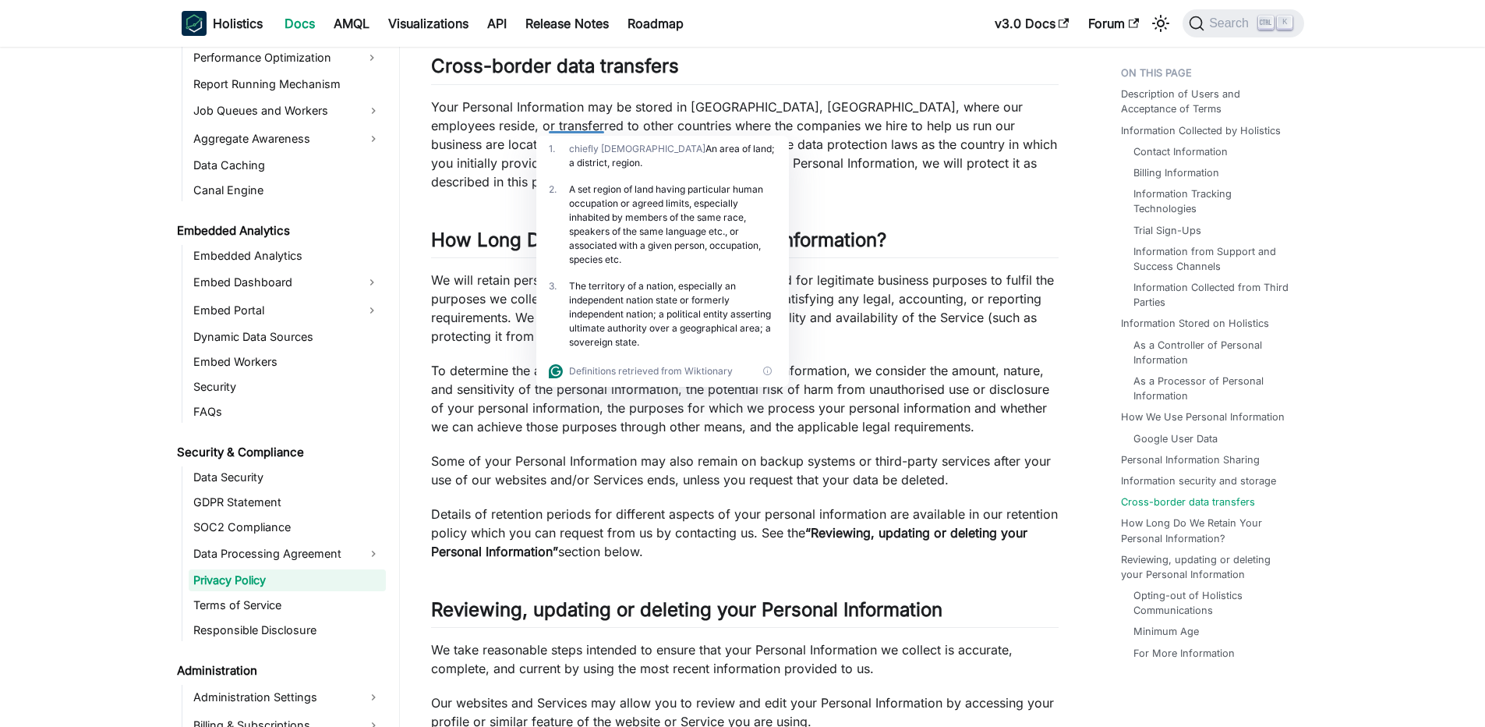
click at [497, 277] on p "We will retain personal information for as long as it is needed for legitimate …" at bounding box center [745, 308] width 628 height 75
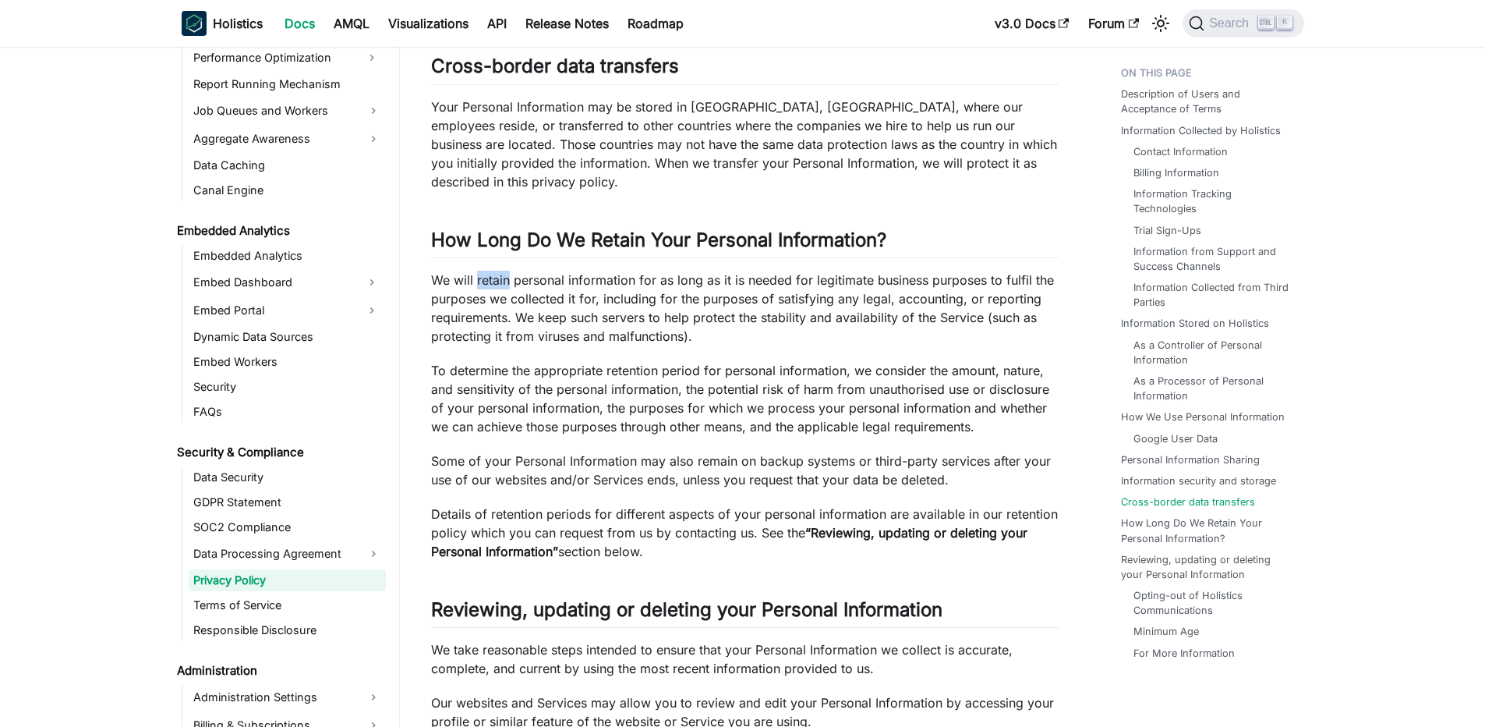
click at [497, 277] on p "We will retain personal information for as long as it is needed for legitimate …" at bounding box center [745, 308] width 628 height 75
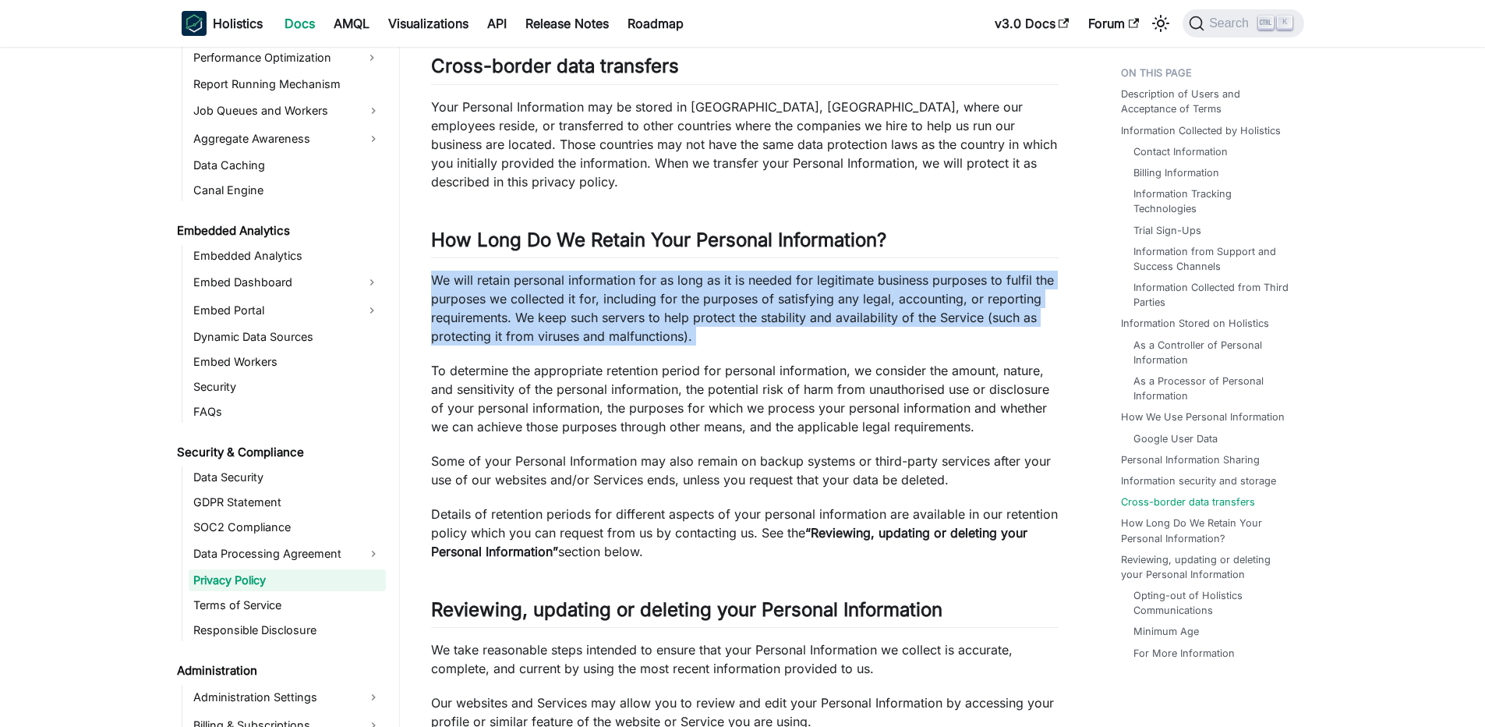
click at [497, 277] on p "We will retain personal information for as long as it is needed for legitimate …" at bounding box center [745, 308] width 628 height 75
click at [485, 278] on p "We will retain personal information for as long as it is needed for legitimate …" at bounding box center [745, 308] width 628 height 75
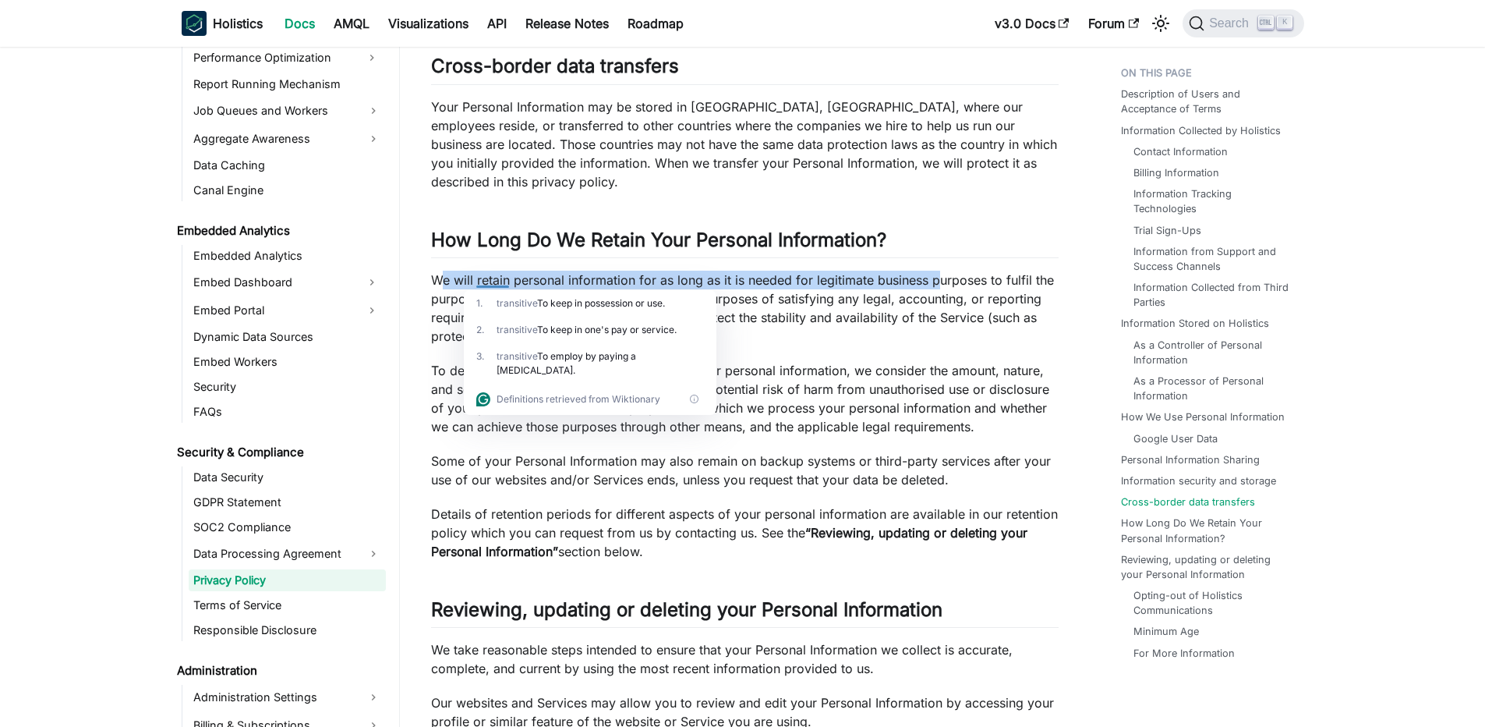
drag, startPoint x: 442, startPoint y: 278, endPoint x: 940, endPoint y: 284, distance: 498.3
click at [940, 284] on p "We will retain personal information for as long as it is needed for legitimate …" at bounding box center [745, 308] width 628 height 75
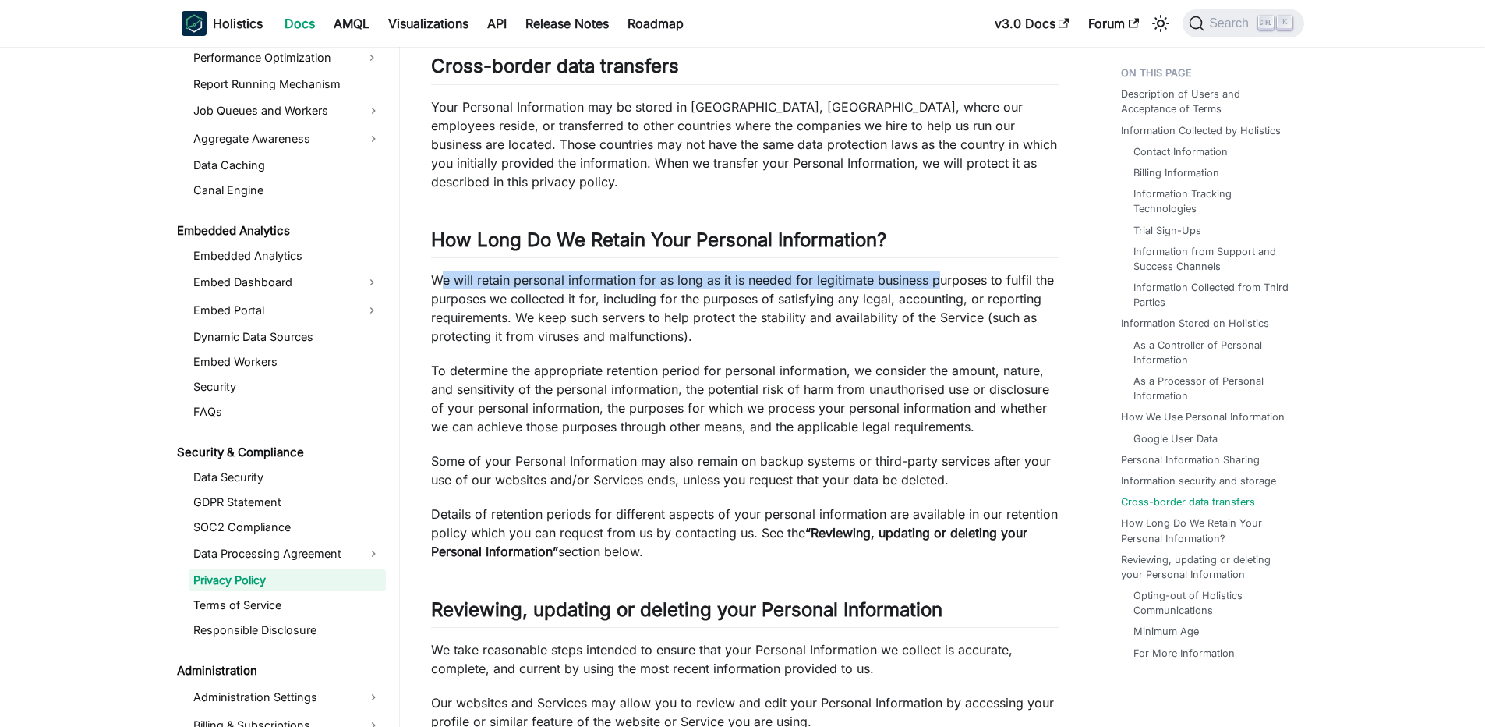
click at [940, 284] on p "We will retain personal information for as long as it is needed for legitimate …" at bounding box center [745, 308] width 628 height 75
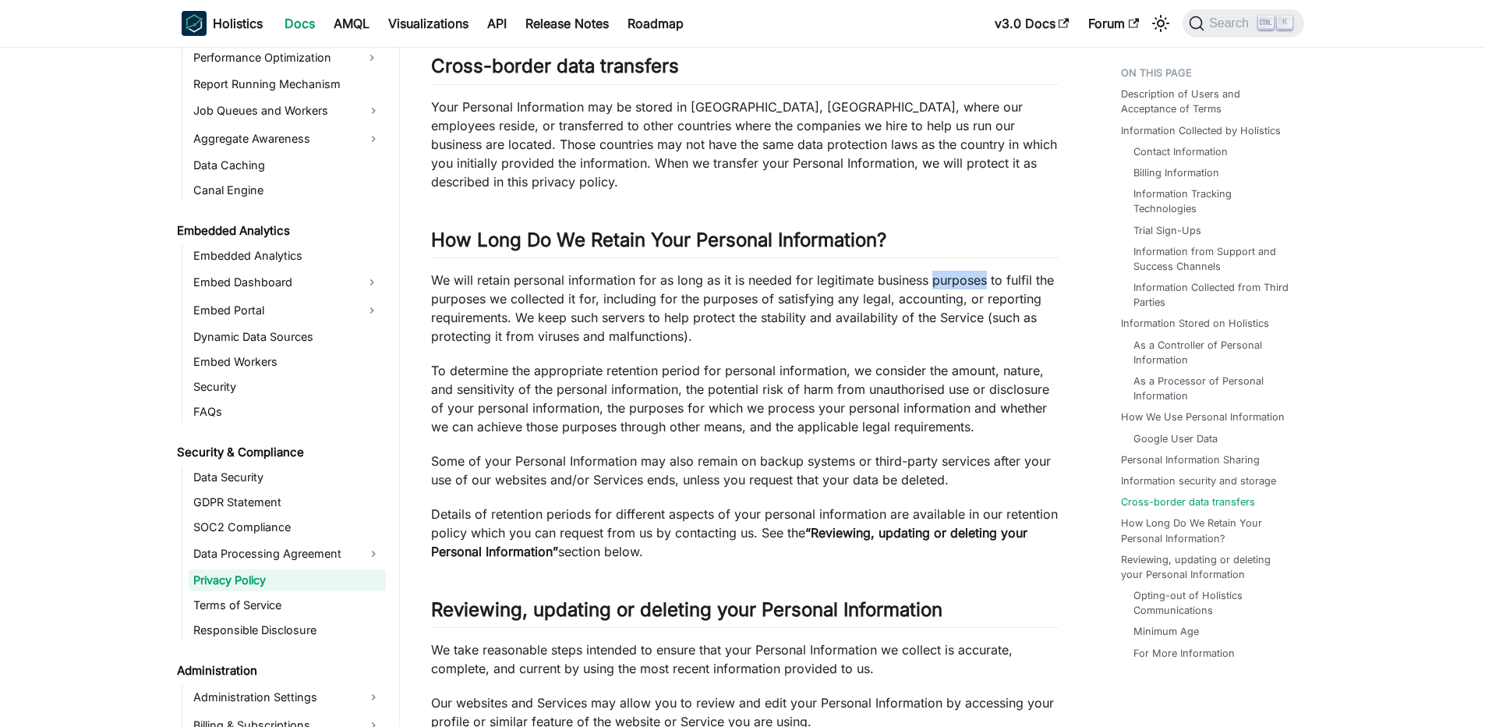
click at [940, 284] on p "We will retain personal information for as long as it is needed for legitimate …" at bounding box center [745, 308] width 628 height 75
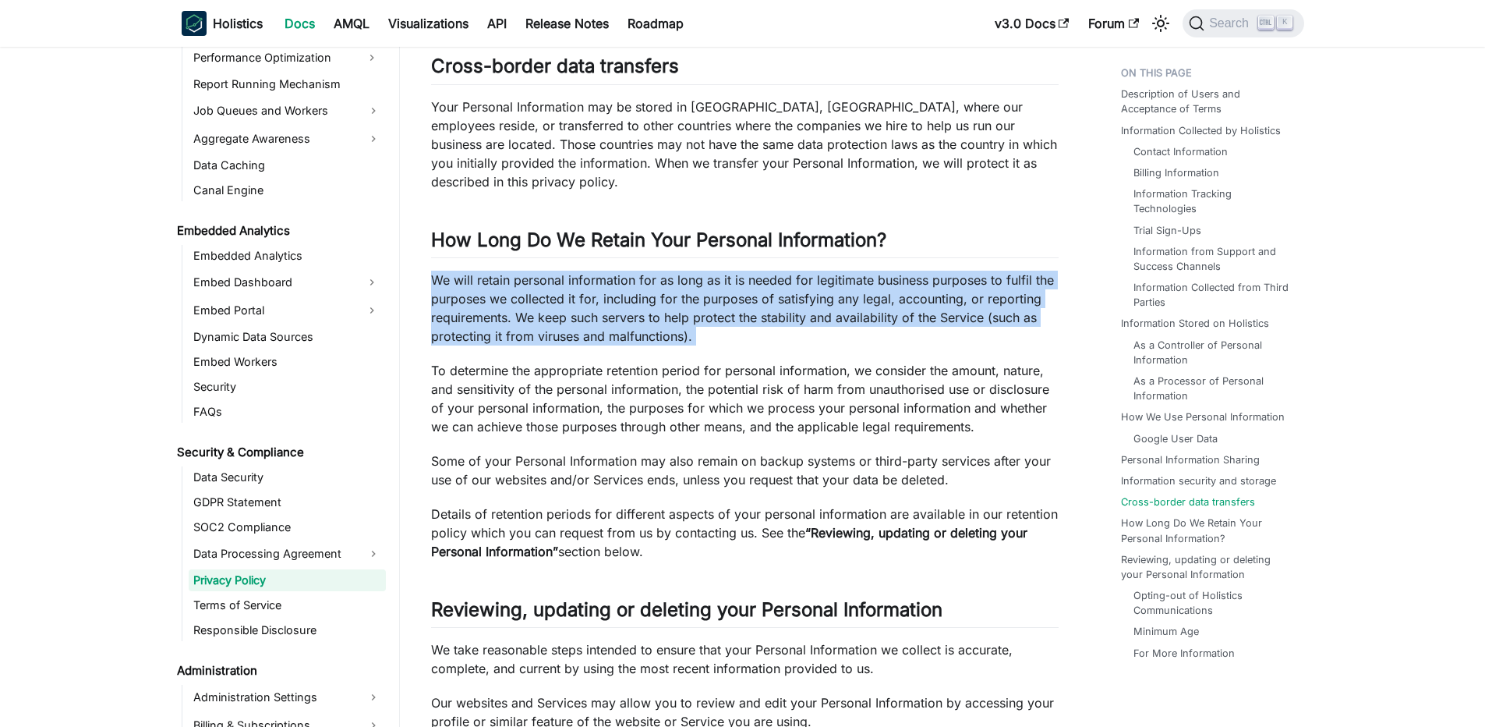
click at [940, 284] on p "We will retain personal information for as long as it is needed for legitimate …" at bounding box center [745, 308] width 628 height 75
click at [862, 280] on p "We will retain personal information for as long as it is needed for legitimate …" at bounding box center [745, 308] width 628 height 75
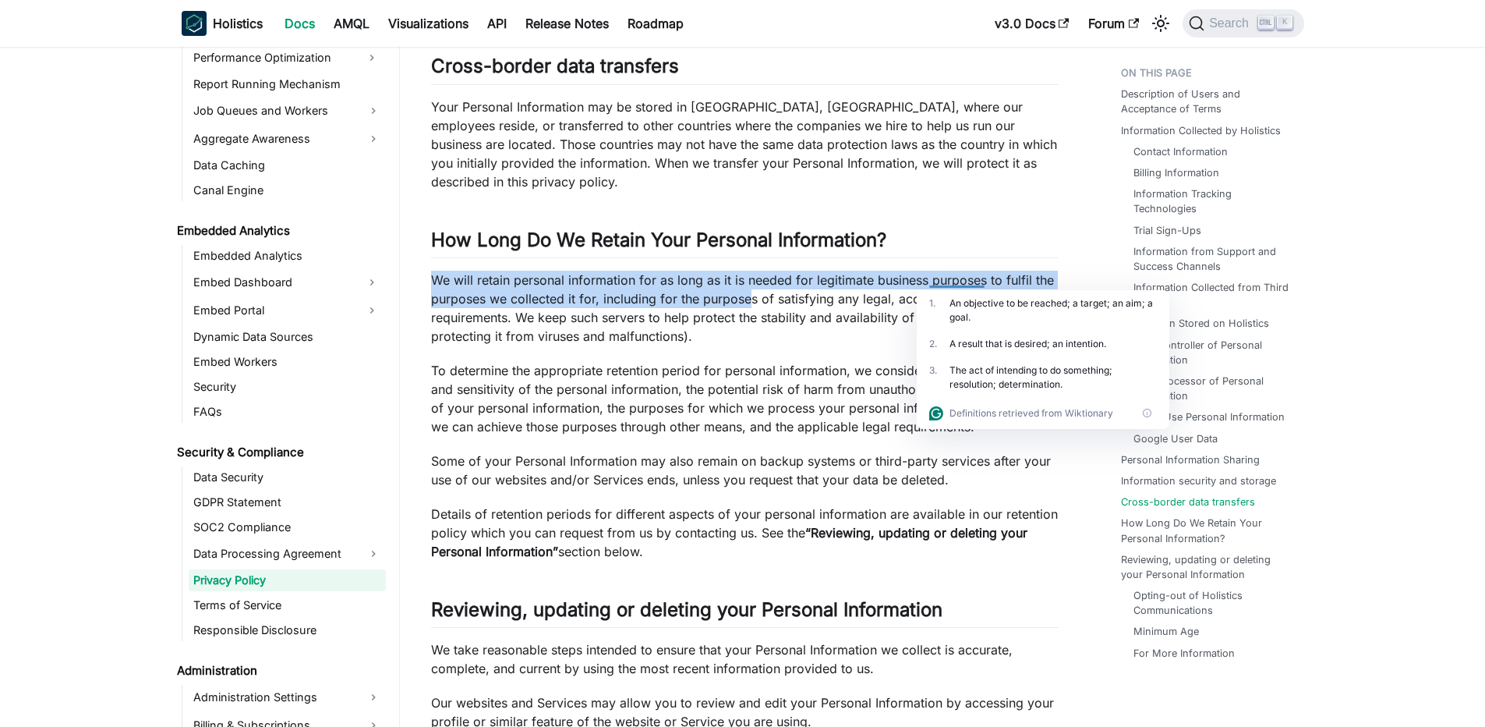
drag, startPoint x: 458, startPoint y: 288, endPoint x: 750, endPoint y: 294, distance: 292.5
click at [750, 294] on p "We will retain personal information for as long as it is needed for legitimate …" at bounding box center [745, 308] width 628 height 75
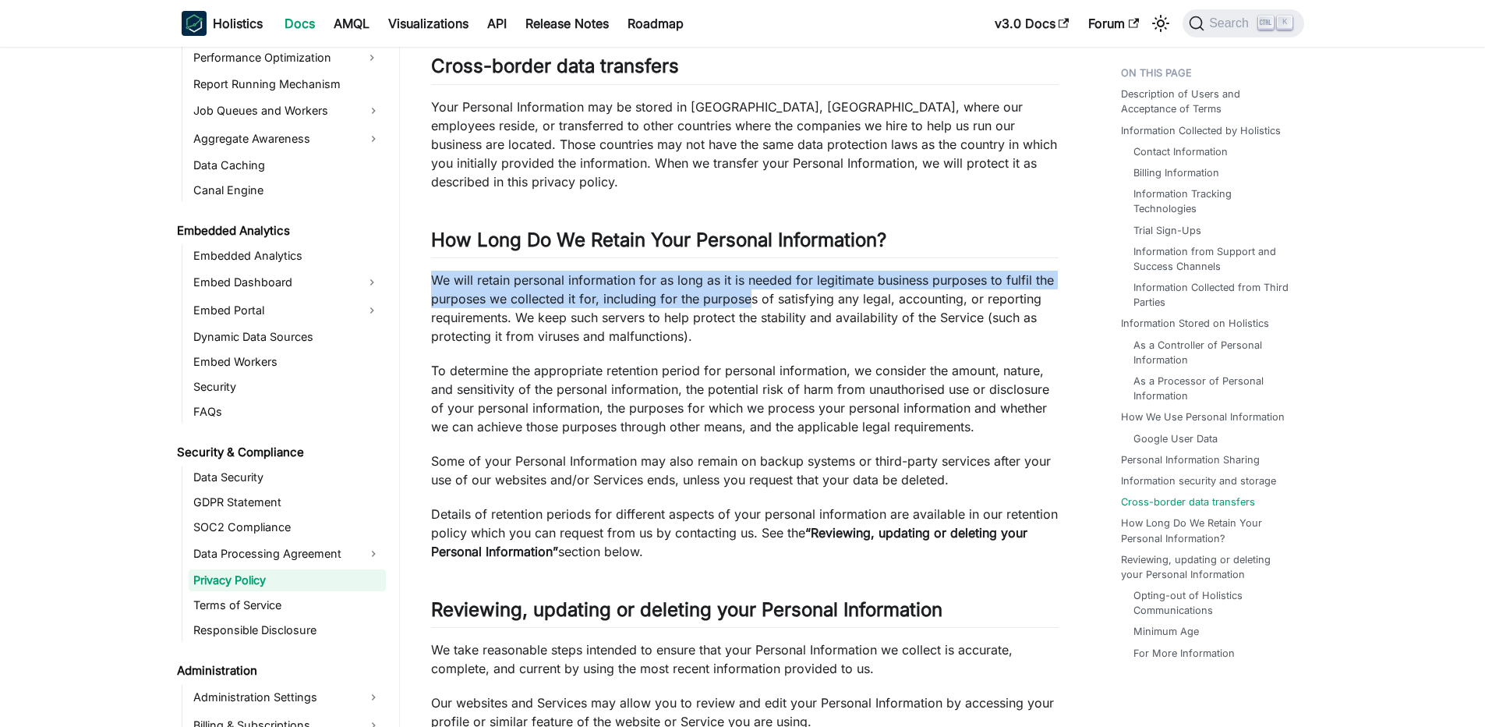
click at [750, 294] on p "We will retain personal information for as long as it is needed for legitimate …" at bounding box center [745, 308] width 628 height 75
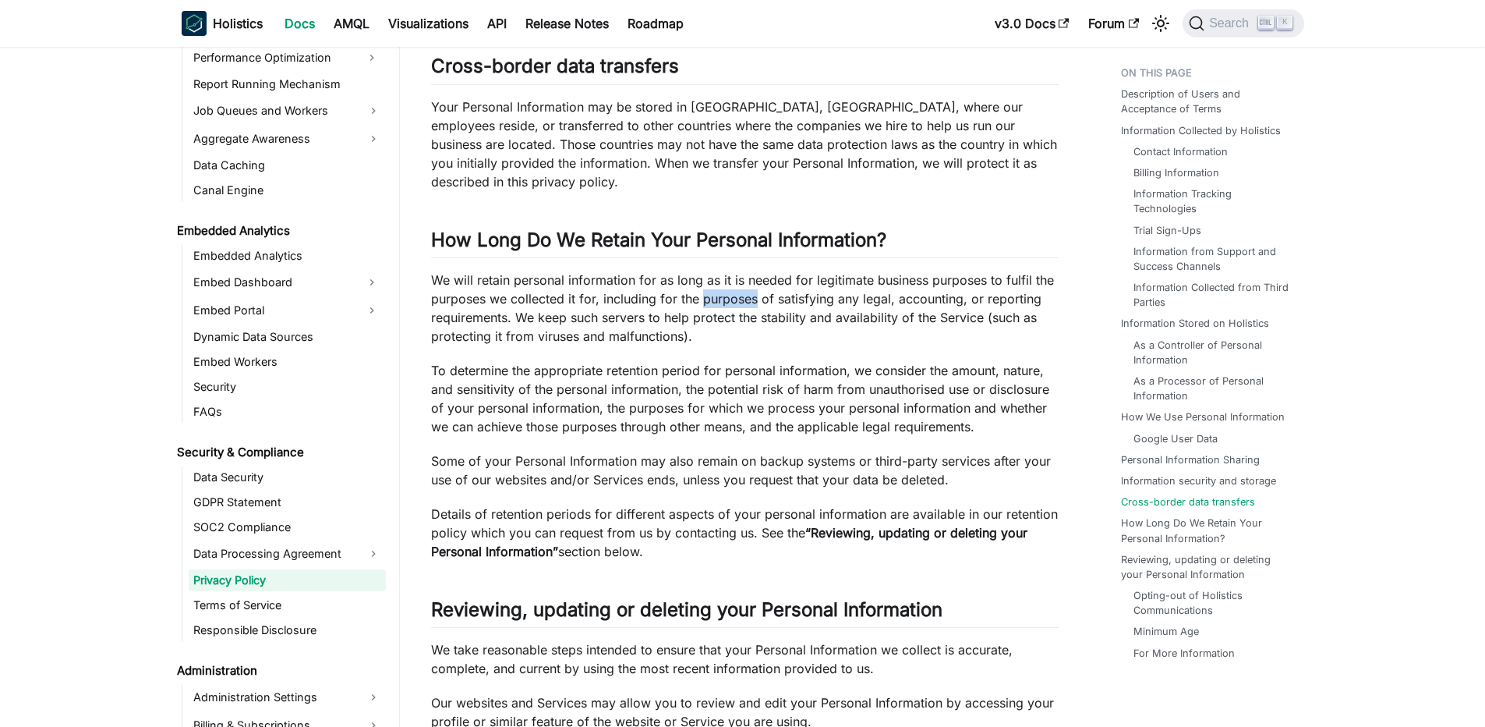
click at [750, 294] on p "We will retain personal information for as long as it is needed for legitimate …" at bounding box center [745, 308] width 628 height 75
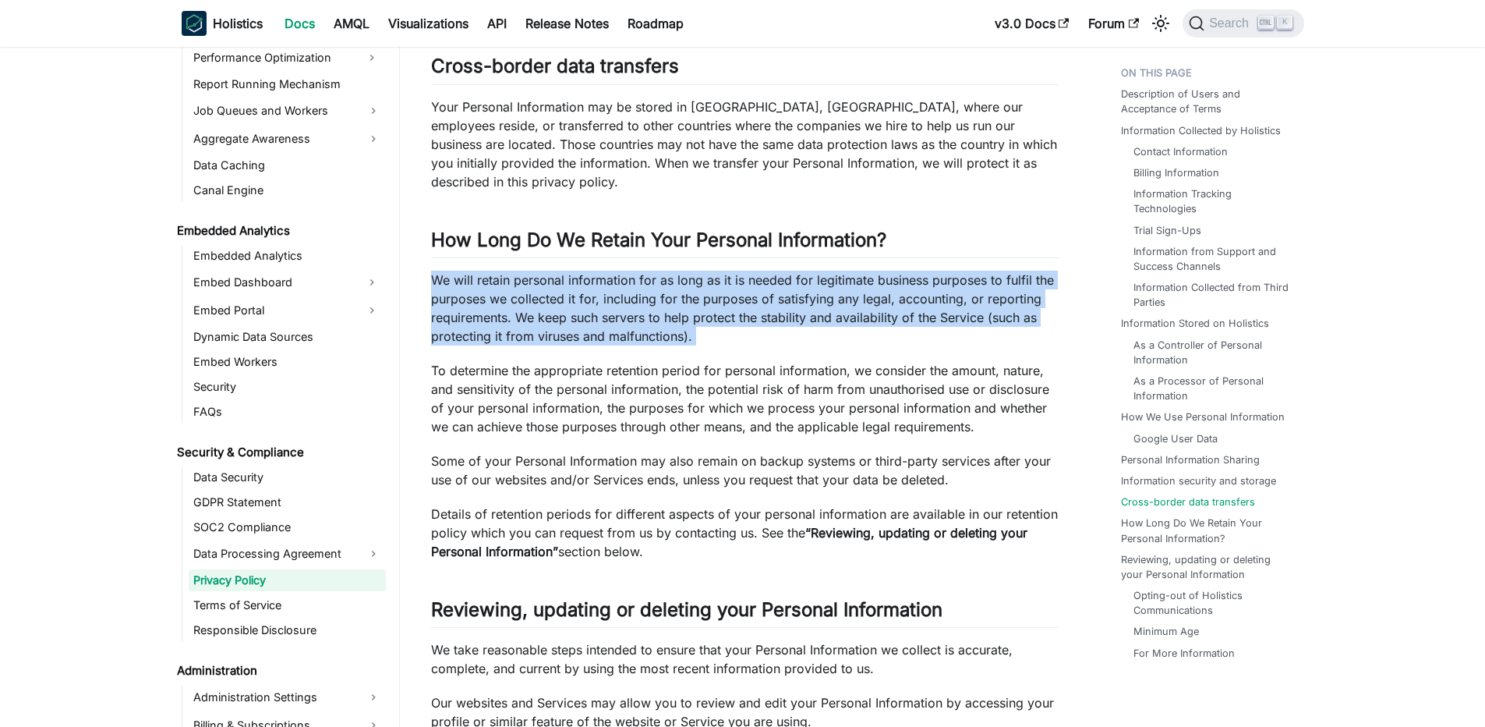
click at [750, 294] on p "We will retain personal information for as long as it is needed for legitimate …" at bounding box center [745, 308] width 628 height 75
click at [705, 279] on p "We will retain personal information for as long as it is needed for legitimate …" at bounding box center [745, 308] width 628 height 75
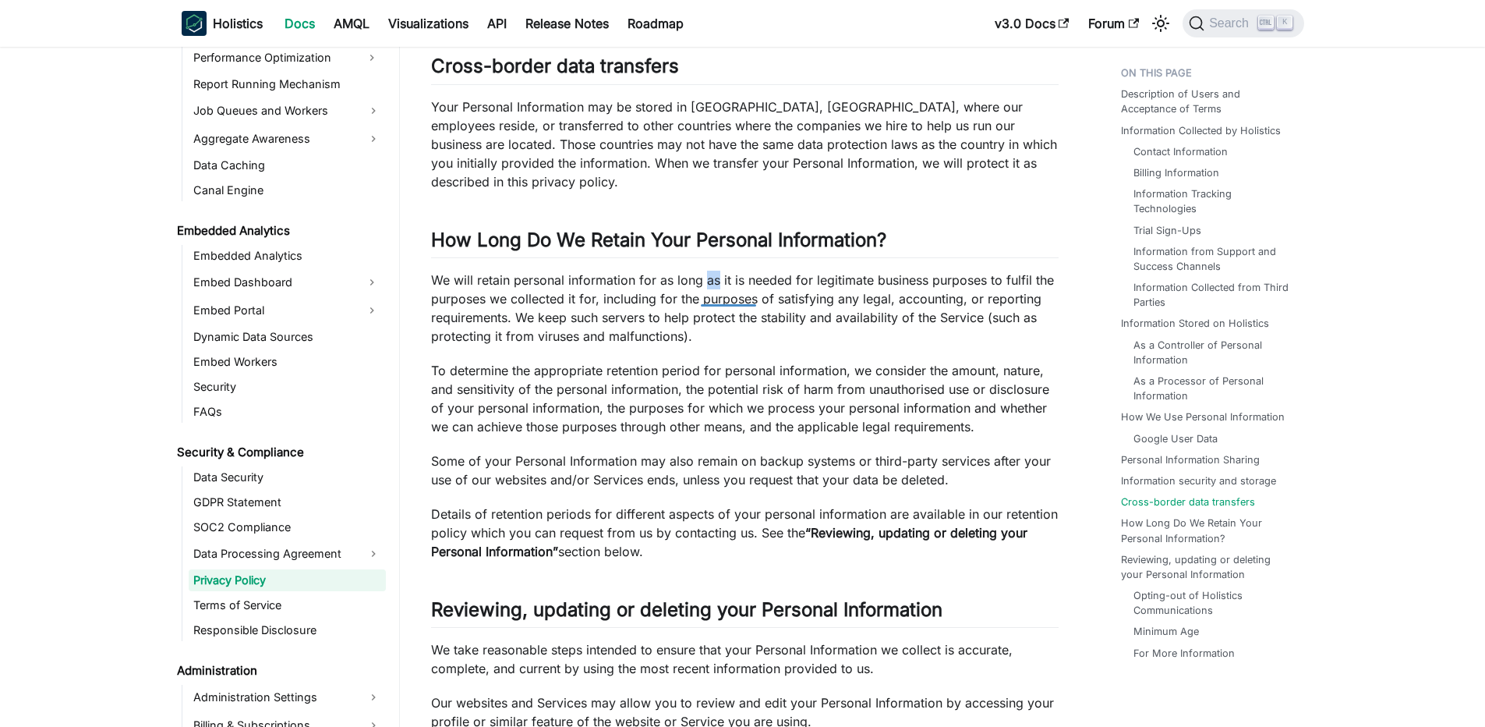
click at [705, 279] on p "We will retain personal information for as long as it is needed for legitimate …" at bounding box center [745, 308] width 628 height 75
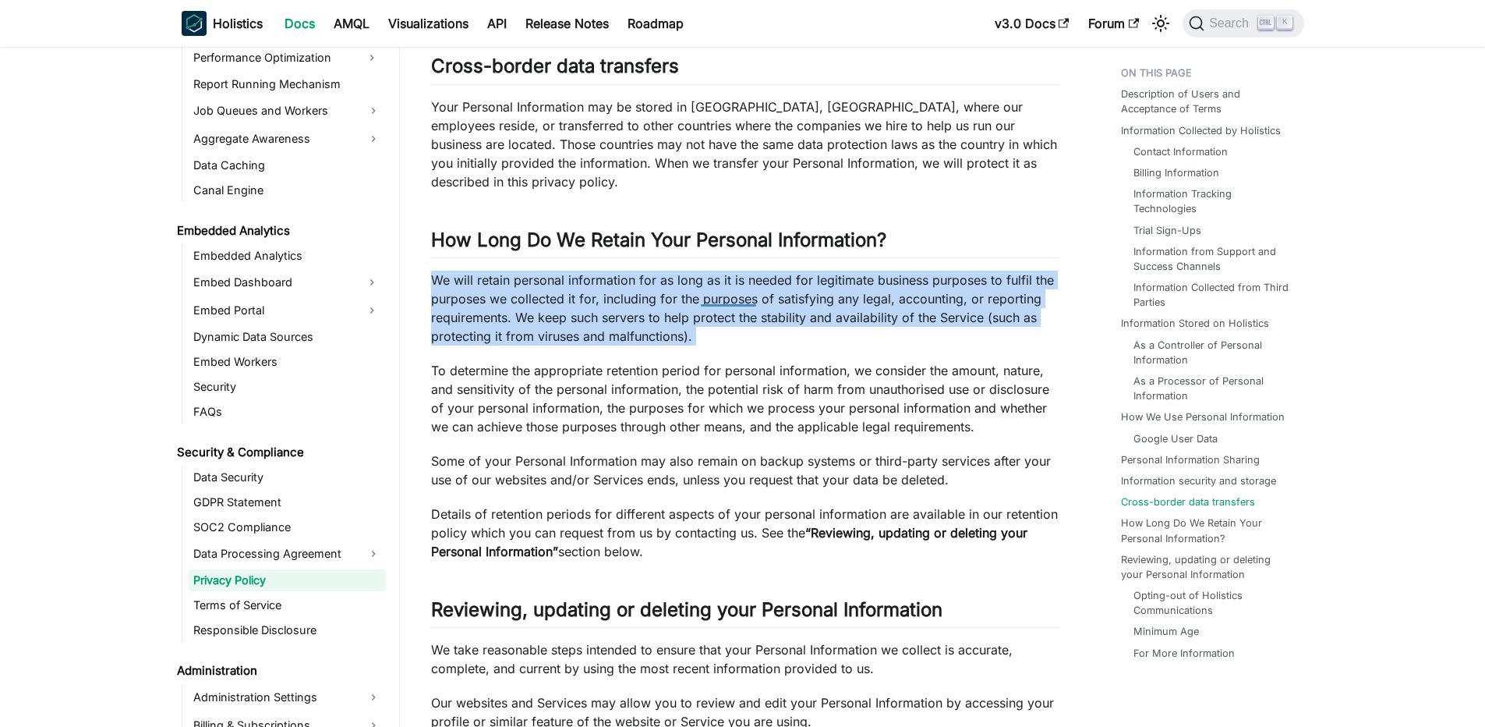
click at [705, 279] on p "We will retain personal information for as long as it is needed for legitimate …" at bounding box center [745, 308] width 628 height 75
click at [632, 283] on p "We will retain personal information for as long as it is needed for legitimate …" at bounding box center [745, 308] width 628 height 75
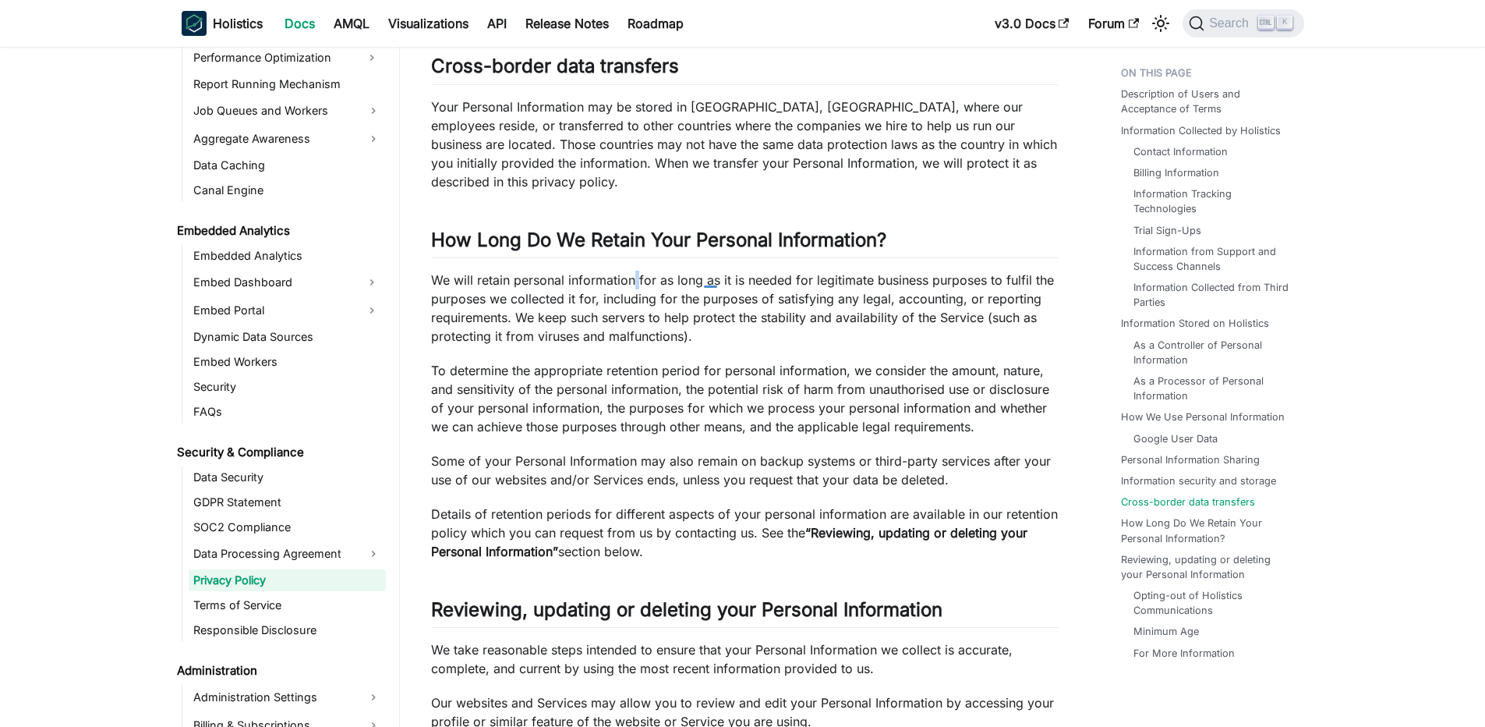
click at [632, 283] on p "We will retain personal information for as long as it is needed for legitimate …" at bounding box center [745, 308] width 628 height 75
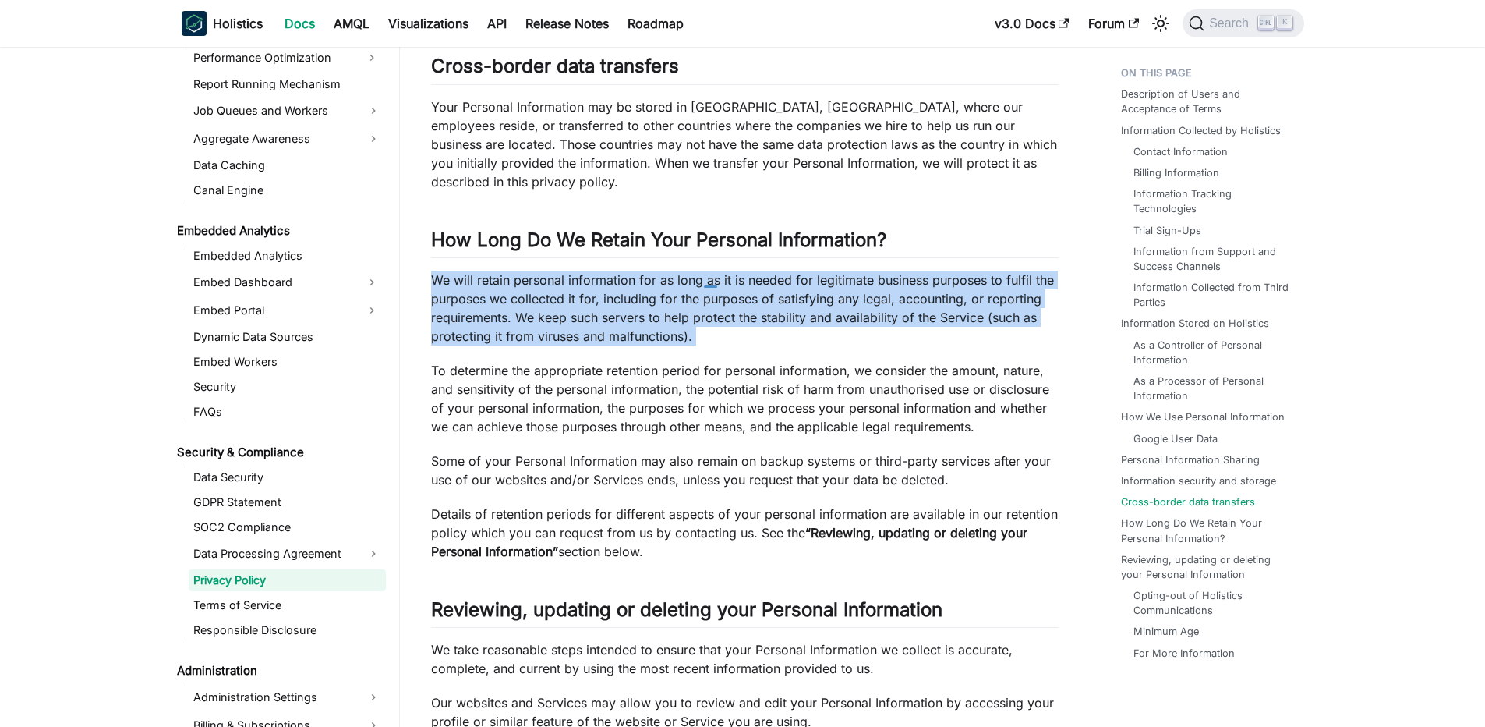
click at [632, 283] on p "We will retain personal information for as long as it is needed for legitimate …" at bounding box center [745, 308] width 628 height 75
click at [575, 289] on p "We will retain personal information for as long as it is needed for legitimate …" at bounding box center [745, 308] width 628 height 75
drag, startPoint x: 457, startPoint y: 286, endPoint x: 803, endPoint y: 331, distance: 349.0
click at [803, 331] on p "We will retain personal information for as long as it is needed for legitimate …" at bounding box center [745, 308] width 628 height 75
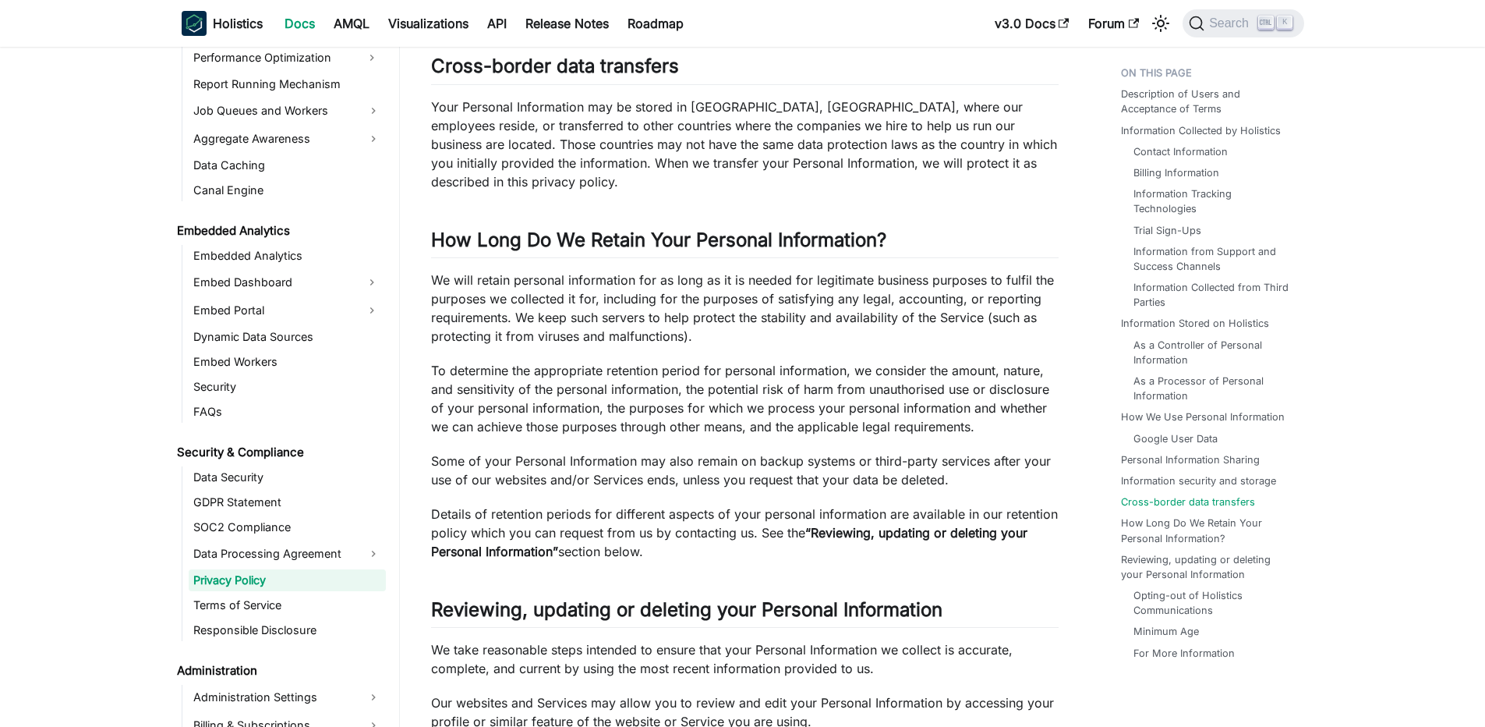
click at [803, 331] on p "We will retain personal information for as long as it is needed for legitimate …" at bounding box center [745, 308] width 628 height 75
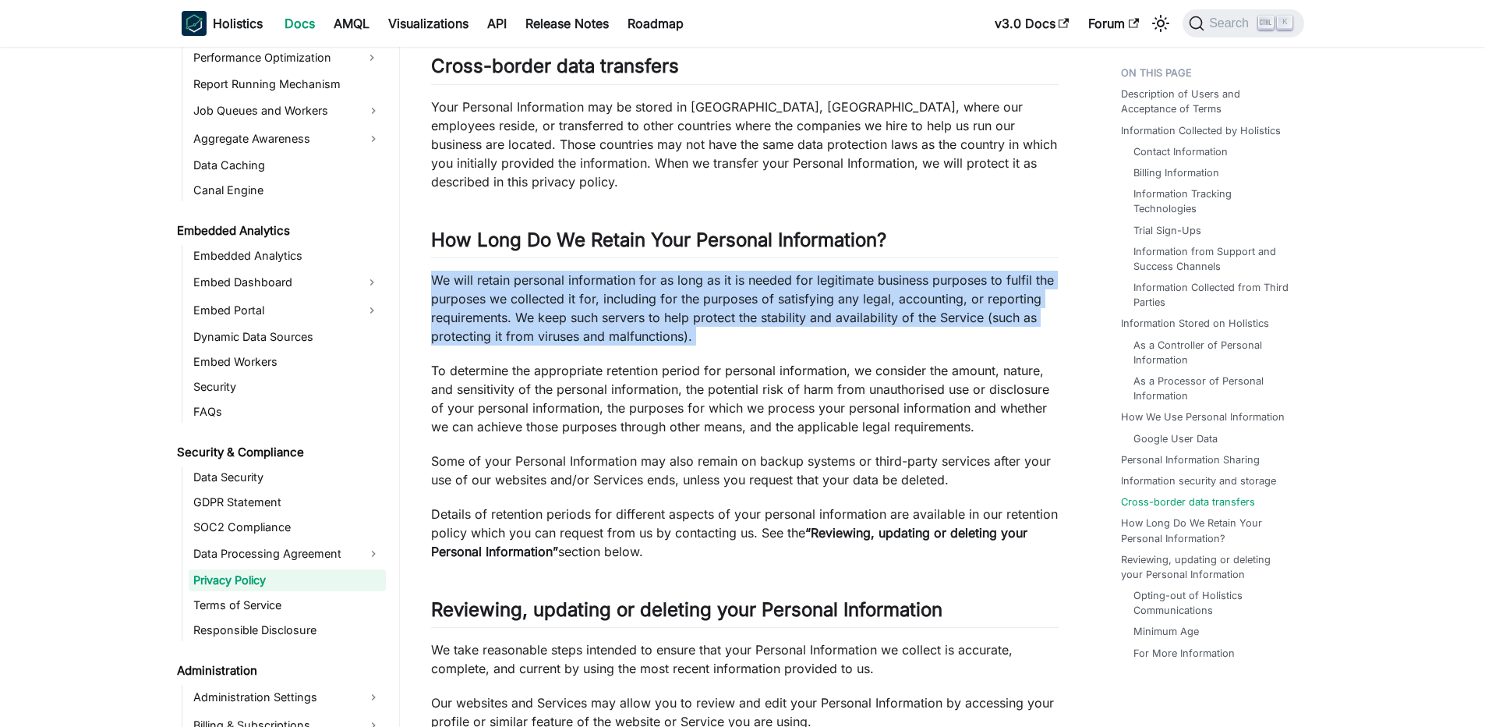
click at [803, 331] on p "We will retain personal information for as long as it is needed for legitimate …" at bounding box center [745, 308] width 628 height 75
click at [781, 321] on p "We will retain personal information for as long as it is needed for legitimate …" at bounding box center [745, 308] width 628 height 75
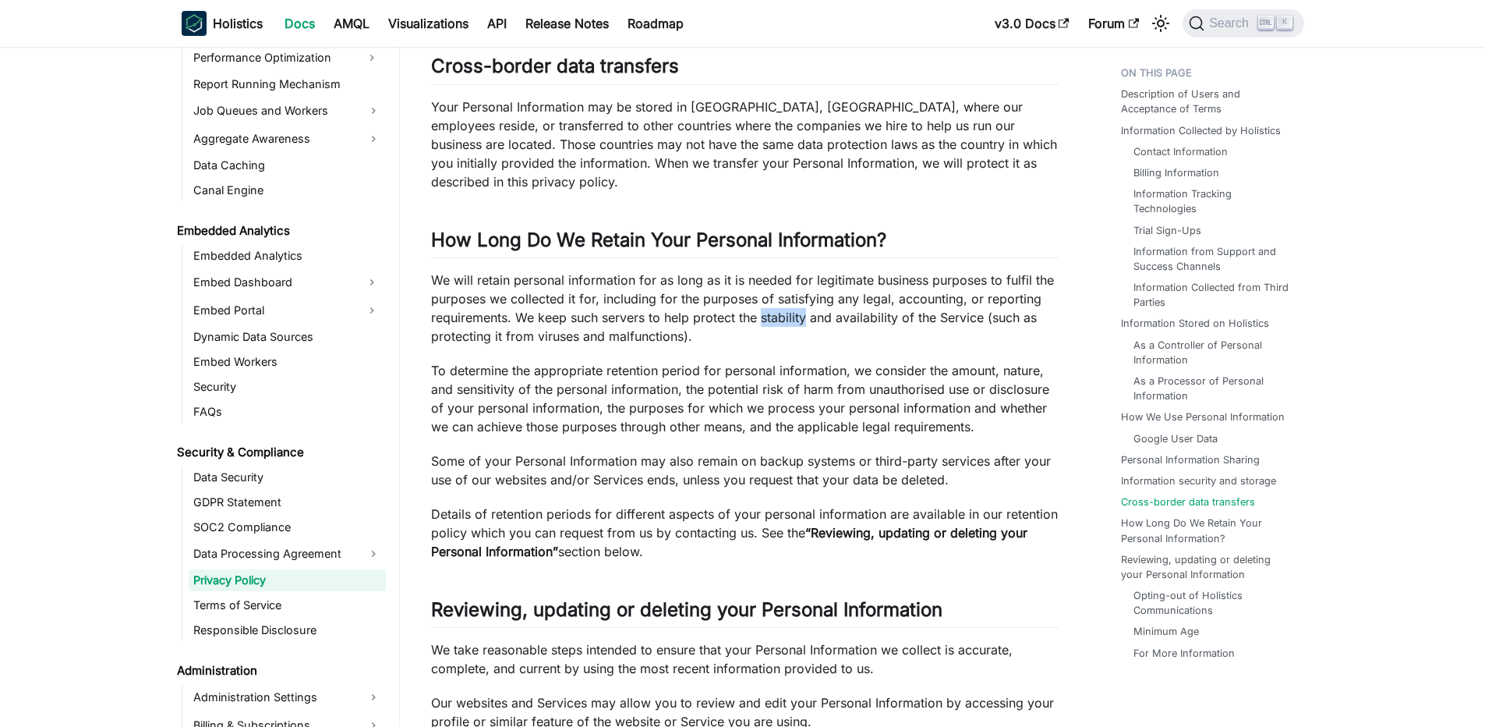
click at [781, 321] on p "We will retain personal information for as long as it is needed for legitimate …" at bounding box center [745, 308] width 628 height 75
click at [577, 369] on p "To determine the appropriate retention period for personal information, we cons…" at bounding box center [745, 398] width 628 height 75
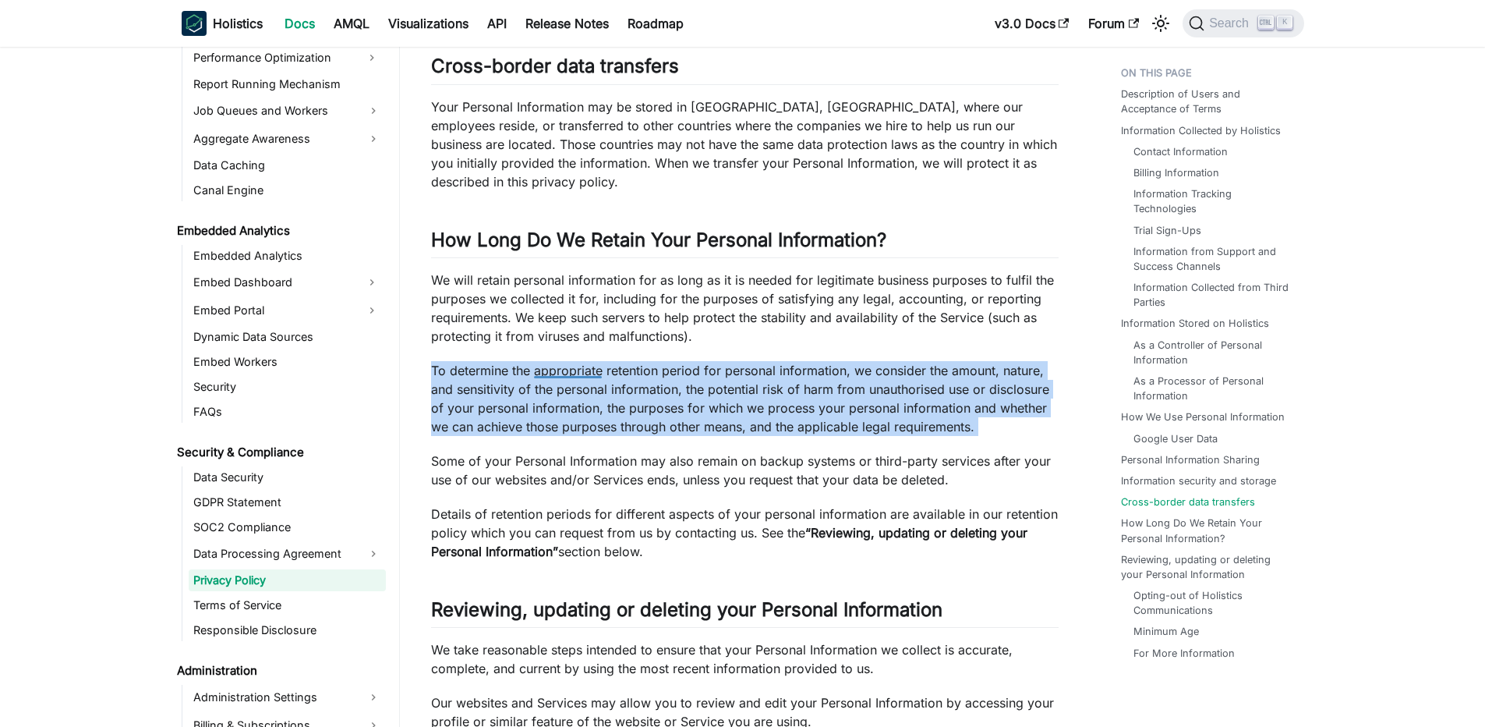
click at [577, 369] on p "To determine the appropriate retention period for personal information, we cons…" at bounding box center [745, 398] width 628 height 75
click at [551, 370] on p "To determine the appropriate retention period for personal information, we cons…" at bounding box center [745, 398] width 628 height 75
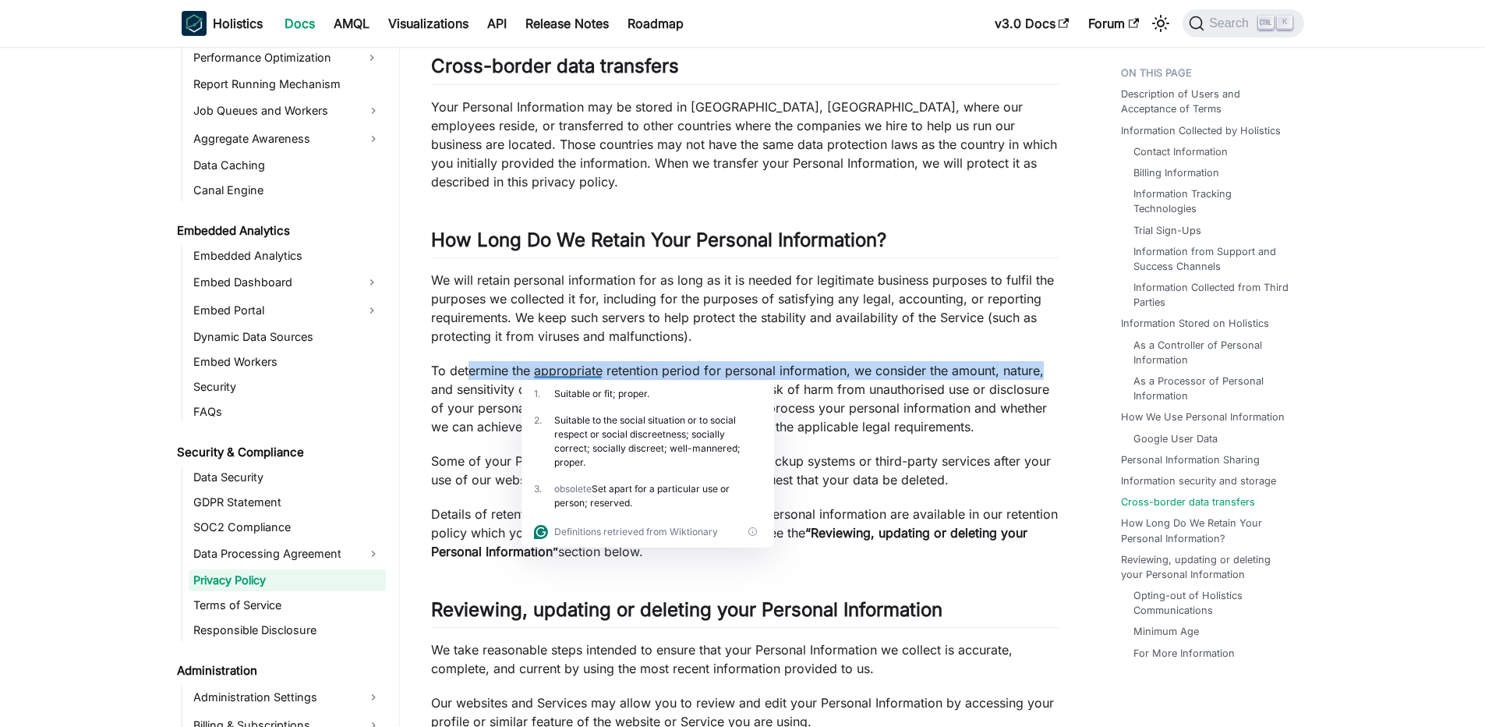
drag, startPoint x: 469, startPoint y: 370, endPoint x: 1053, endPoint y: 367, distance: 584.8
click at [1053, 367] on p "To determine the appropriate retention period for personal information, we cons…" at bounding box center [745, 398] width 628 height 75
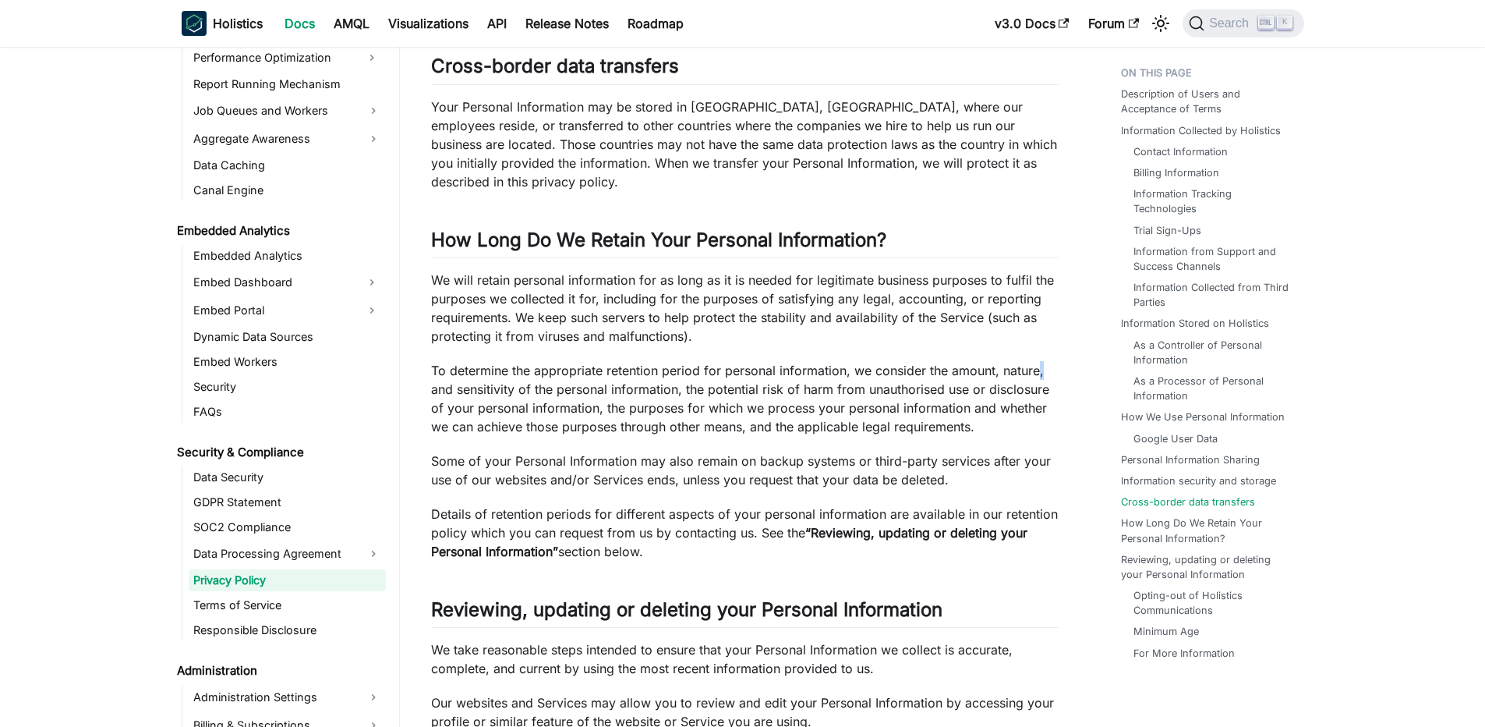
click at [1053, 367] on p "To determine the appropriate retention period for personal information, we cons…" at bounding box center [745, 398] width 628 height 75
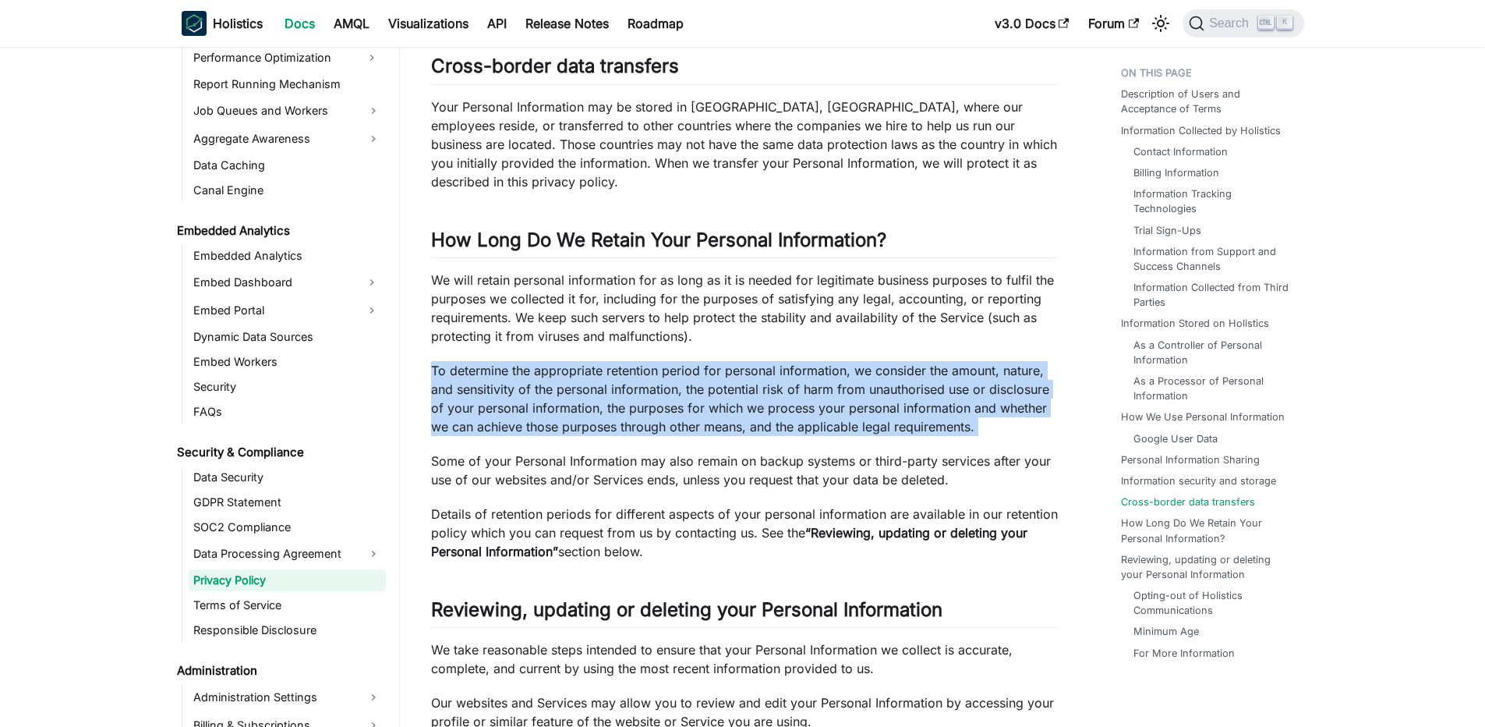
click at [1053, 367] on p "To determine the appropriate retention period for personal information, we cons…" at bounding box center [745, 398] width 628 height 75
click at [862, 370] on p "To determine the appropriate retention period for personal information, we cons…" at bounding box center [745, 398] width 628 height 75
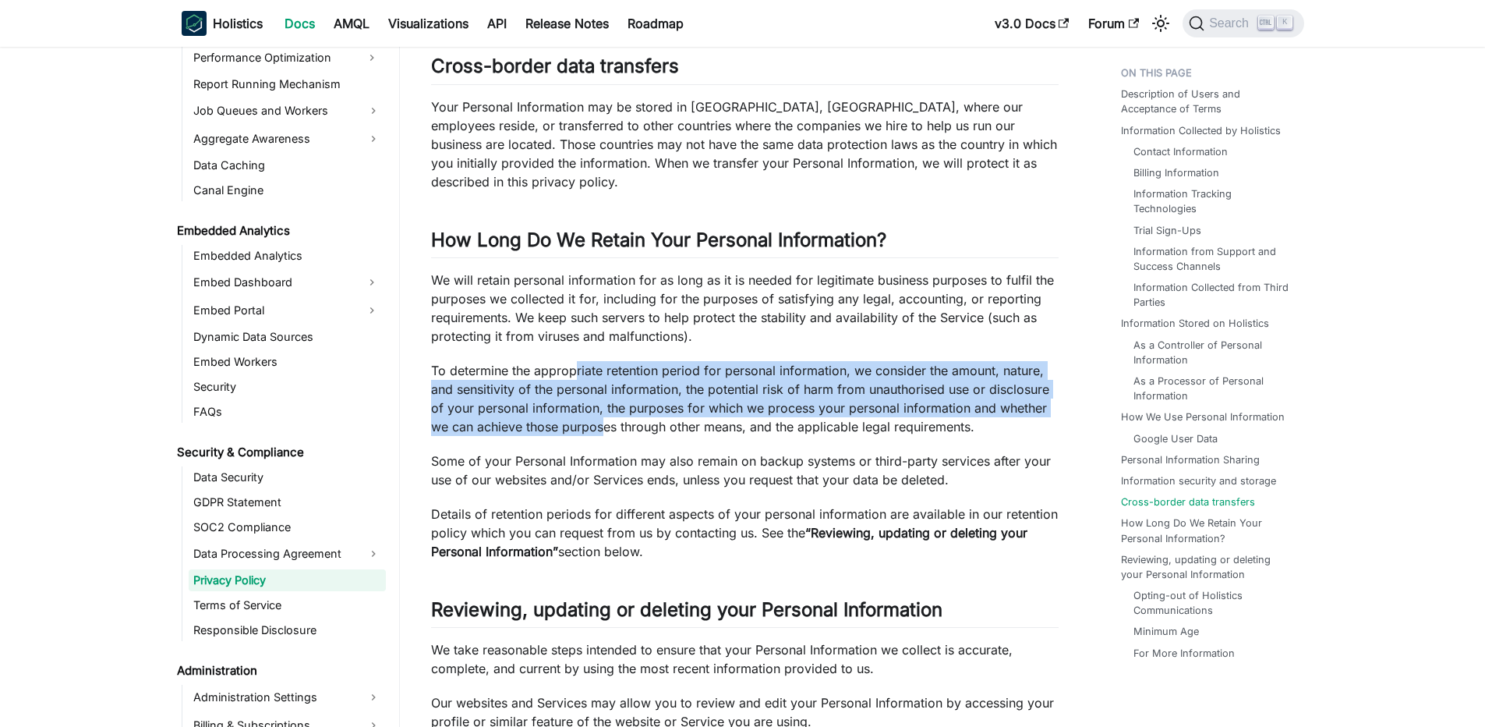
drag, startPoint x: 588, startPoint y: 373, endPoint x: 601, endPoint y: 433, distance: 60.7
click at [601, 433] on p "To determine the appropriate retention period for personal information, we cons…" at bounding box center [745, 398] width 628 height 75
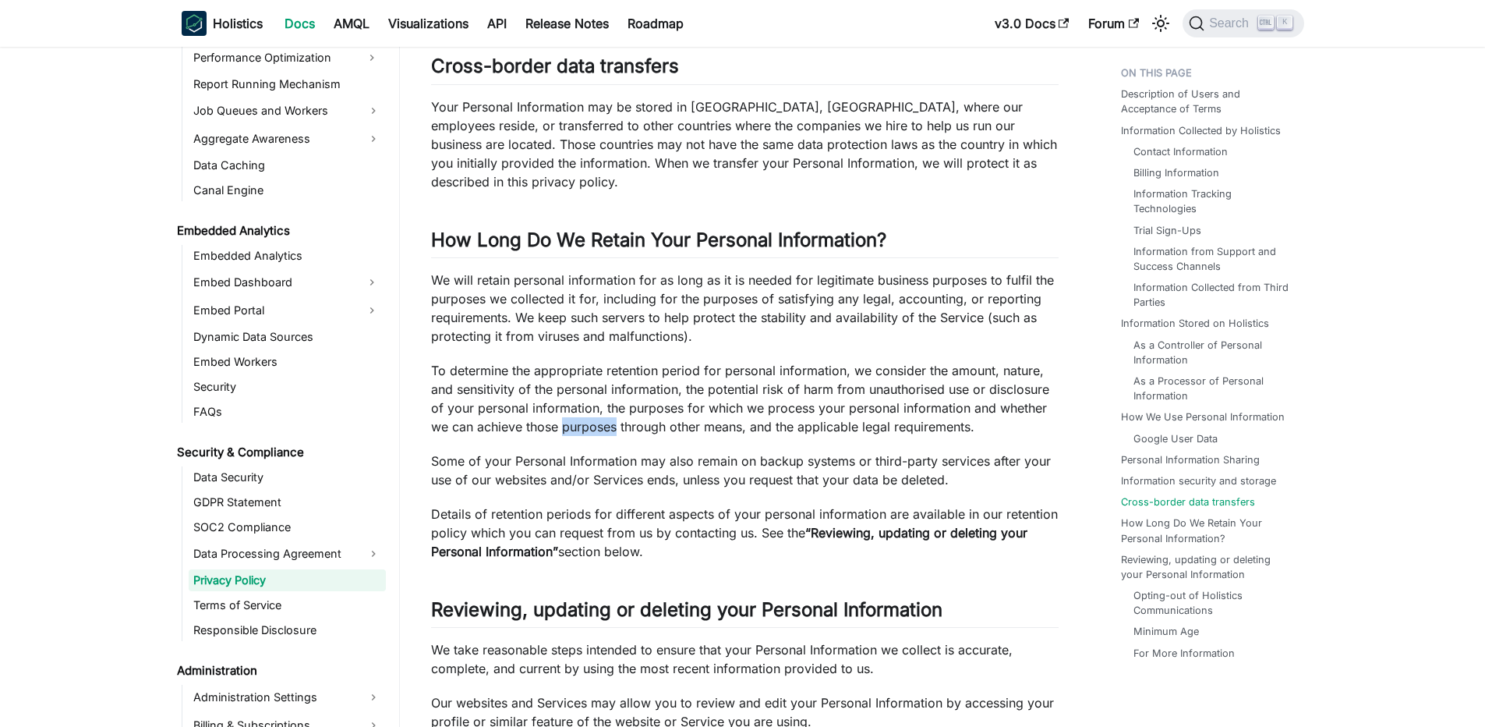
click at [601, 433] on p "To determine the appropriate retention period for personal information, we cons…" at bounding box center [745, 398] width 628 height 75
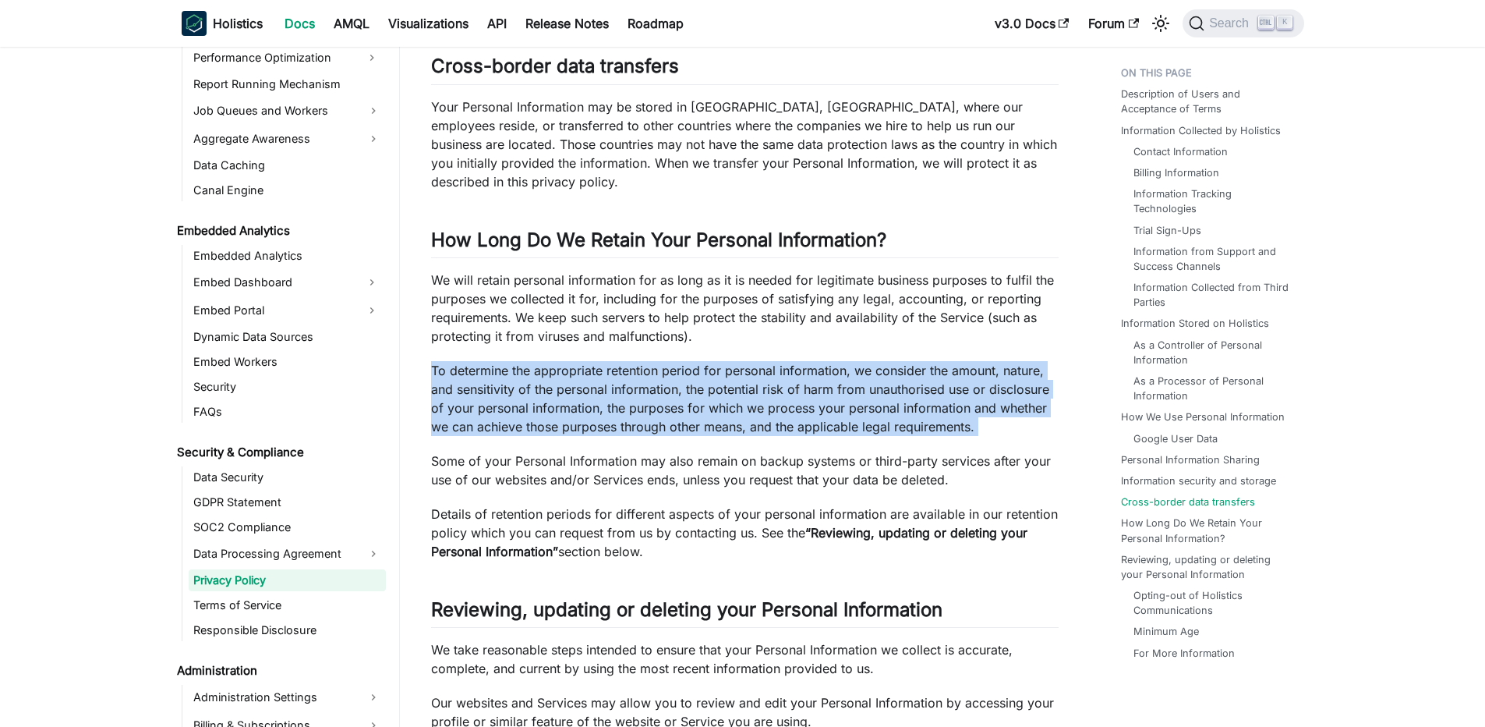
click at [545, 378] on p "To determine the appropriate retention period for personal information, we cons…" at bounding box center [745, 398] width 628 height 75
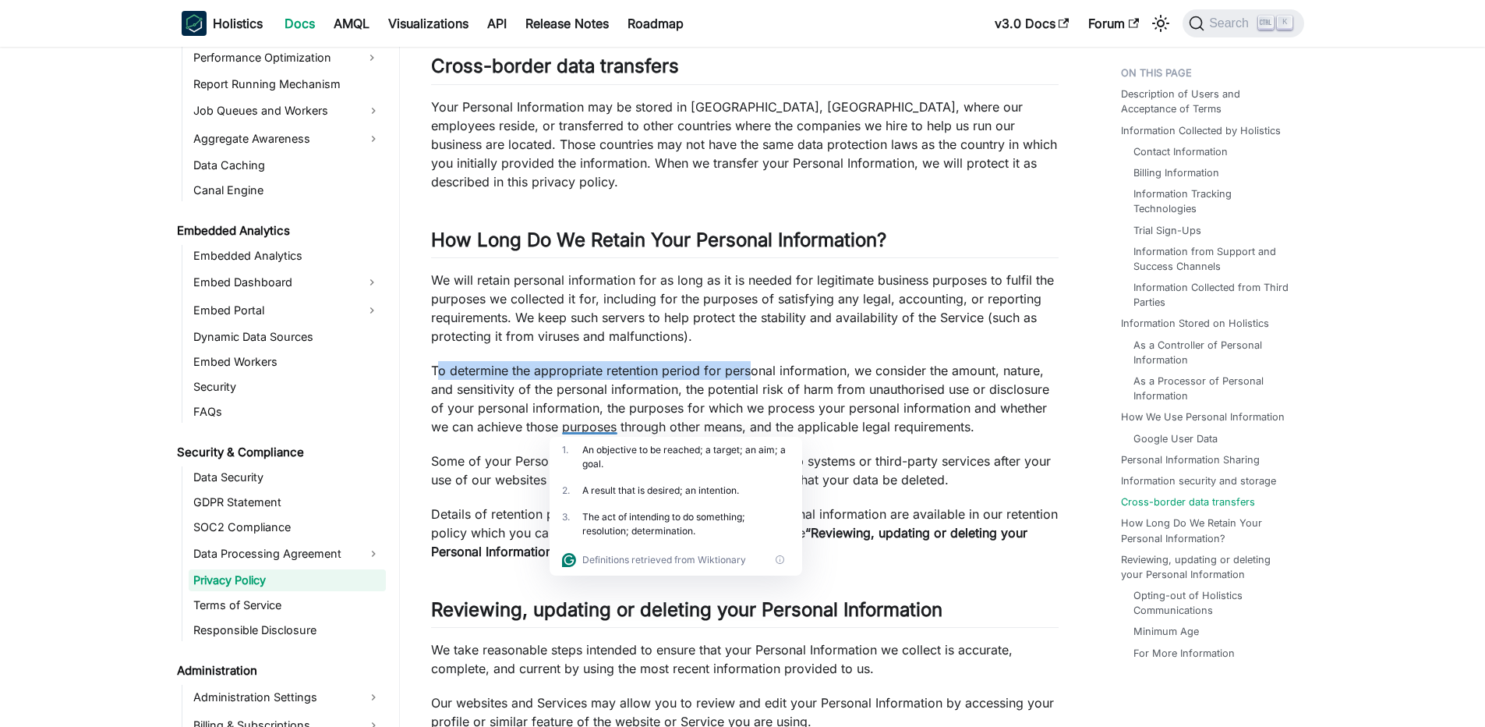
drag, startPoint x: 437, startPoint y: 370, endPoint x: 749, endPoint y: 375, distance: 312.7
click at [749, 375] on p "To determine the appropriate retention period for personal information, we cons…" at bounding box center [745, 398] width 628 height 75
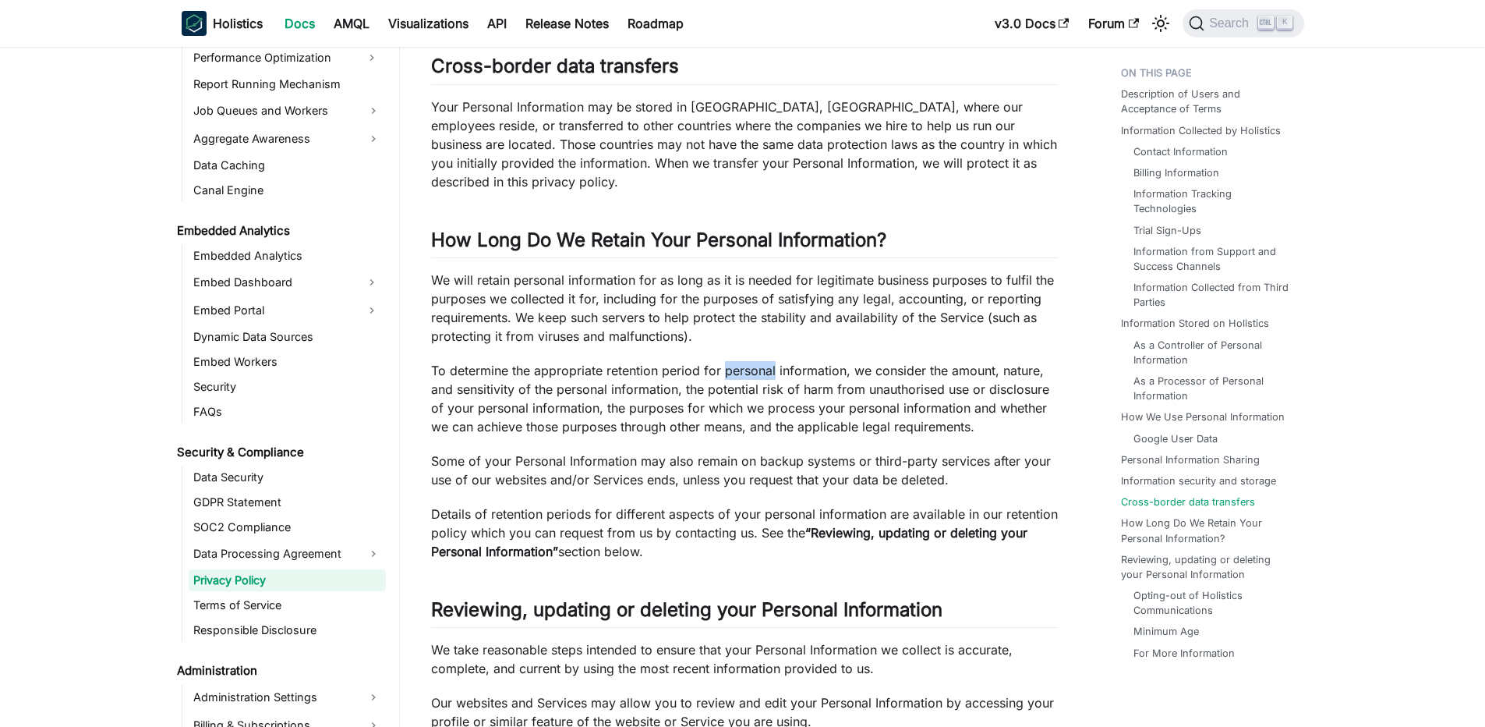
click at [749, 375] on p "To determine the appropriate retention period for personal information, we cons…" at bounding box center [745, 398] width 628 height 75
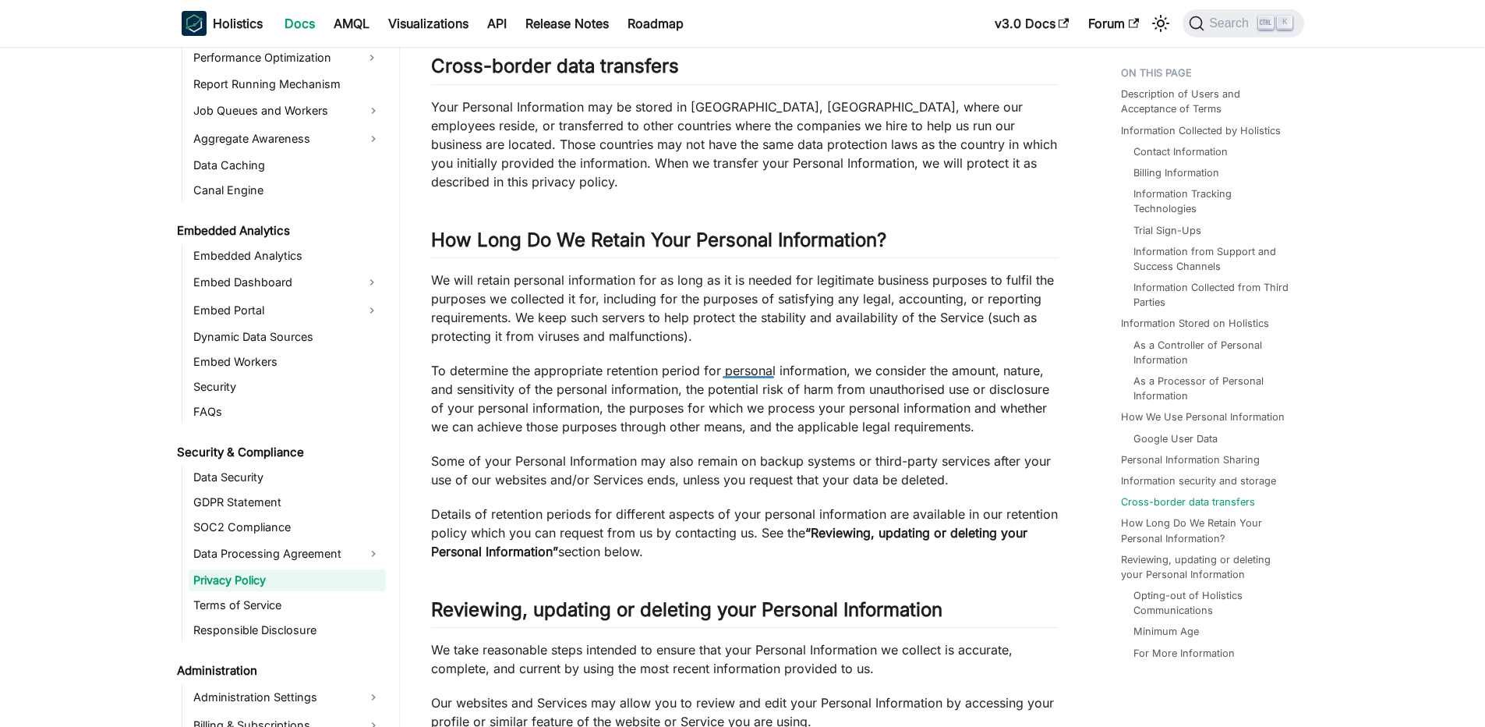
click at [734, 376] on div at bounding box center [748, 371] width 51 height 16
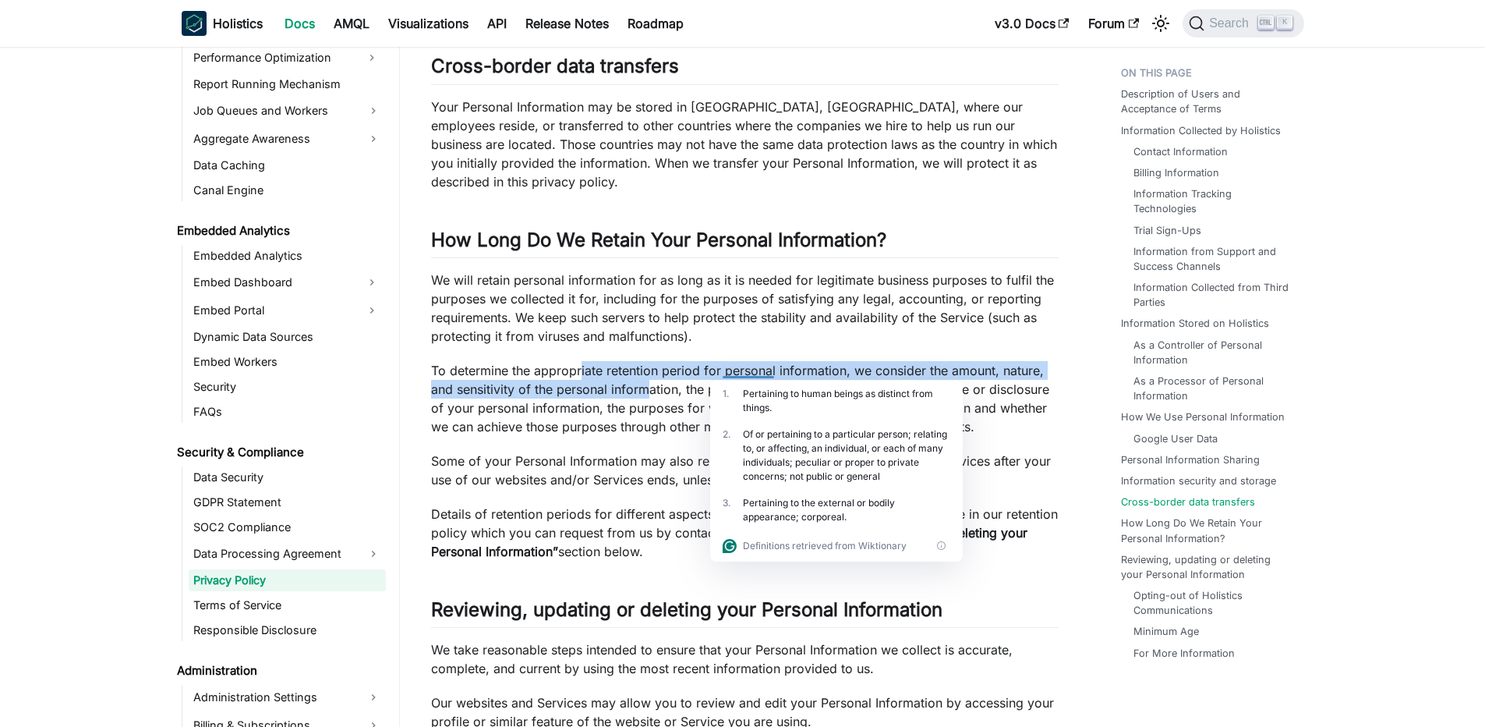
drag, startPoint x: 607, startPoint y: 377, endPoint x: 646, endPoint y: 382, distance: 39.3
click at [646, 382] on p "To determine the appropriate retention period for personal information, we cons…" at bounding box center [745, 398] width 628 height 75
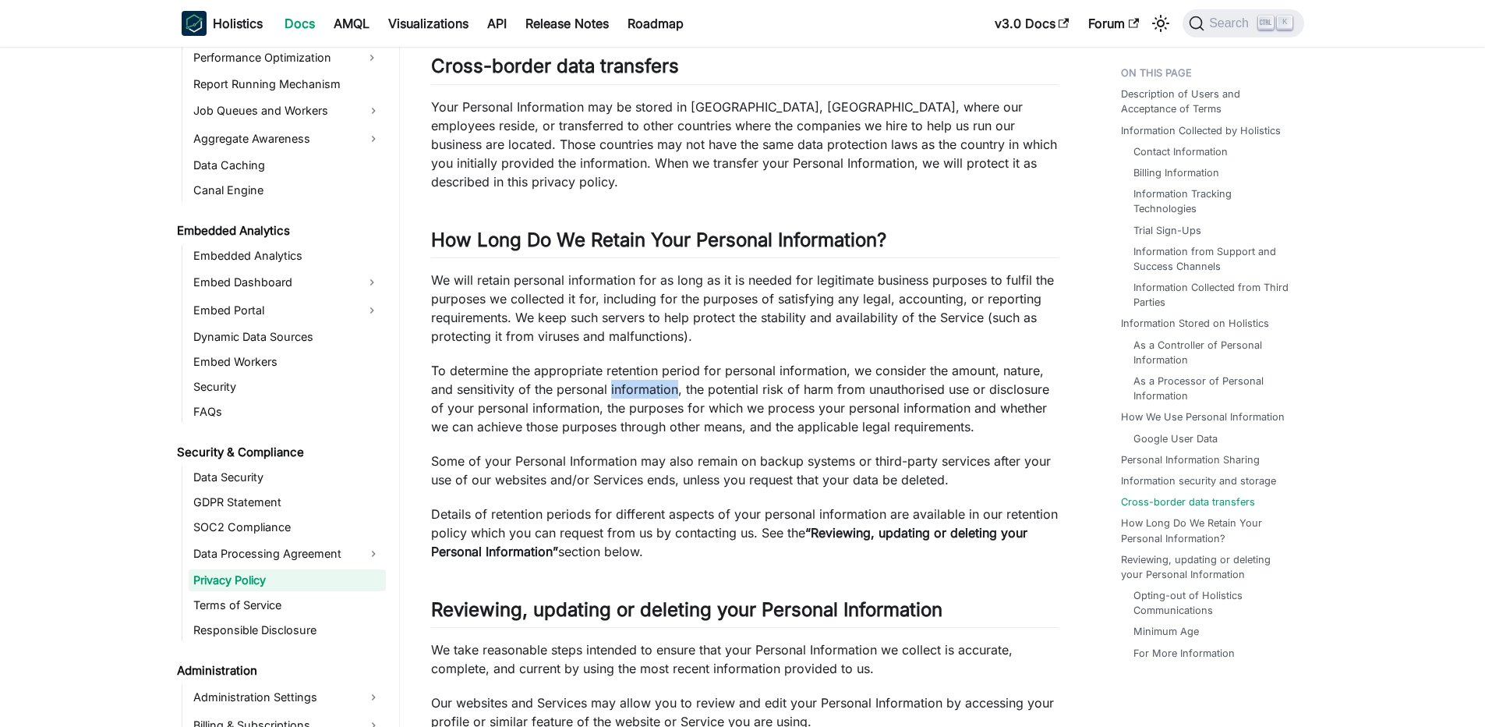
click at [646, 382] on p "To determine the appropriate retention period for personal information, we cons…" at bounding box center [745, 398] width 628 height 75
click at [578, 387] on p "To determine the appropriate retention period for personal information, we cons…" at bounding box center [745, 398] width 628 height 75
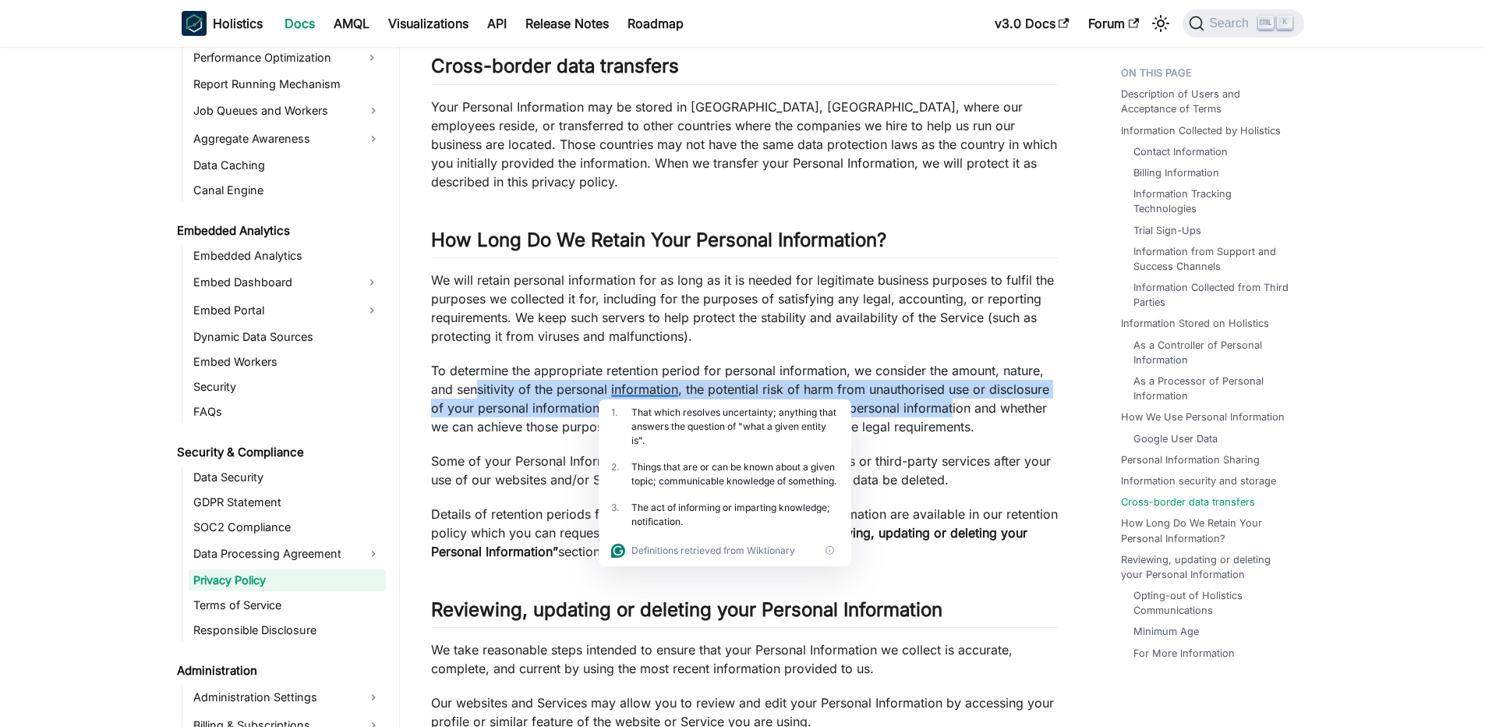
drag, startPoint x: 480, startPoint y: 383, endPoint x: 950, endPoint y: 402, distance: 471.4
click at [950, 402] on p "To determine the appropriate retention period for personal information, we cons…" at bounding box center [745, 398] width 628 height 75
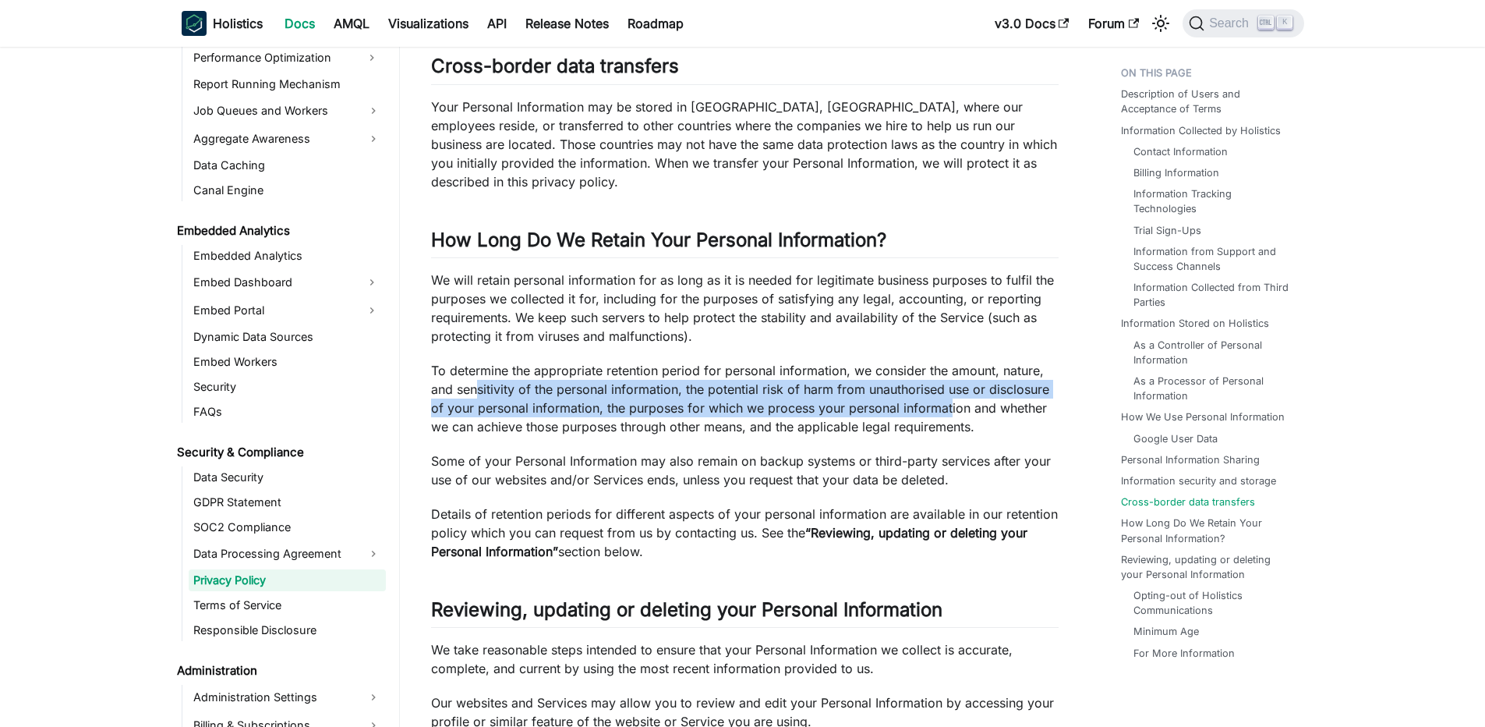
click at [950, 402] on p "To determine the appropriate retention period for personal information, we cons…" at bounding box center [745, 398] width 628 height 75
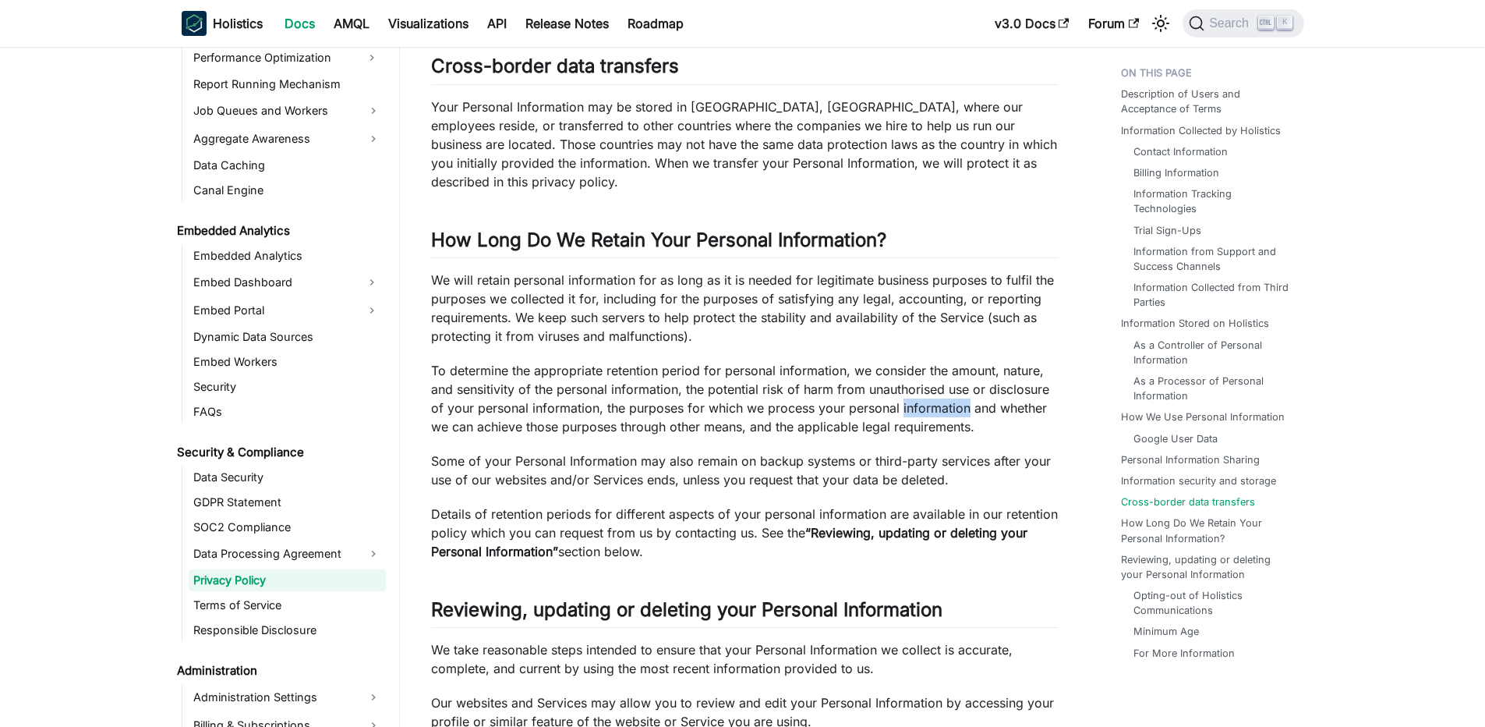
click at [950, 402] on p "To determine the appropriate retention period for personal information, we cons…" at bounding box center [745, 398] width 628 height 75
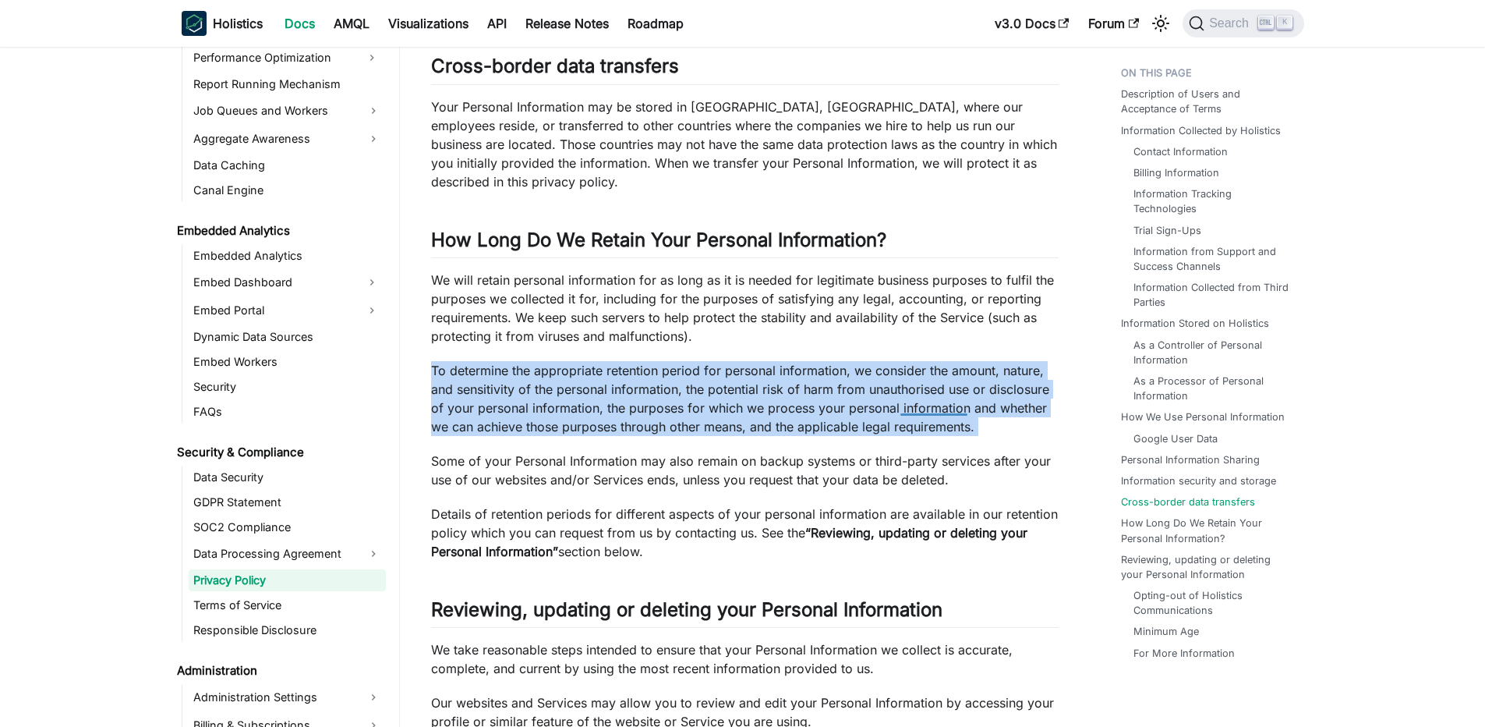
click at [950, 402] on p "To determine the appropriate retention period for personal information, we cons…" at bounding box center [745, 398] width 628 height 75
click at [770, 411] on p "To determine the appropriate retention period for personal information, we cons…" at bounding box center [745, 398] width 628 height 75
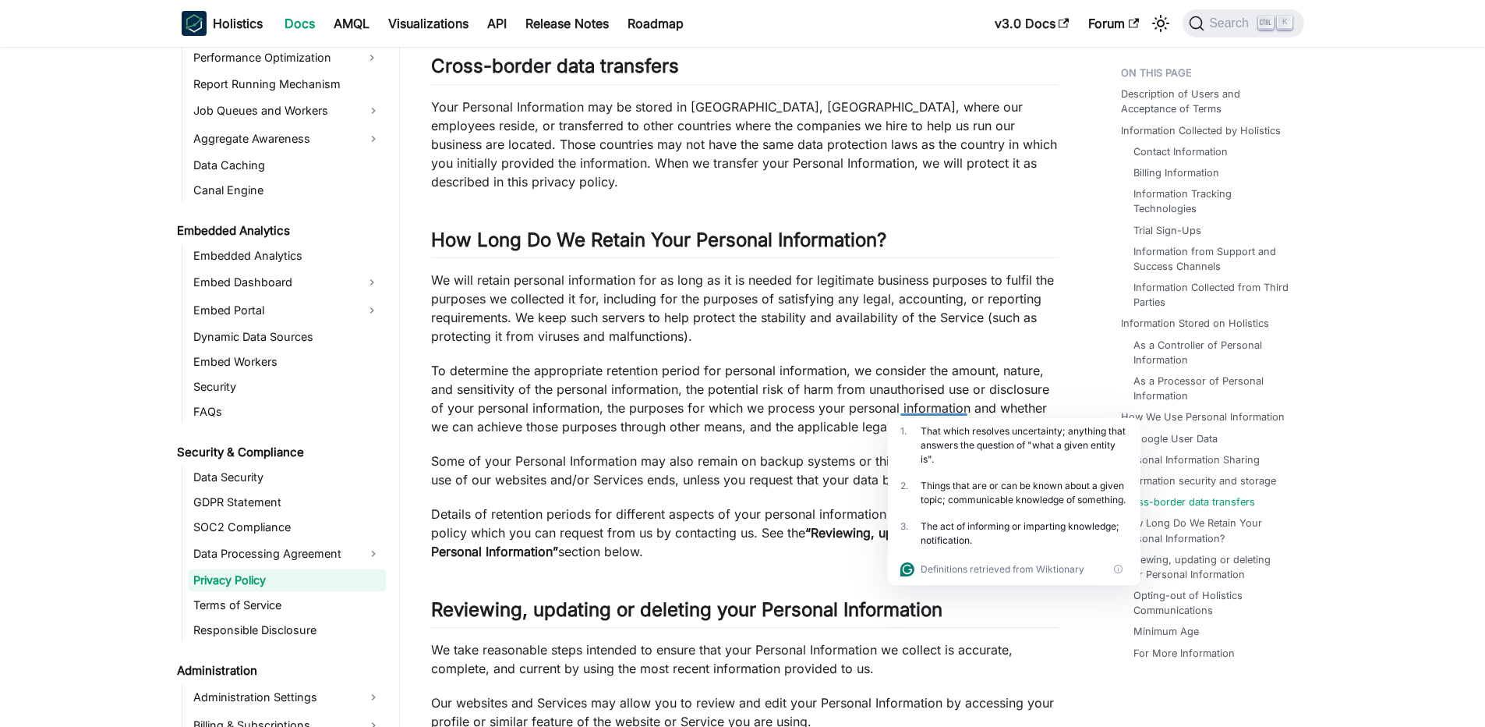
click at [460, 460] on p "Some of your Personal Information may also remain on backup systems or third-pa…" at bounding box center [745, 469] width 628 height 37
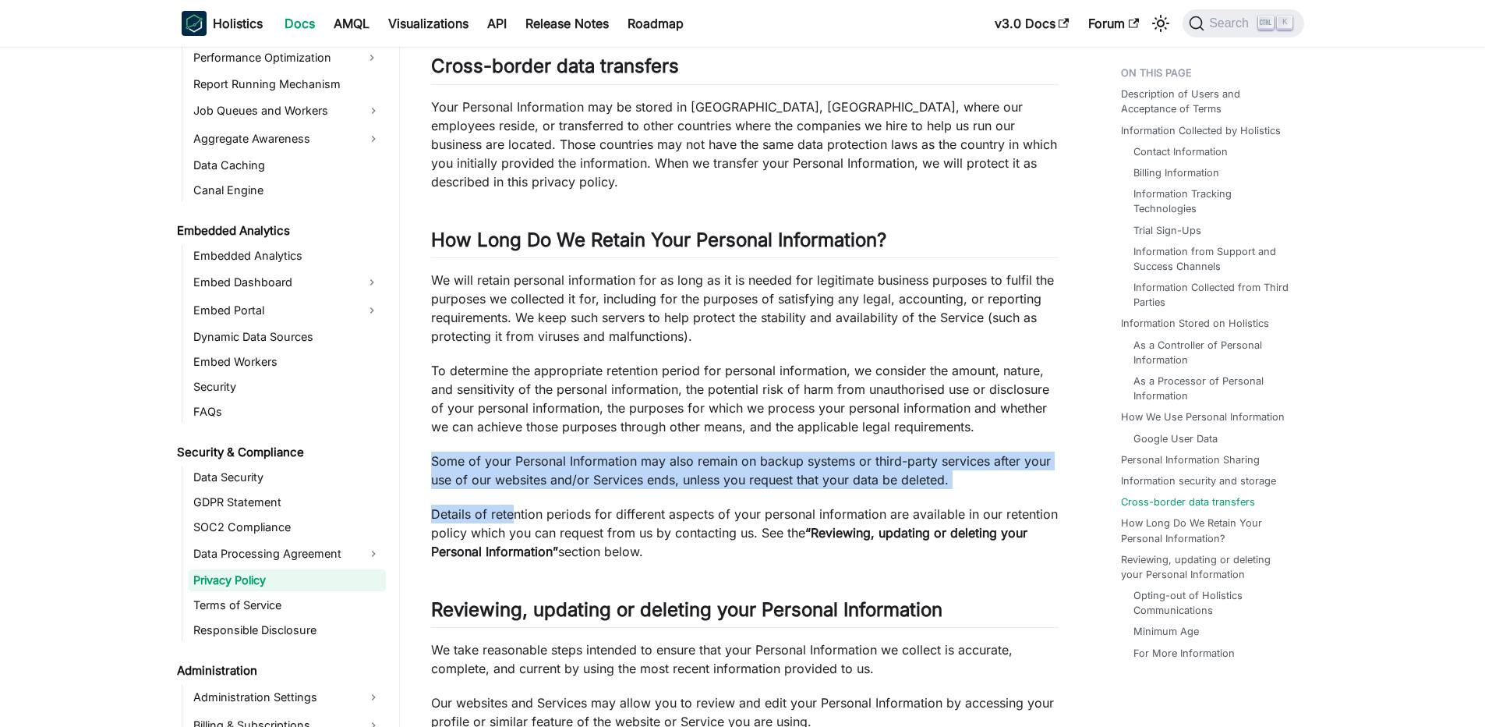
drag, startPoint x: 431, startPoint y: 465, endPoint x: 511, endPoint y: 511, distance: 91.9
click at [511, 511] on p "Details of retention periods for different aspects of your personal information…" at bounding box center [745, 532] width 628 height 56
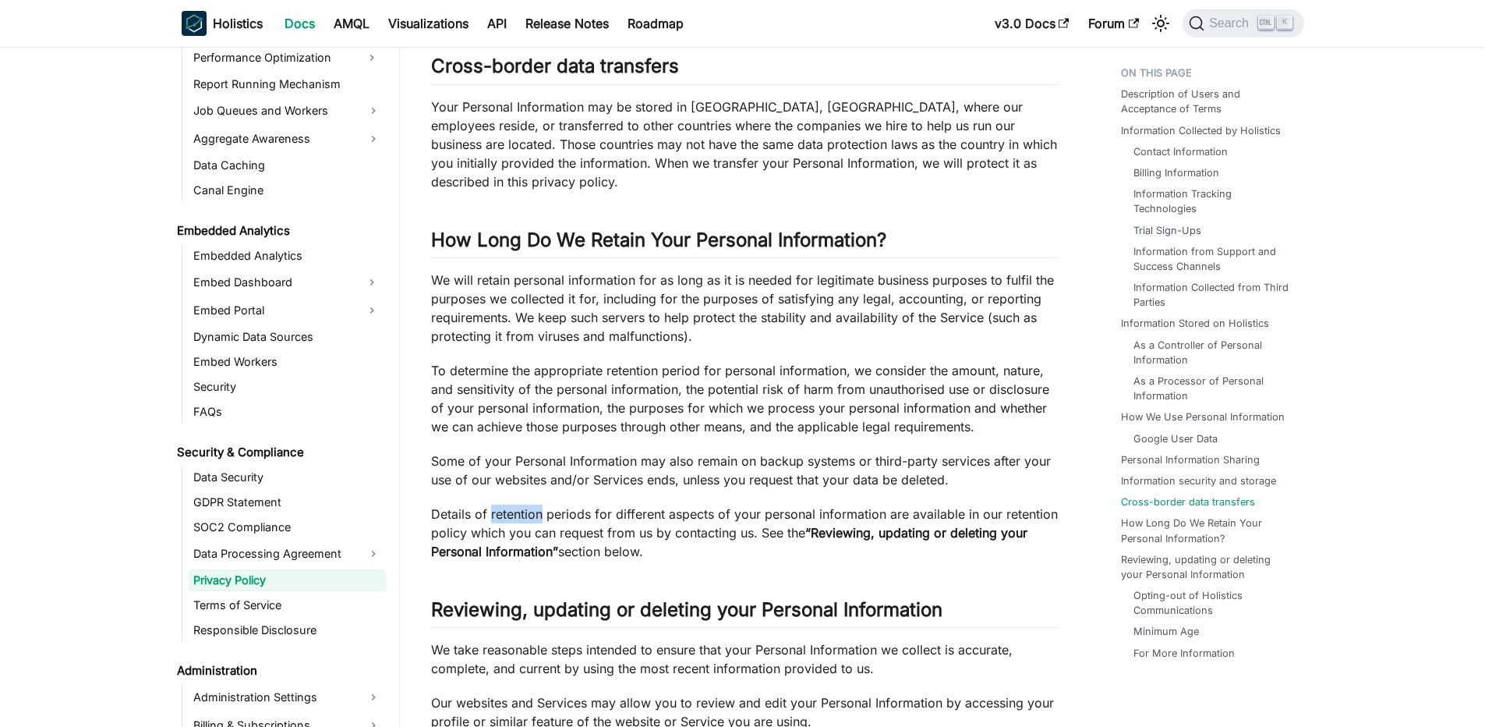
click at [511, 511] on p "Details of retention periods for different aspects of your personal information…" at bounding box center [745, 532] width 628 height 56
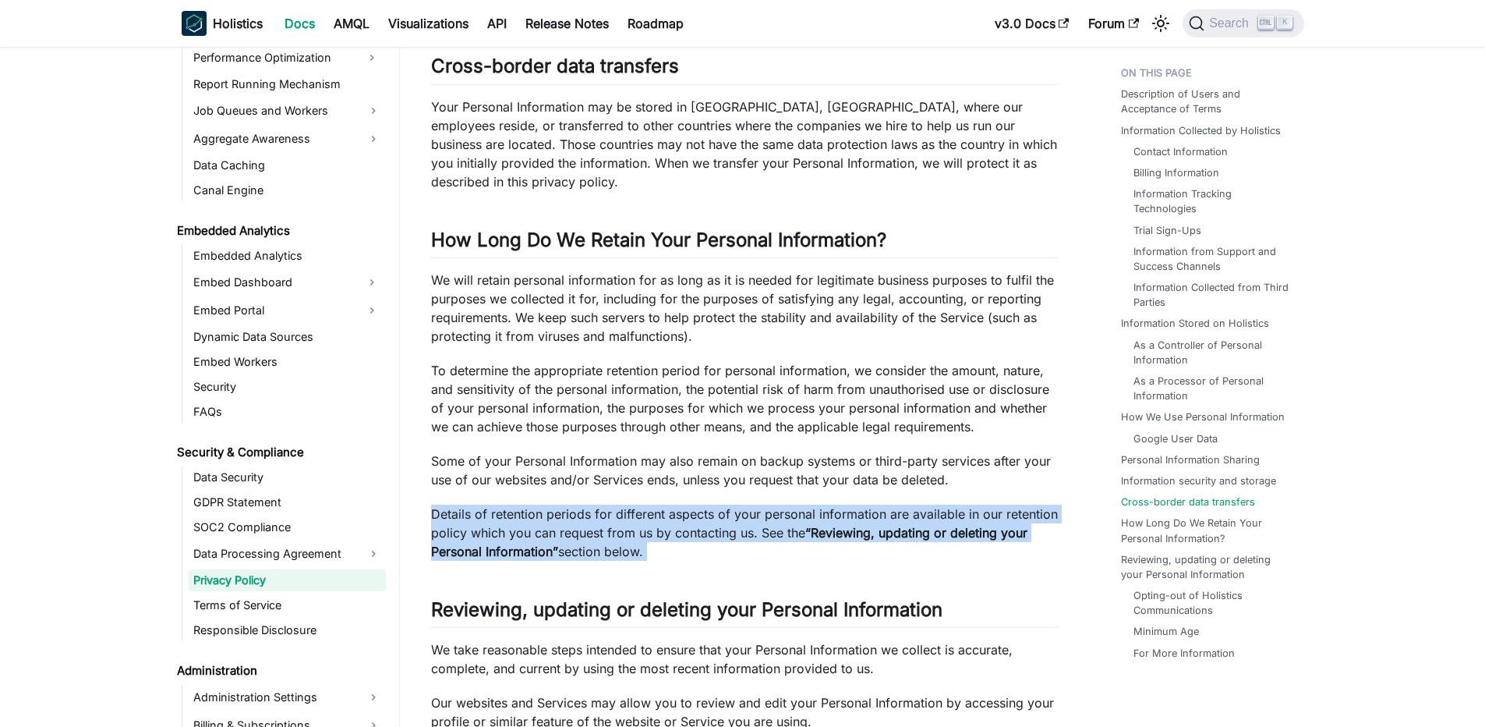
click at [511, 511] on p "Details of retention periods for different aspects of your personal information…" at bounding box center [745, 532] width 628 height 56
click at [462, 511] on p "Details of retention periods for different aspects of your personal information…" at bounding box center [745, 532] width 628 height 56
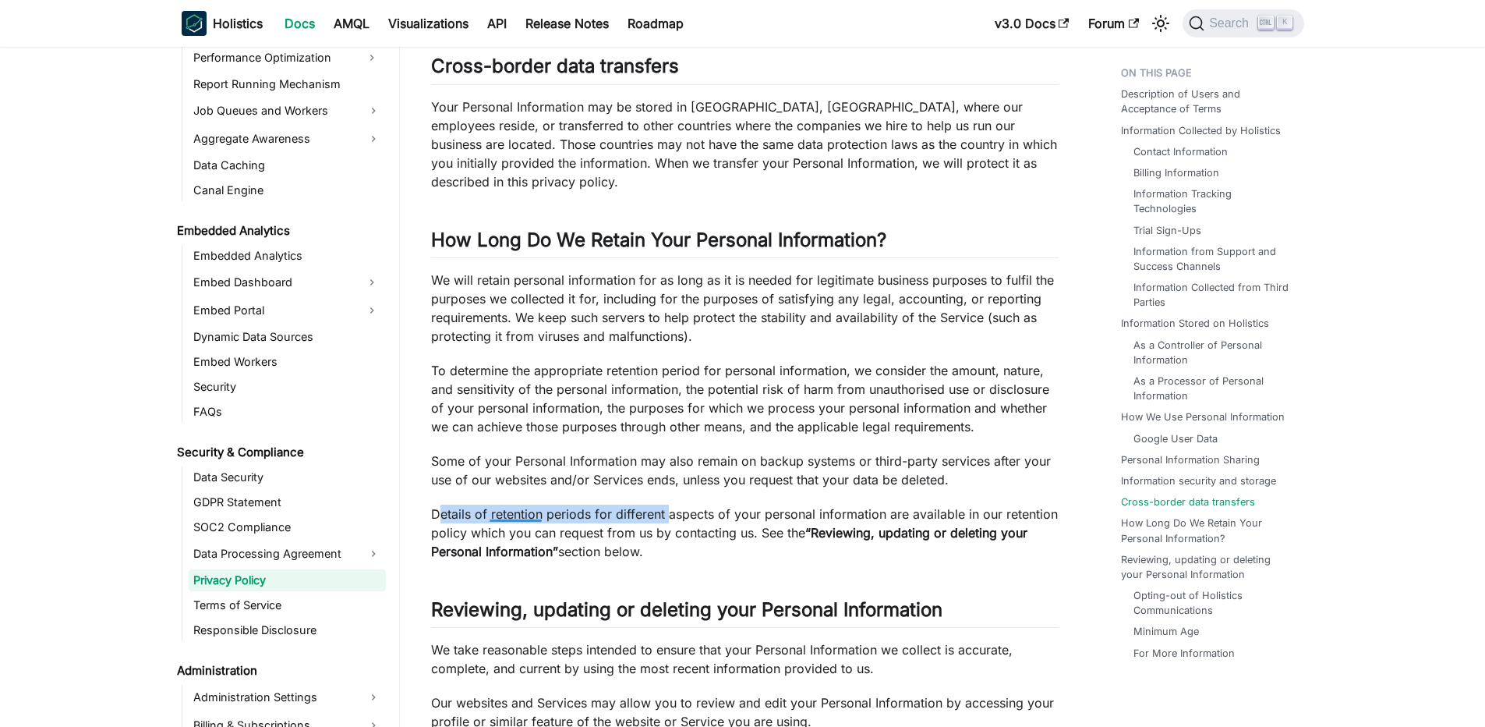
drag, startPoint x: 441, startPoint y: 511, endPoint x: 666, endPoint y: 512, distance: 224.6
click at [666, 512] on p "Details of retention periods for different aspects of your personal information…" at bounding box center [745, 532] width 628 height 56
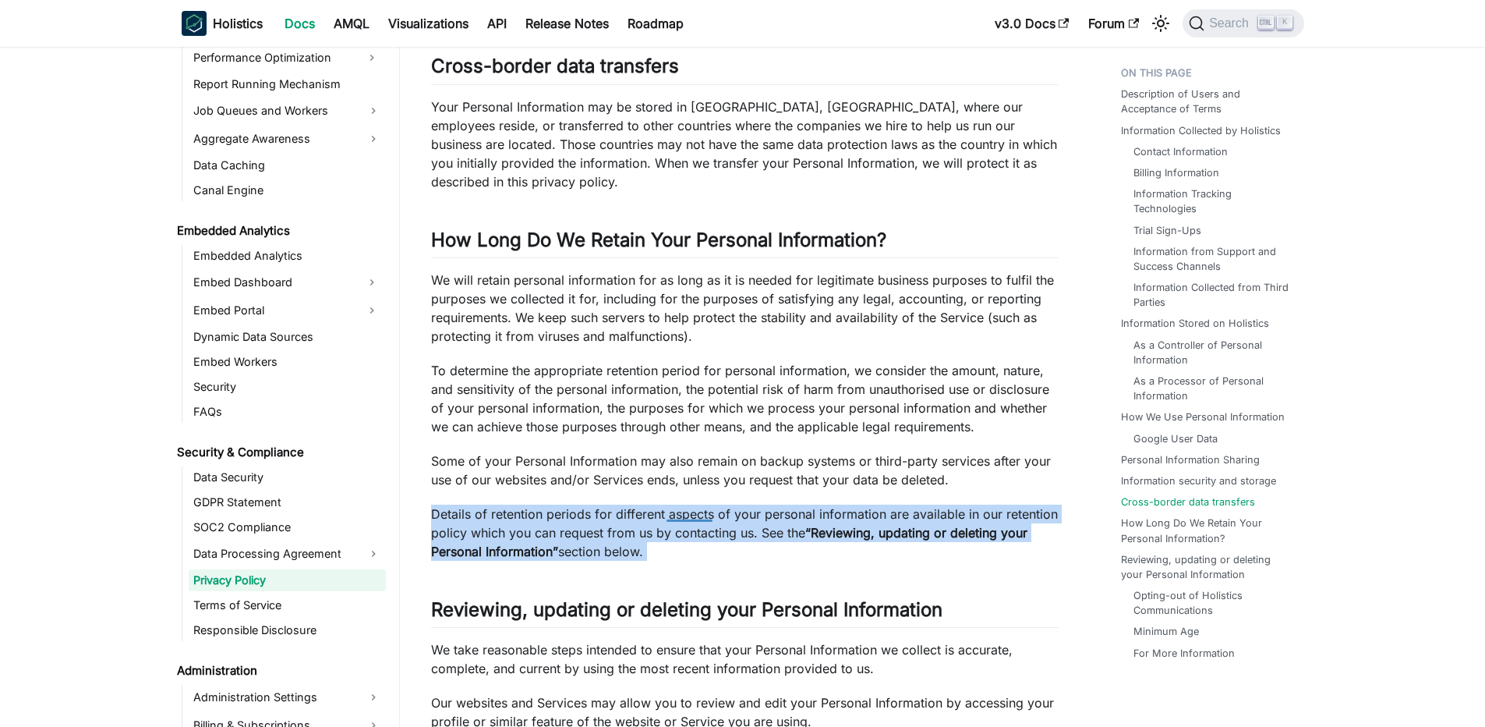
click at [666, 512] on p "Details of retention periods for different aspects of your personal information…" at bounding box center [745, 532] width 628 height 56
click at [613, 509] on p "Details of retention periods for different aspects of your personal information…" at bounding box center [745, 532] width 628 height 56
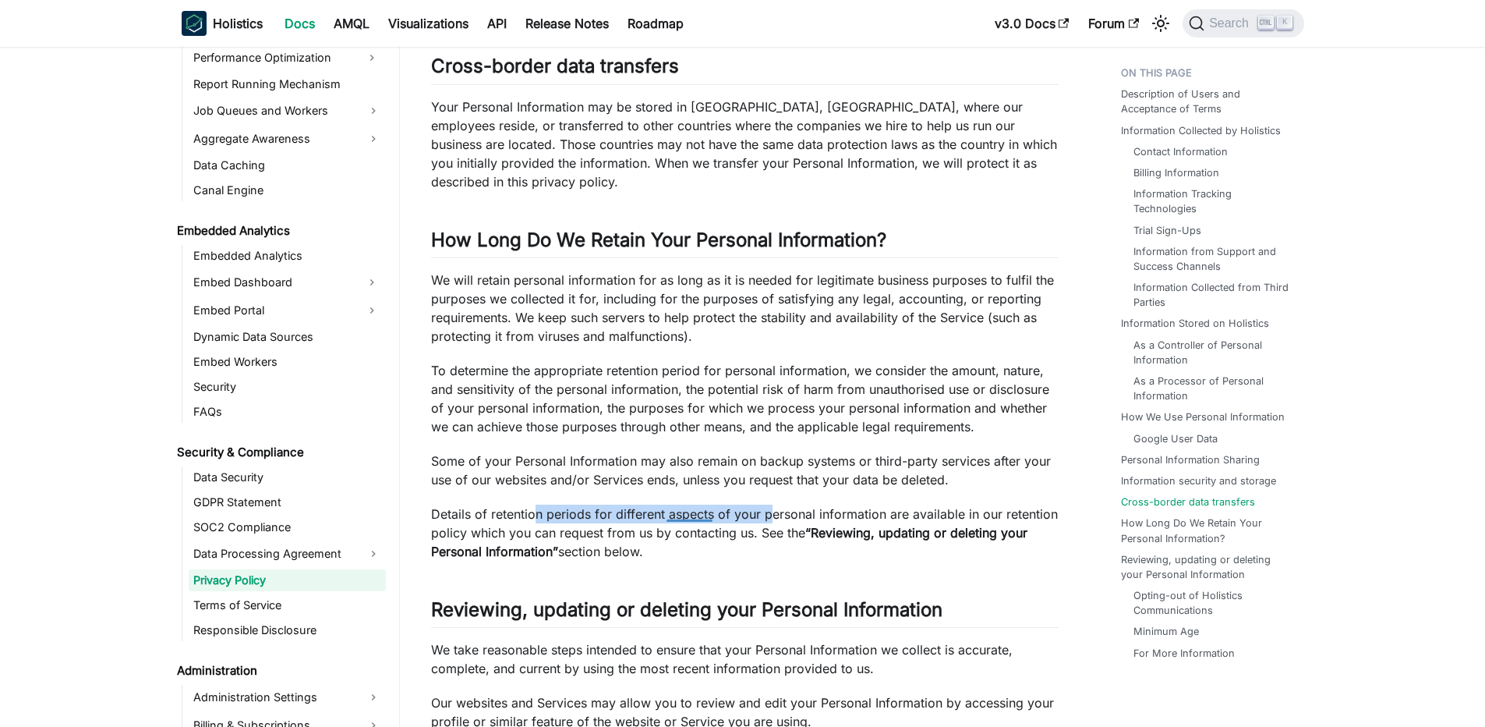
drag, startPoint x: 538, startPoint y: 506, endPoint x: 770, endPoint y: 511, distance: 232.4
click at [770, 511] on p "Details of retention periods for different aspects of your personal information…" at bounding box center [745, 532] width 628 height 56
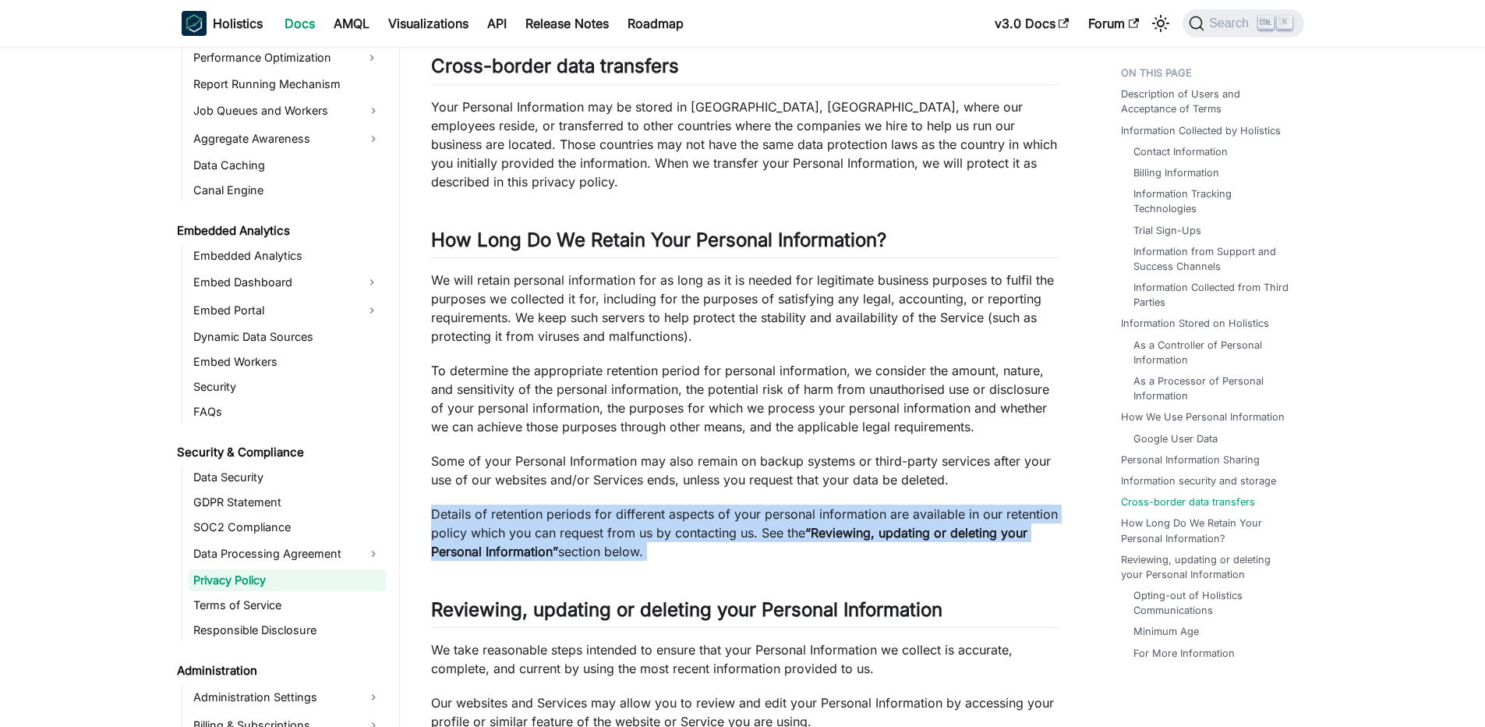
click at [770, 511] on p "Details of retention periods for different aspects of your personal information…" at bounding box center [745, 532] width 628 height 56
click at [720, 509] on p "Details of retention periods for different aspects of your personal information…" at bounding box center [745, 532] width 628 height 56
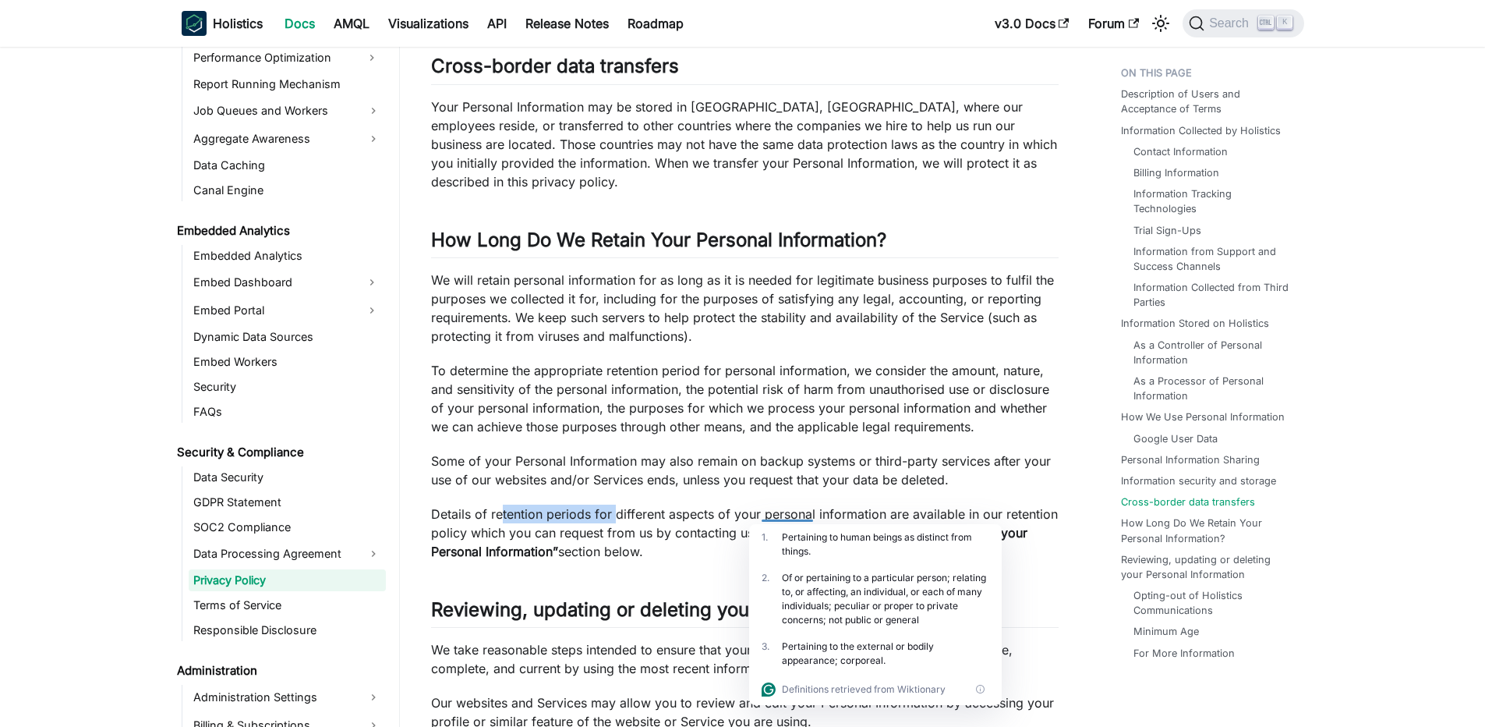
drag, startPoint x: 522, startPoint y: 504, endPoint x: 614, endPoint y: 505, distance: 92.0
click at [614, 505] on p "Details of retention periods for different aspects of your personal information…" at bounding box center [745, 532] width 628 height 56
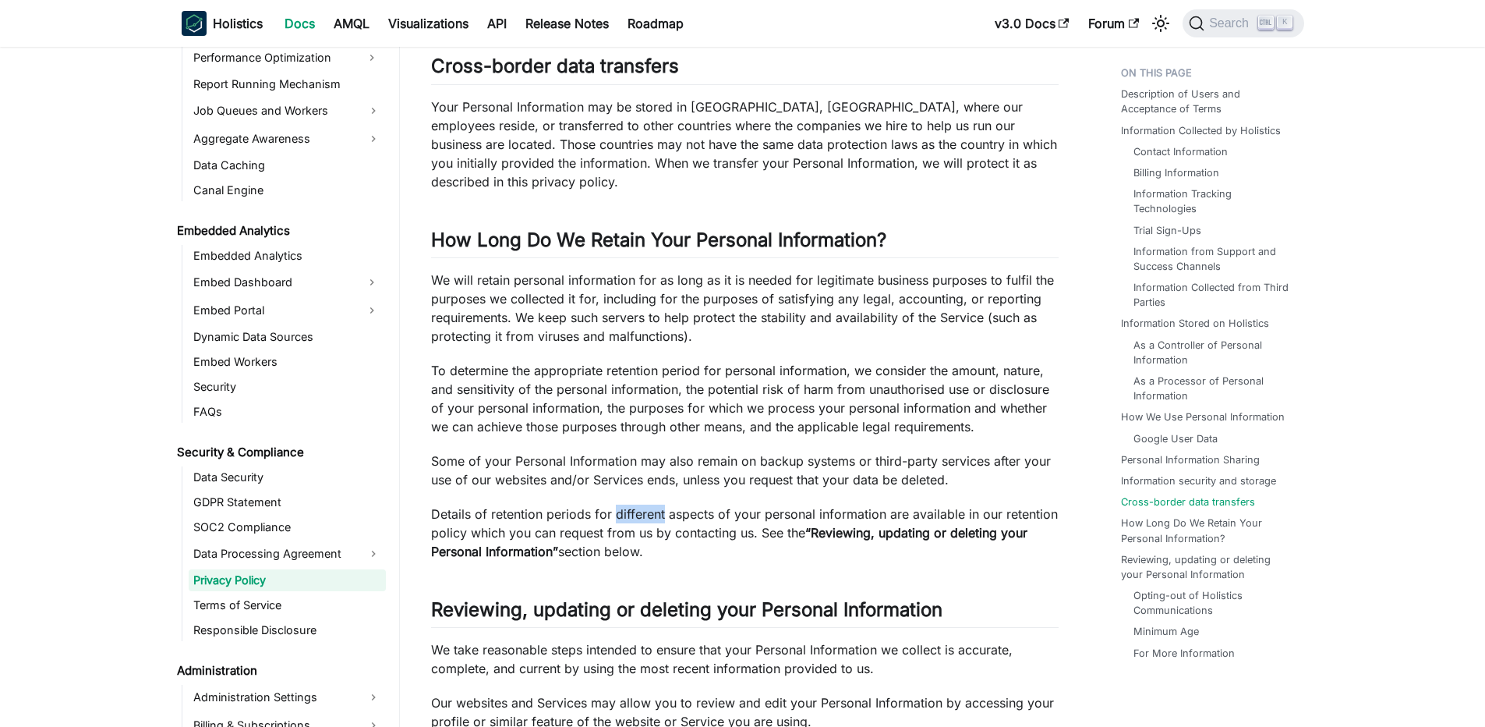
click at [614, 505] on p "Details of retention periods for different aspects of your personal information…" at bounding box center [745, 532] width 628 height 56
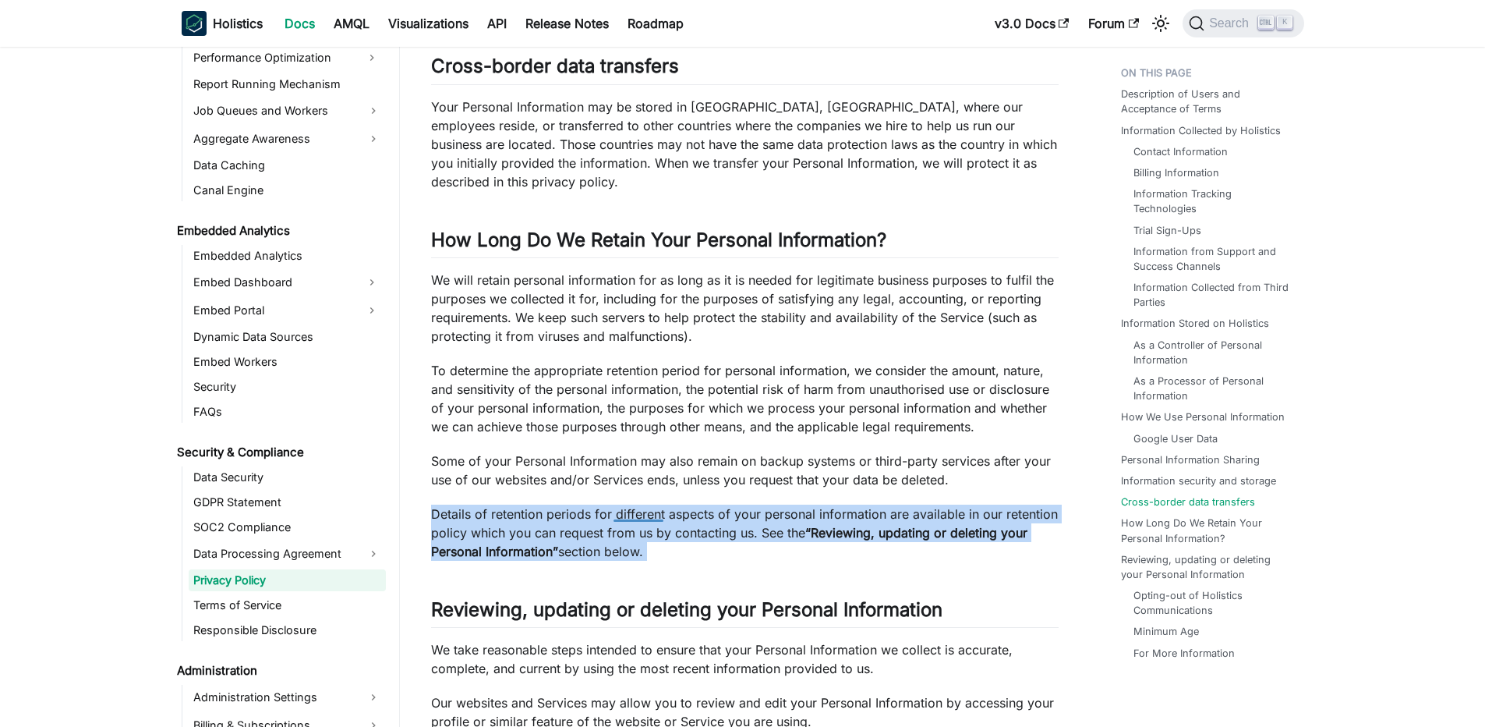
click at [614, 505] on p "Details of retention periods for different aspects of your personal information…" at bounding box center [745, 532] width 628 height 56
click at [569, 504] on p "Details of retention periods for different aspects of your personal information…" at bounding box center [745, 532] width 628 height 56
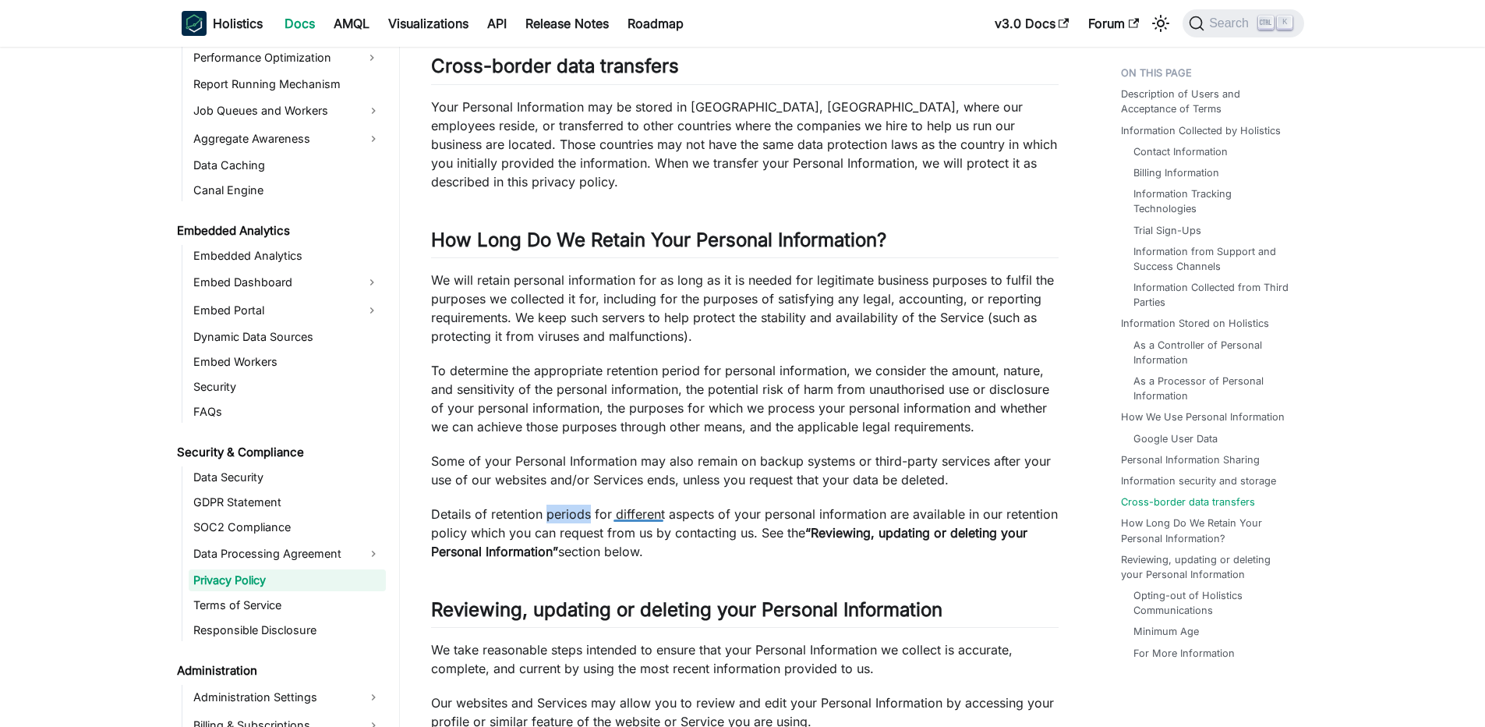
click at [569, 504] on p "Details of retention periods for different aspects of your personal information…" at bounding box center [745, 532] width 628 height 56
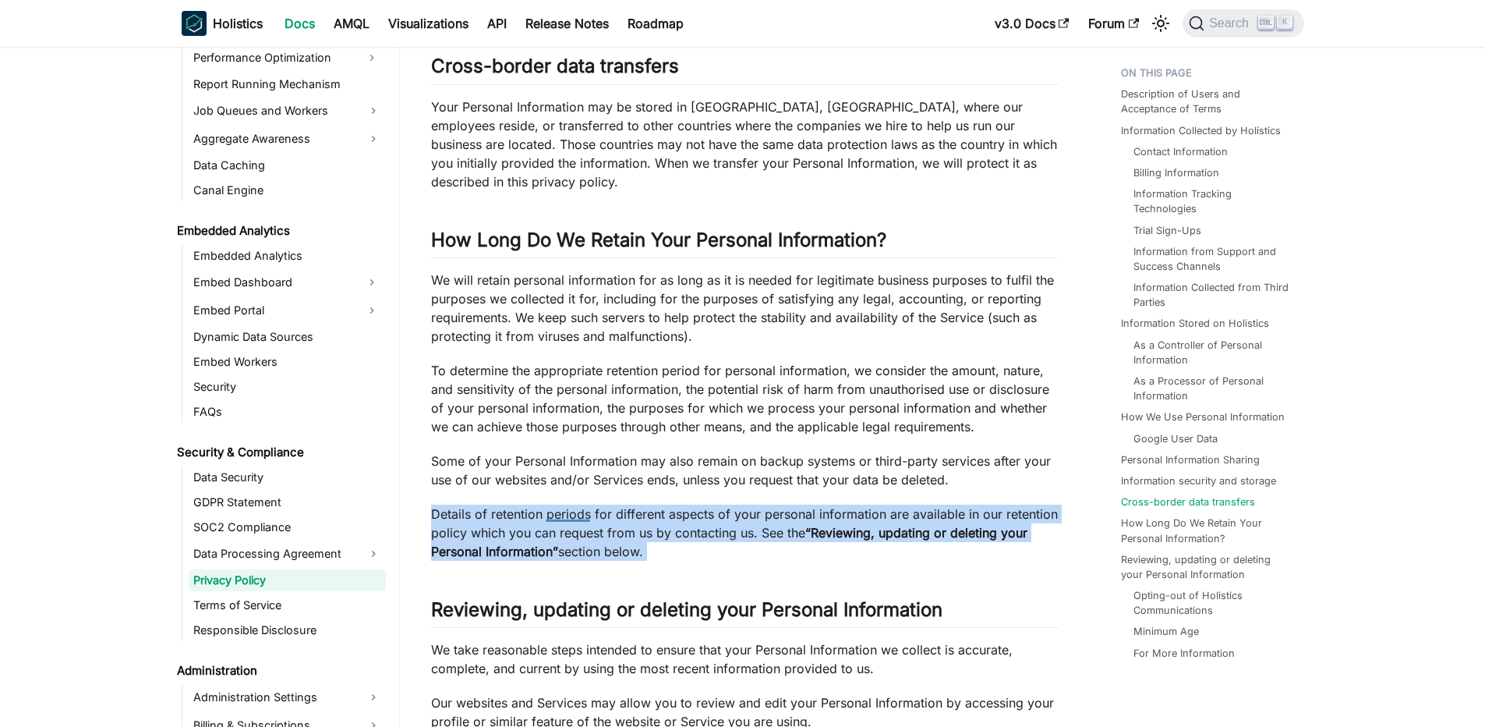
click at [569, 504] on p "Details of retention periods for different aspects of your personal information…" at bounding box center [745, 532] width 628 height 56
click at [546, 504] on p "Details of retention periods for different aspects of your personal information…" at bounding box center [745, 532] width 628 height 56
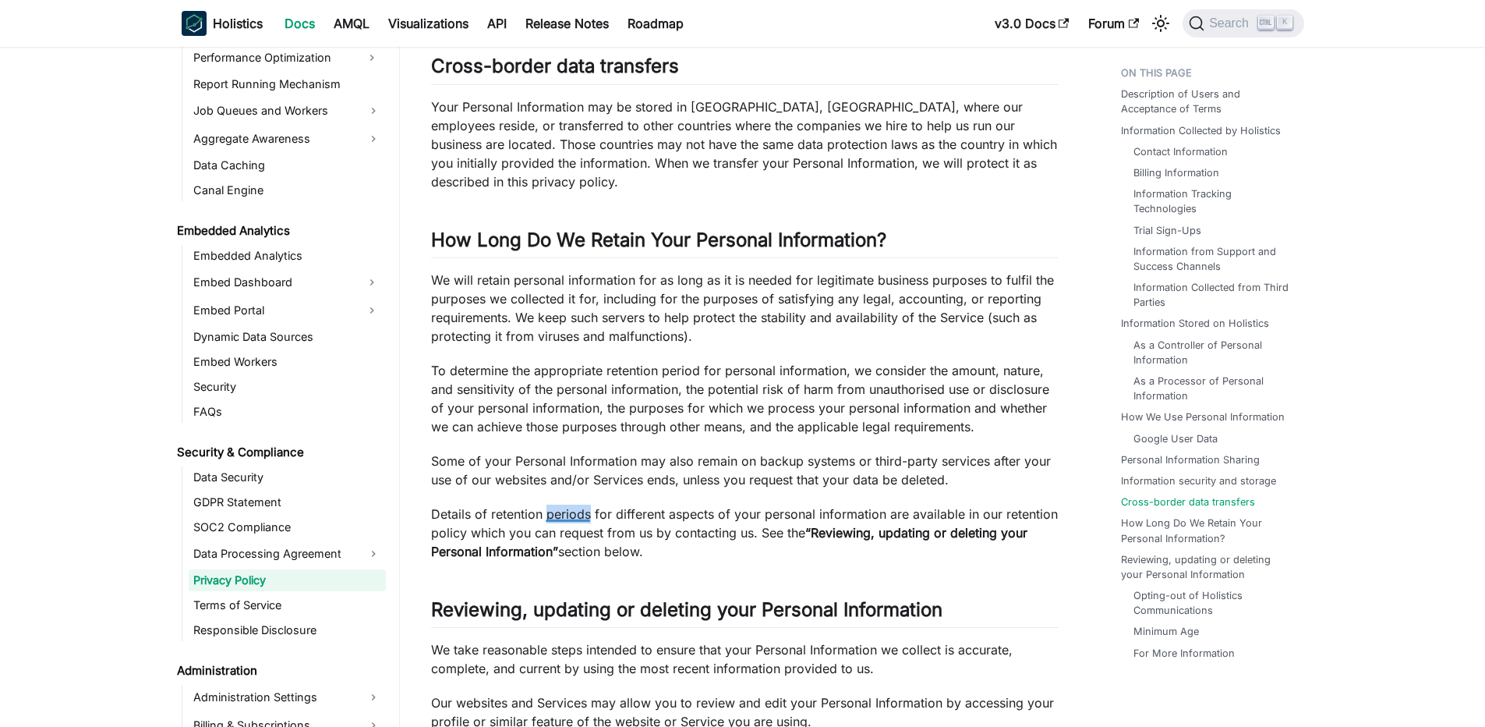
click at [546, 504] on p "Details of retention periods for different aspects of your personal information…" at bounding box center [745, 532] width 628 height 56
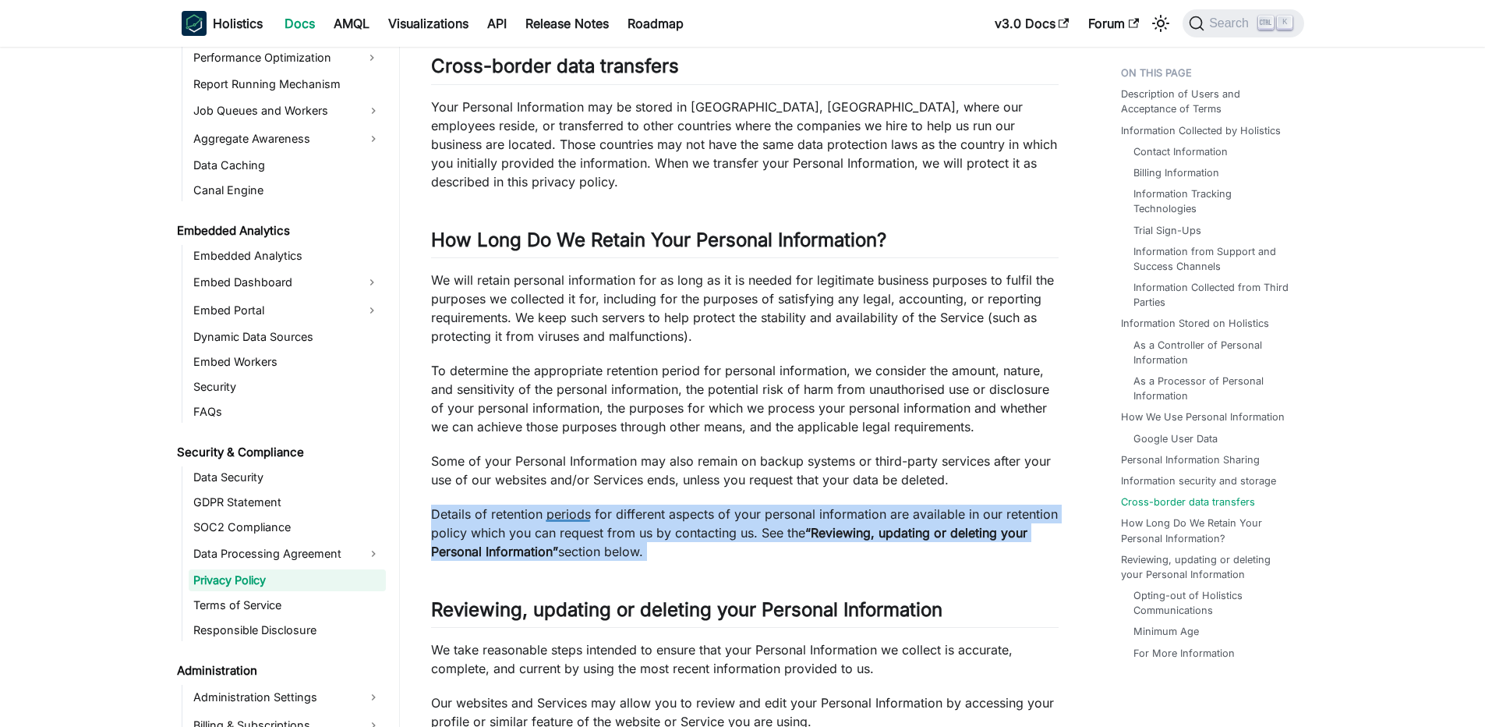
click at [546, 504] on p "Details of retention periods for different aspects of your personal information…" at bounding box center [745, 532] width 628 height 56
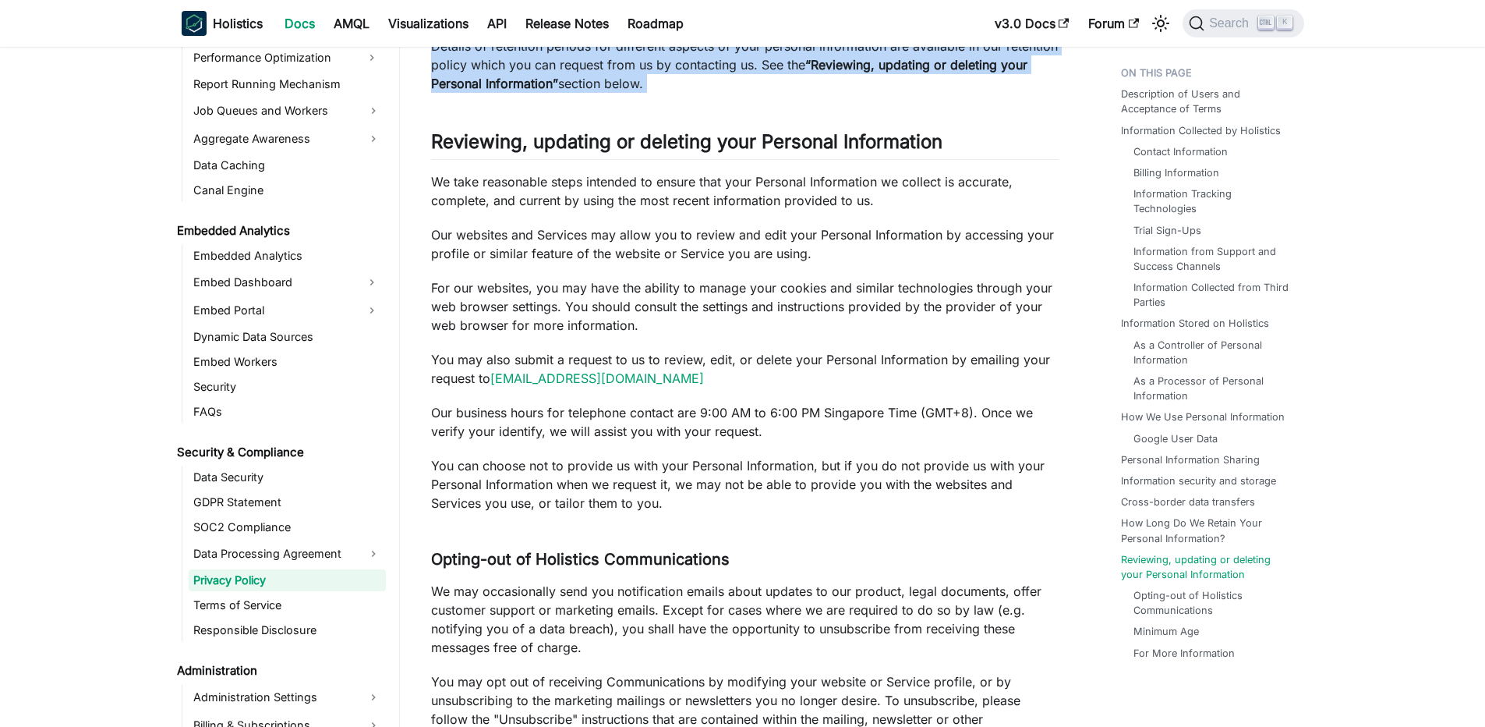
scroll to position [6156, 0]
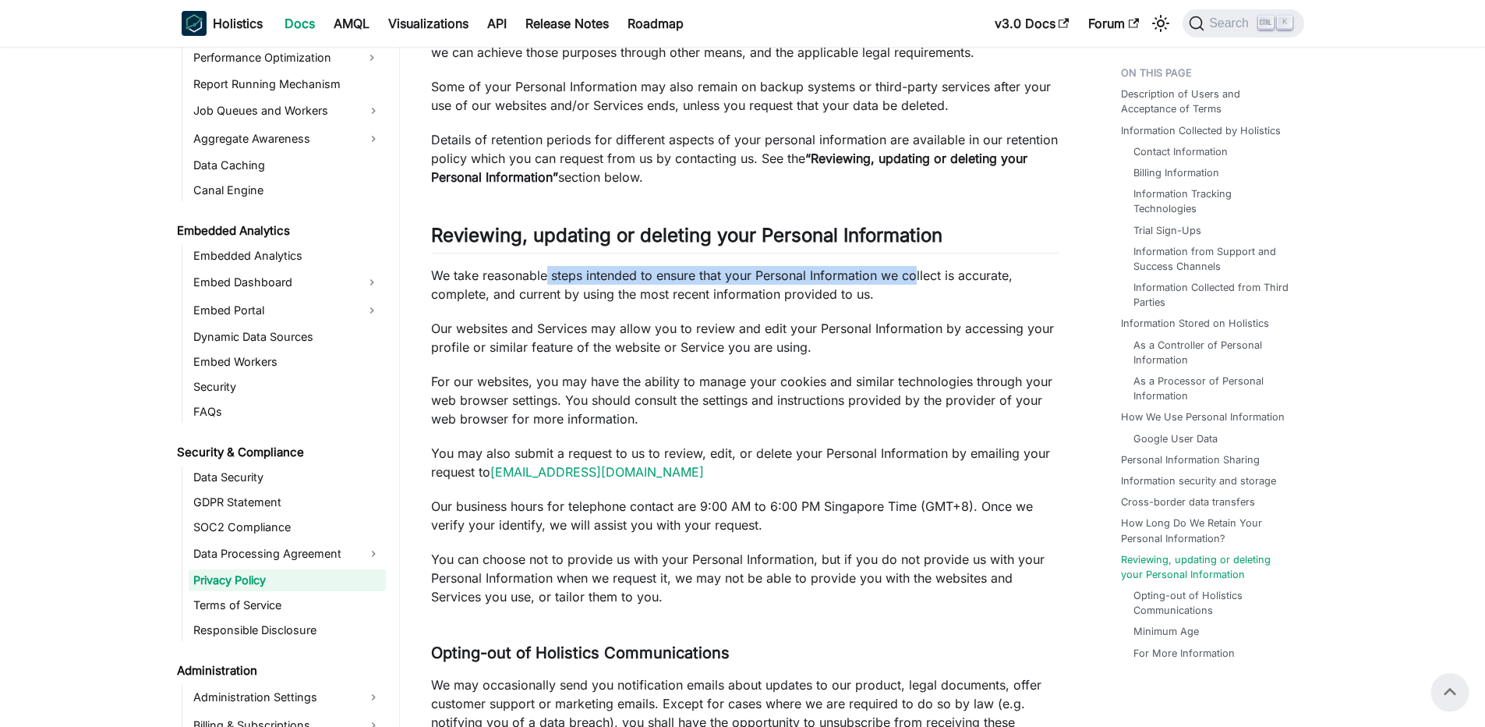
drag, startPoint x: 647, startPoint y: 274, endPoint x: 914, endPoint y: 275, distance: 266.7
click at [914, 275] on p "We take reasonable steps intended to ensure that your Personal Information we c…" at bounding box center [745, 284] width 628 height 37
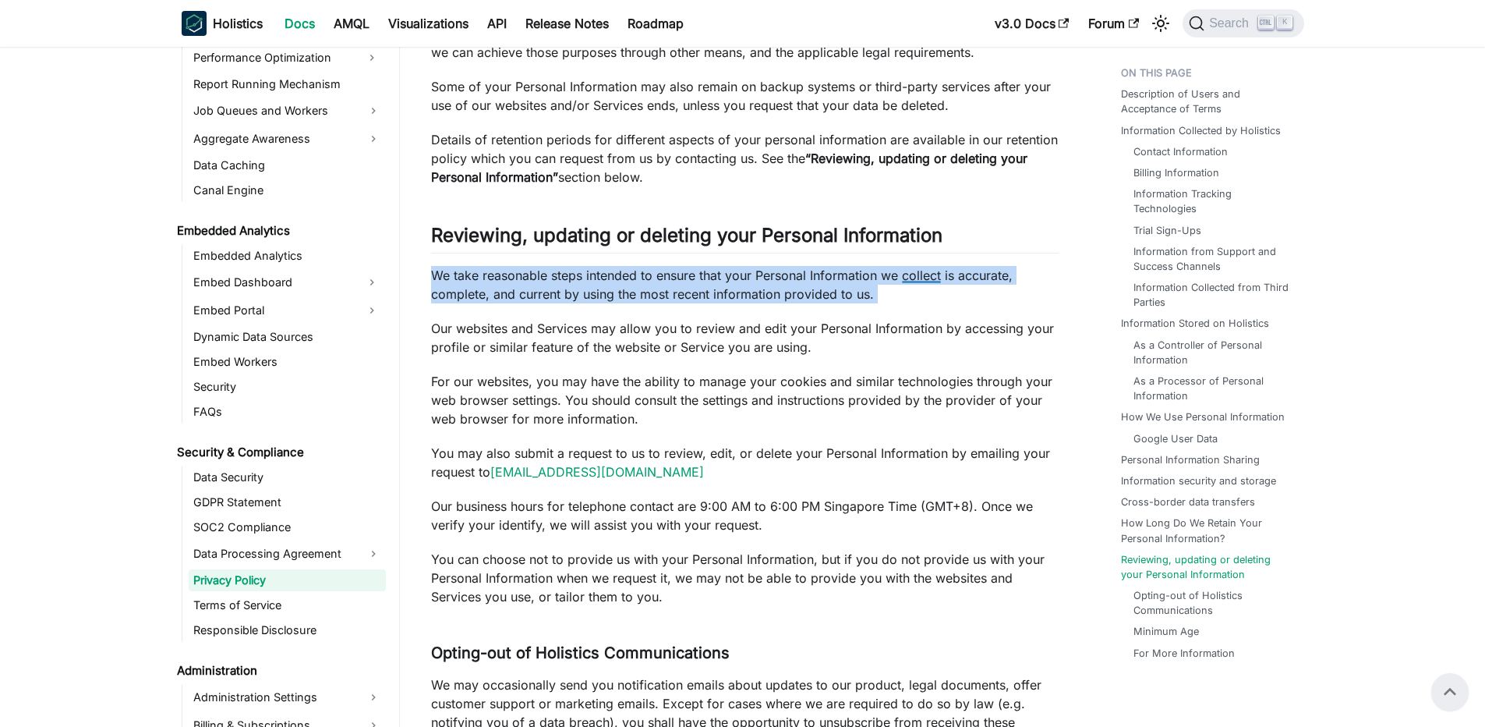
click at [914, 275] on p "We take reasonable steps intended to ensure that your Personal Information we c…" at bounding box center [745, 284] width 628 height 37
click at [855, 282] on p "We take reasonable steps intended to ensure that your Personal Information we c…" at bounding box center [745, 284] width 628 height 37
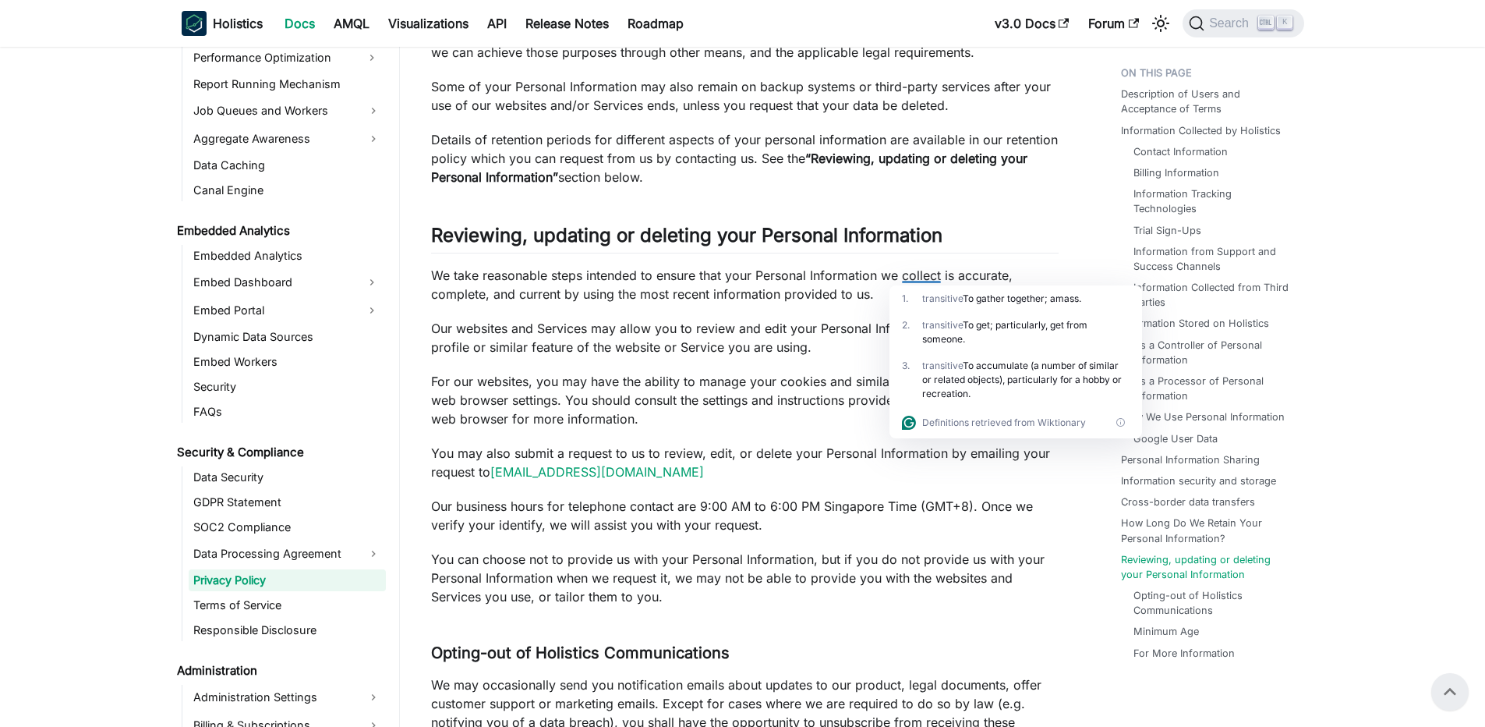
click at [482, 286] on p "We take reasonable steps intended to ensure that your Personal Information we c…" at bounding box center [745, 284] width 628 height 37
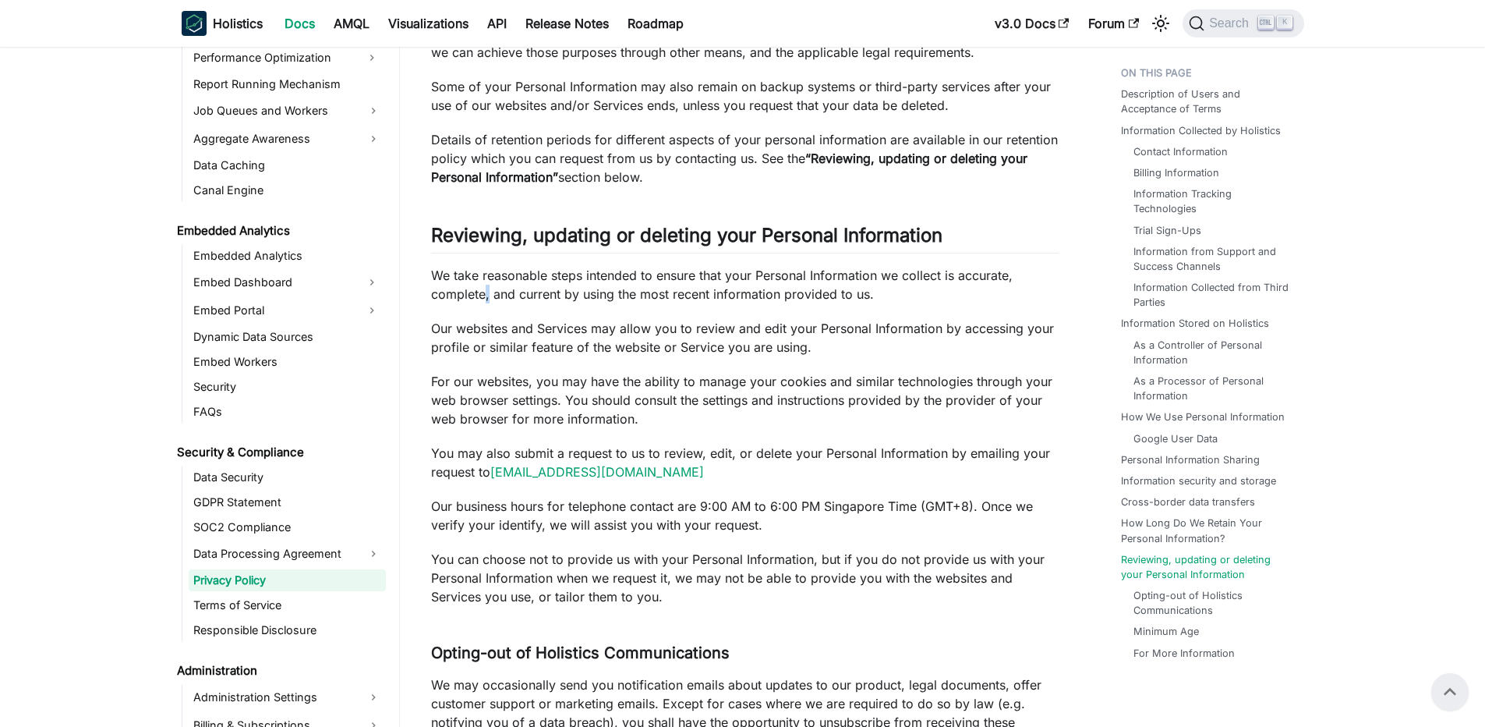
click at [482, 286] on p "We take reasonable steps intended to ensure that your Personal Information we c…" at bounding box center [745, 284] width 628 height 37
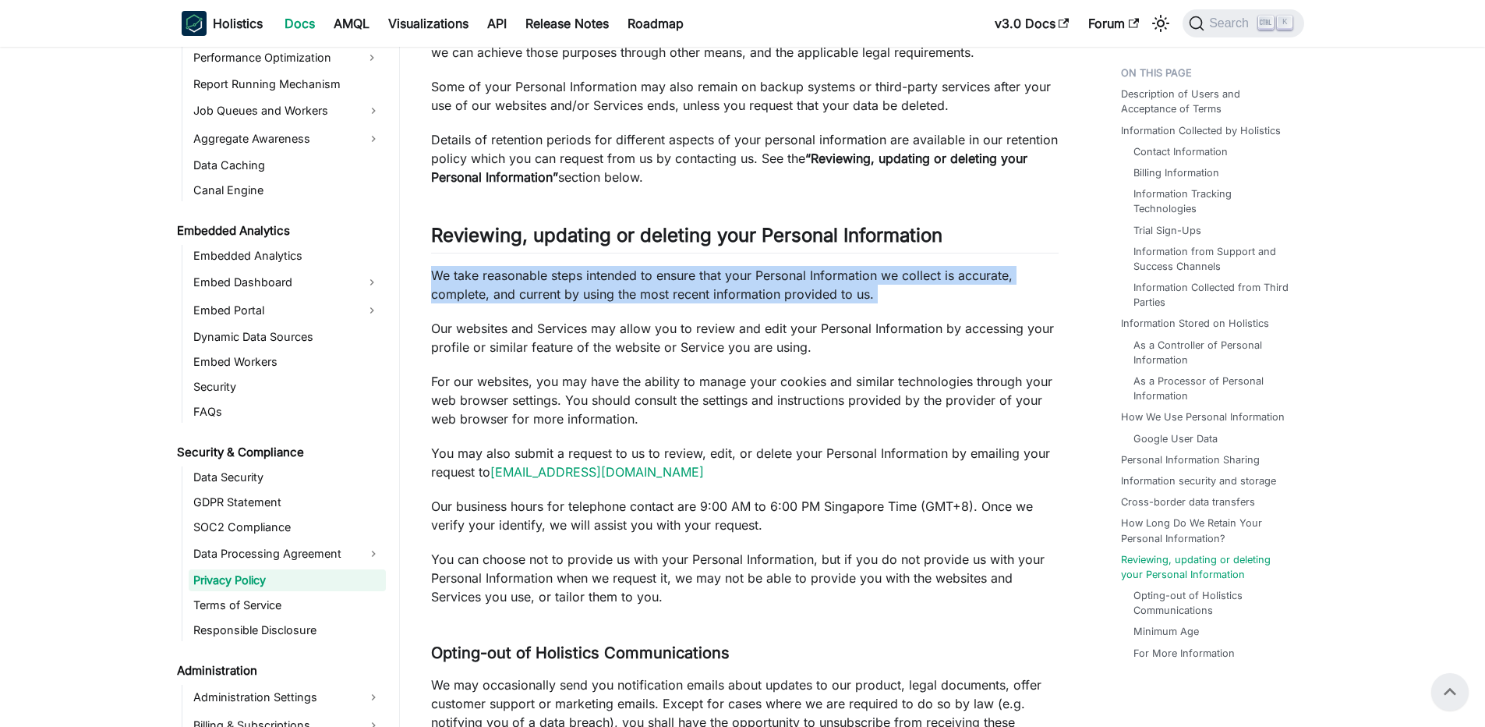
click at [482, 286] on p "We take reasonable steps intended to ensure that your Personal Information we c…" at bounding box center [745, 284] width 628 height 37
click at [469, 287] on p "We take reasonable steps intended to ensure that your Personal Information we c…" at bounding box center [745, 284] width 628 height 37
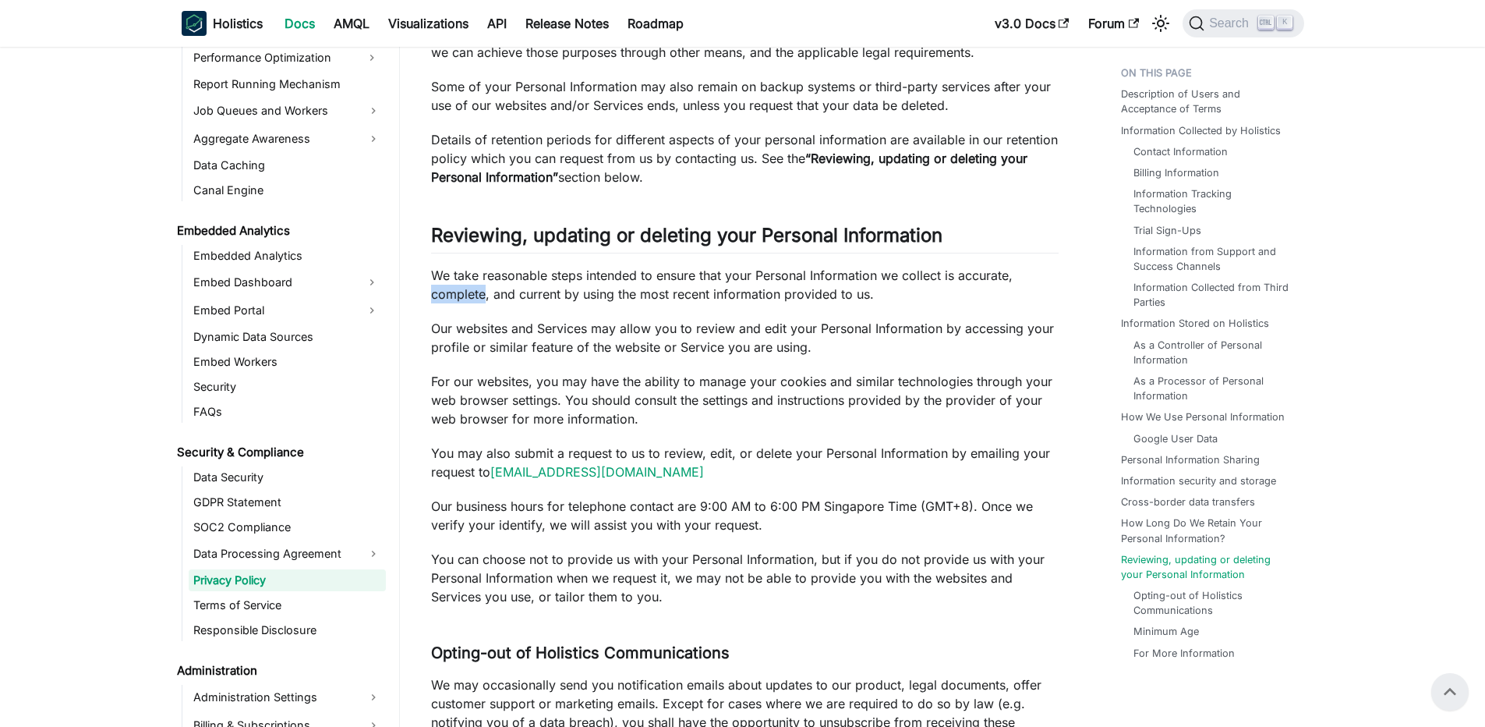
click at [469, 287] on p "We take reasonable steps intended to ensure that your Personal Information we c…" at bounding box center [745, 284] width 628 height 37
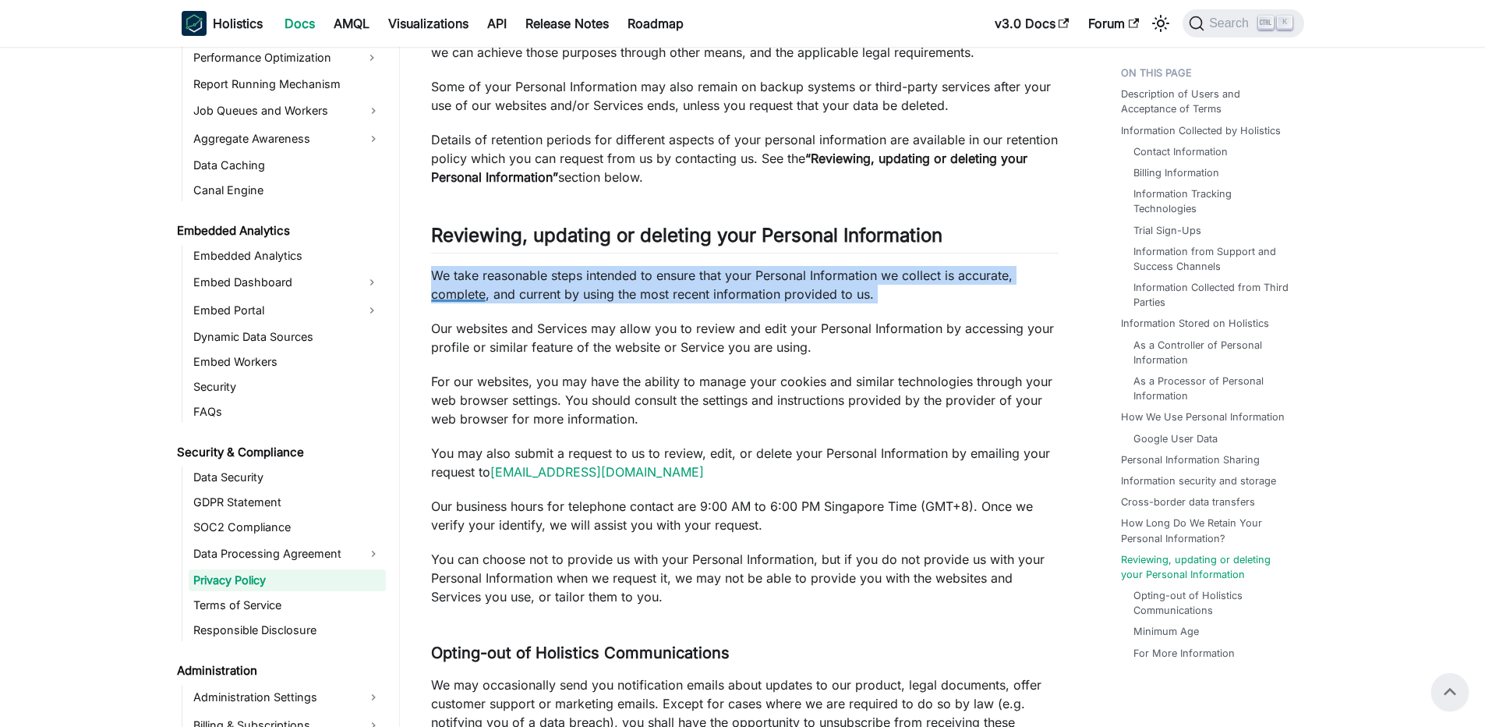
click at [469, 287] on p "We take reasonable steps intended to ensure that your Personal Information we c…" at bounding box center [745, 284] width 628 height 37
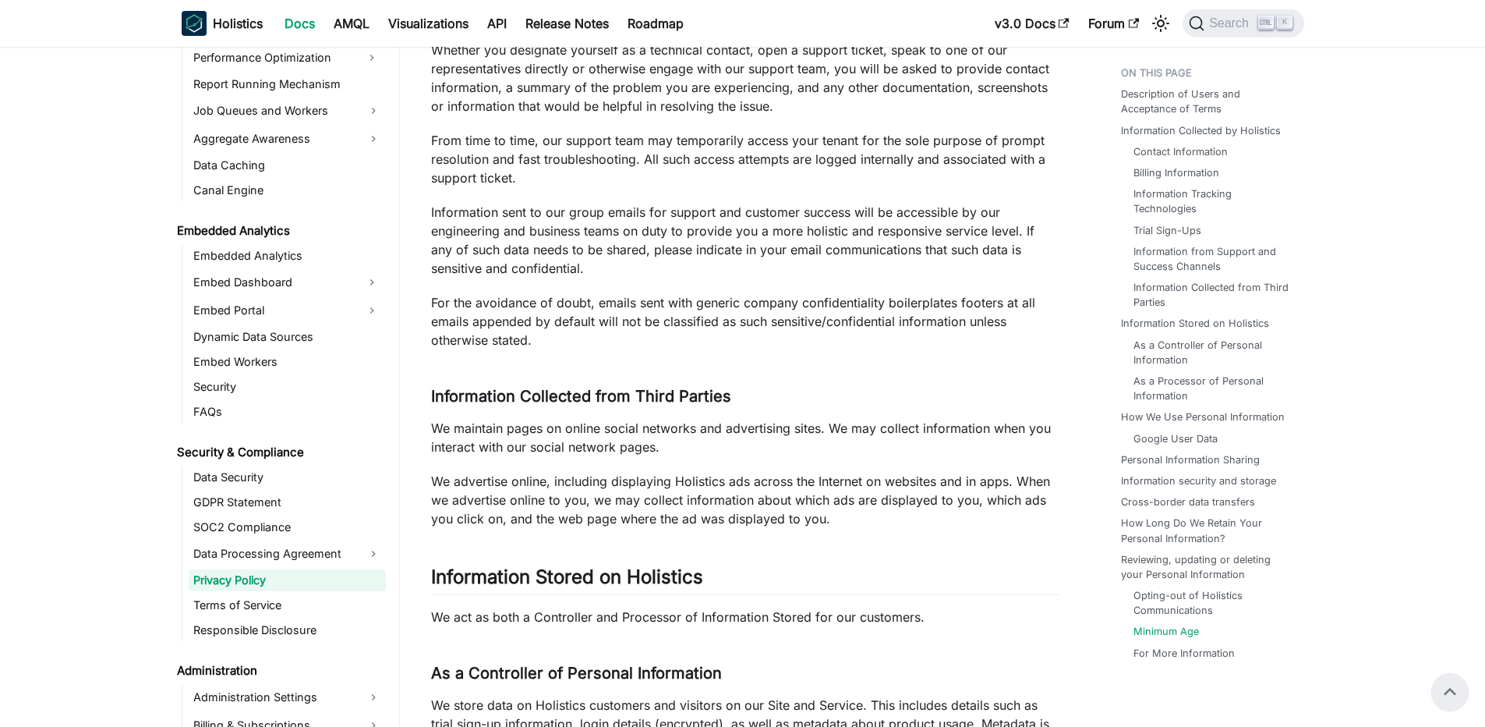
scroll to position [0, 0]
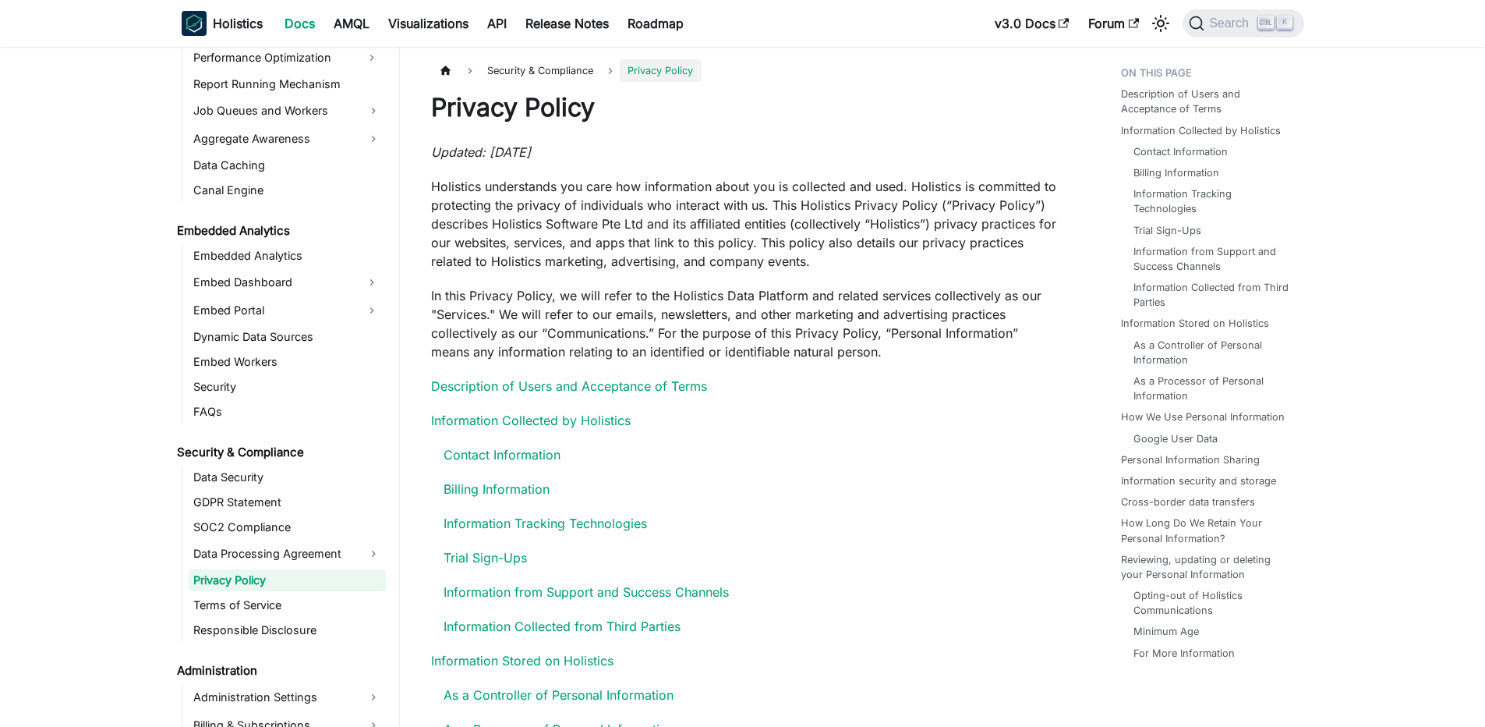
click at [682, 191] on p "Holistics understands you care how information about you is collected and used.…" at bounding box center [745, 224] width 628 height 94
click at [682, 191] on div at bounding box center [678, 187] width 67 height 16
click at [606, 187] on p "Holistics understands you care how information about you is collected and used.…" at bounding box center [745, 224] width 628 height 94
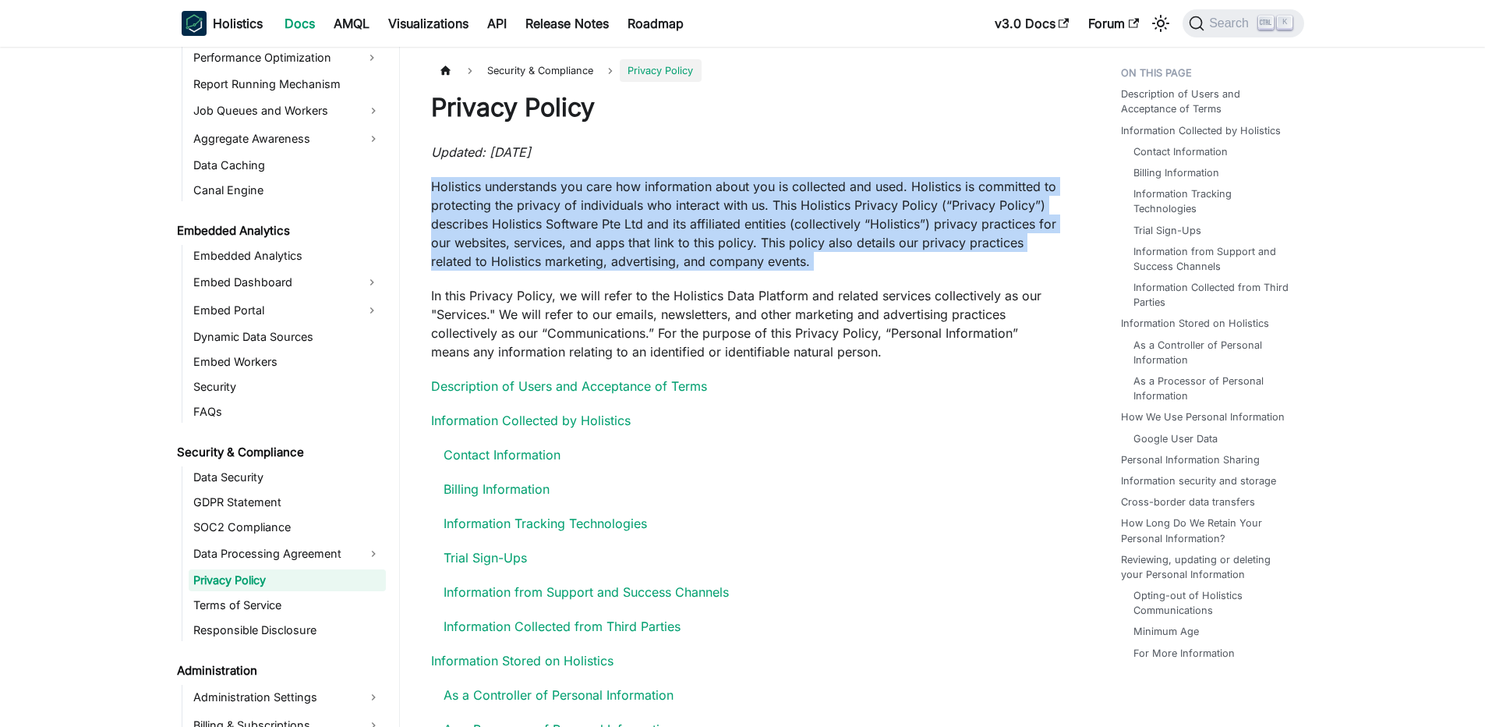
click at [606, 187] on p "Holistics understands you care how information about you is collected and used.…" at bounding box center [745, 224] width 628 height 94
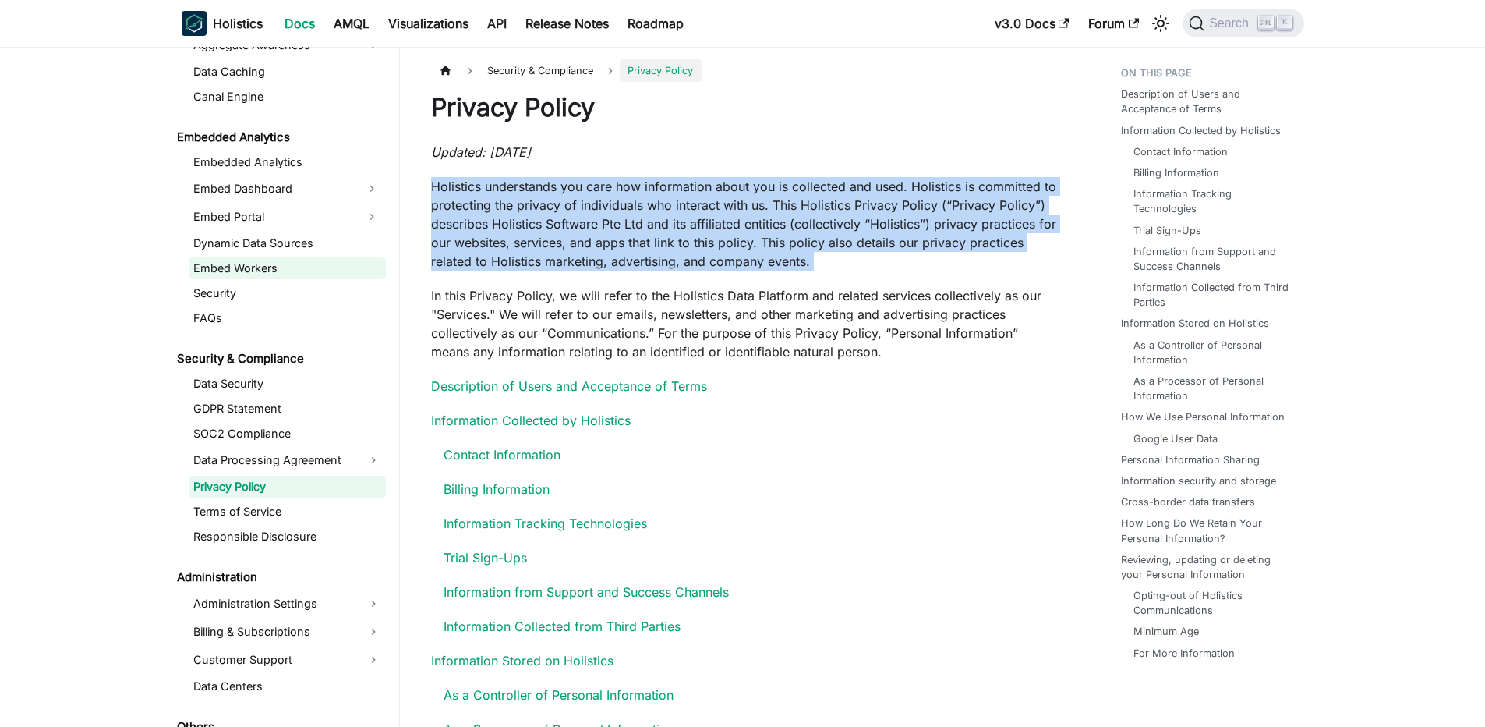
scroll to position [1547, 0]
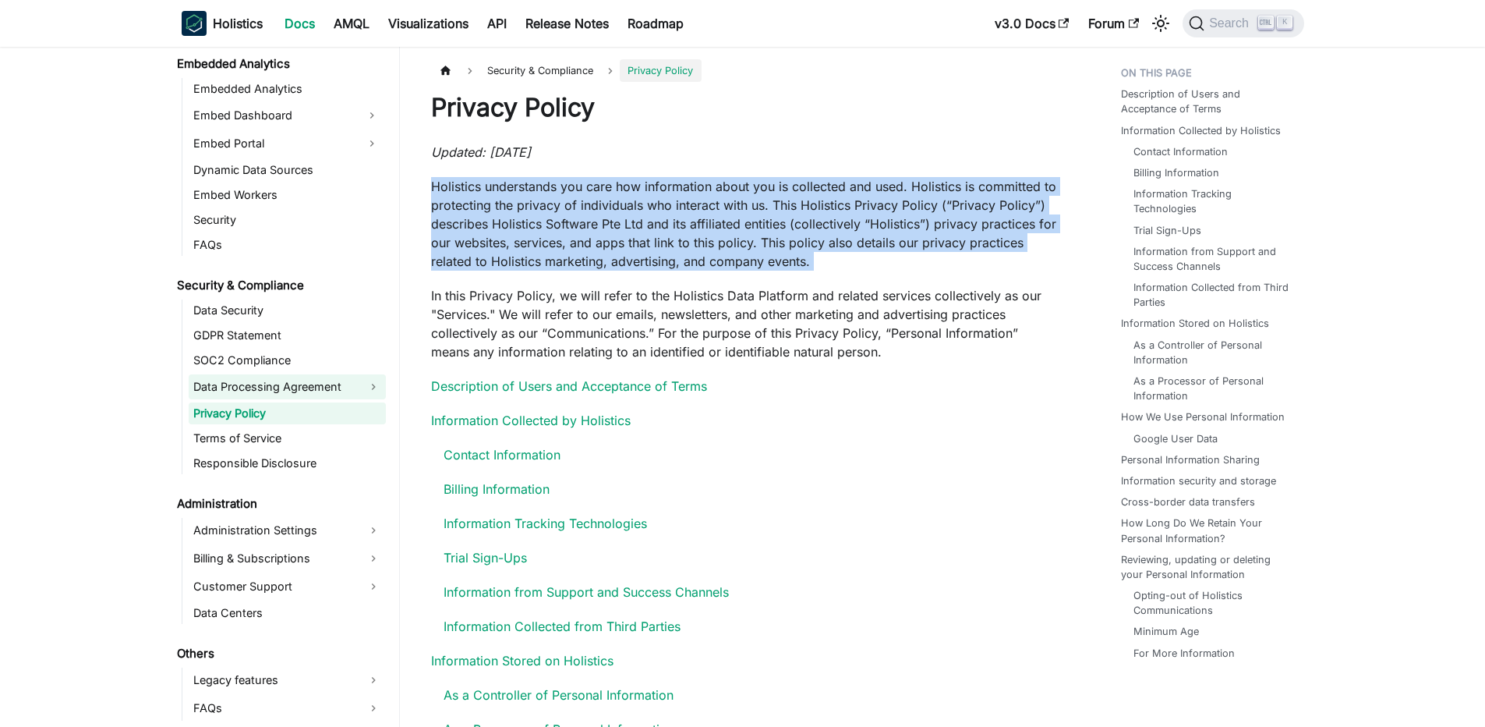
click at [296, 388] on link "Data Processing Agreement" at bounding box center [287, 386] width 197 height 25
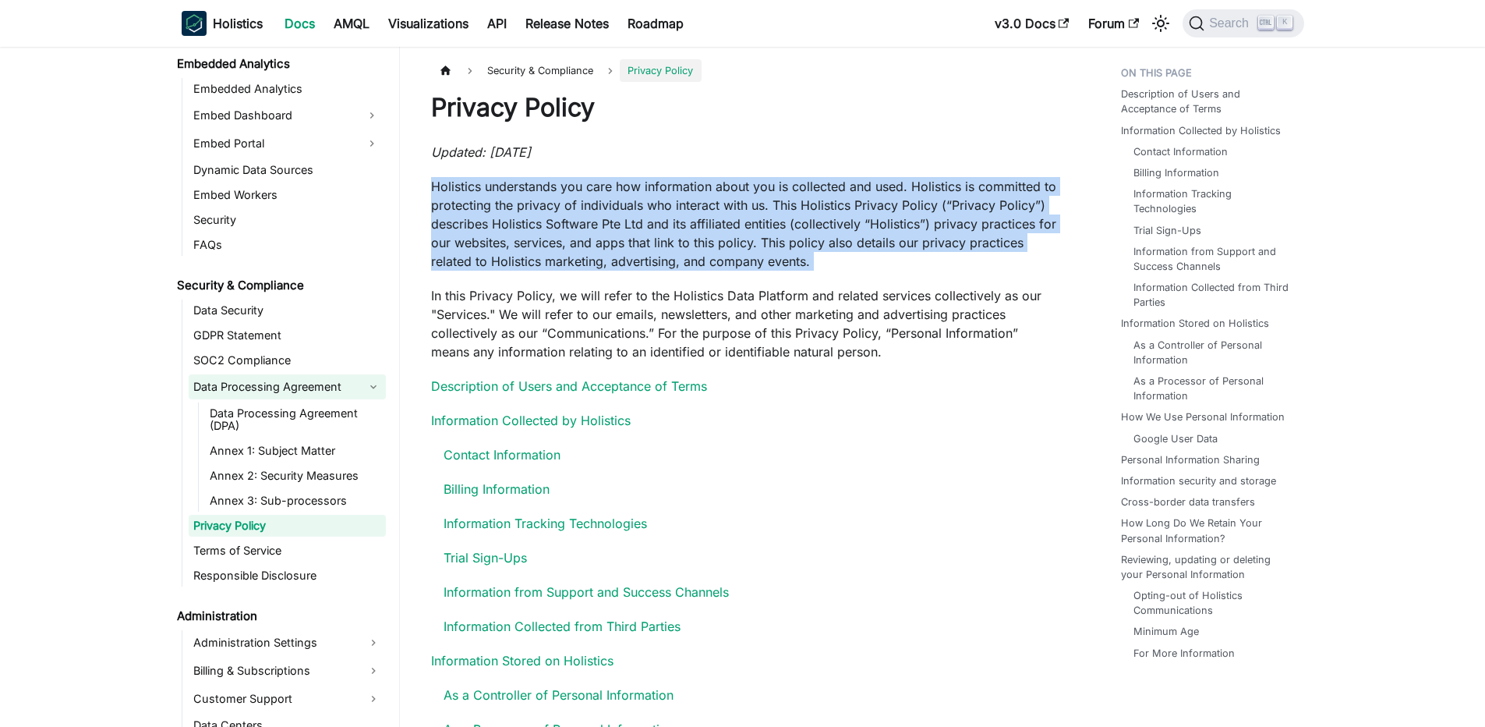
click at [313, 384] on link "Data Processing Agreement" at bounding box center [287, 386] width 197 height 25
